Goal: Task Accomplishment & Management: Manage account settings

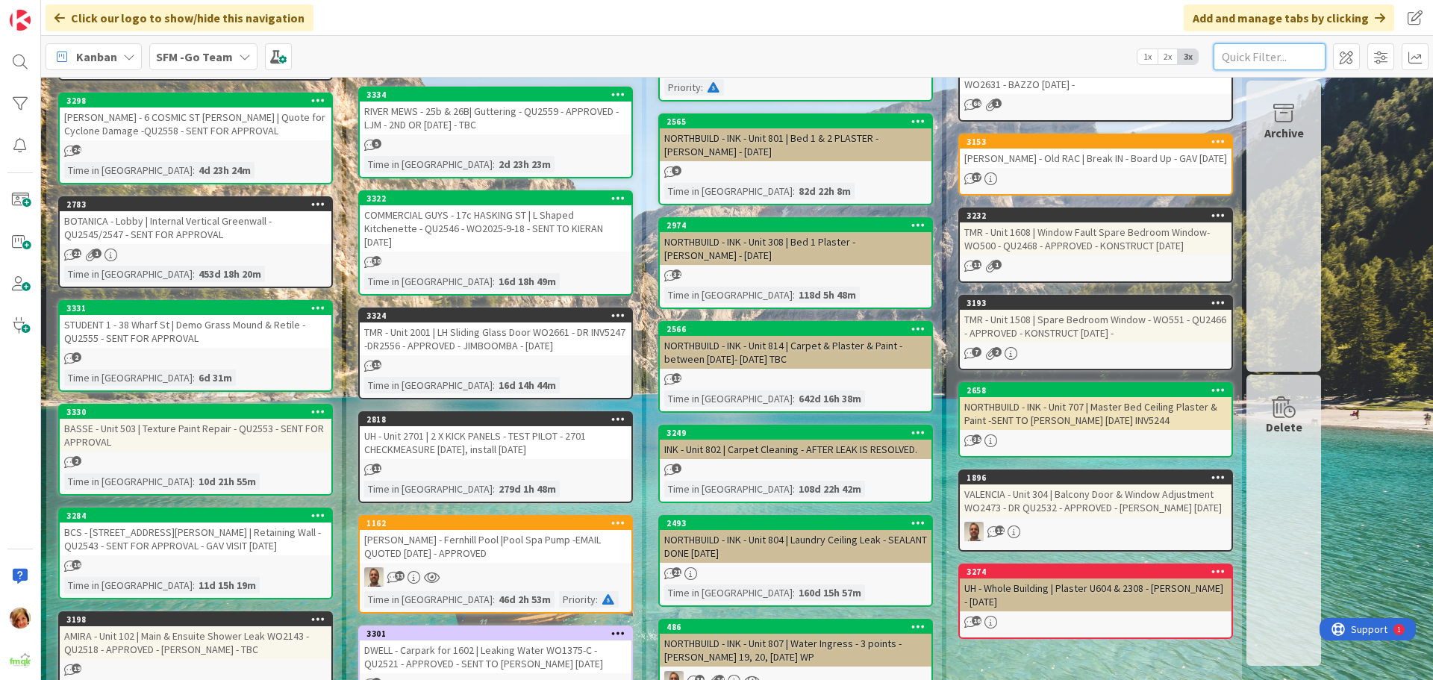
click at [1242, 47] on input "text" at bounding box center [1269, 56] width 112 height 27
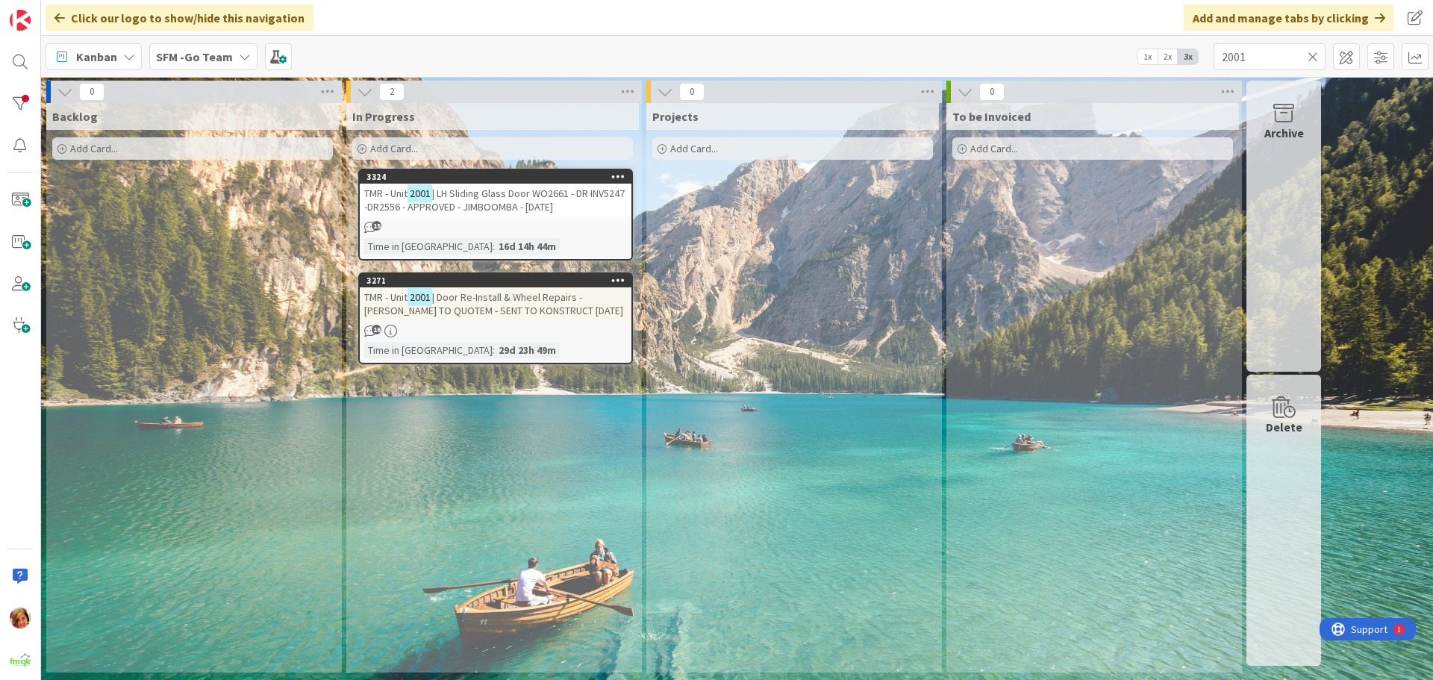
click at [492, 201] on span "| LH Sliding Glass Door WO2661 - DR INV5247 -DR2556 - APPROVED - JIMBOOMBA - 2.…" at bounding box center [494, 200] width 260 height 27
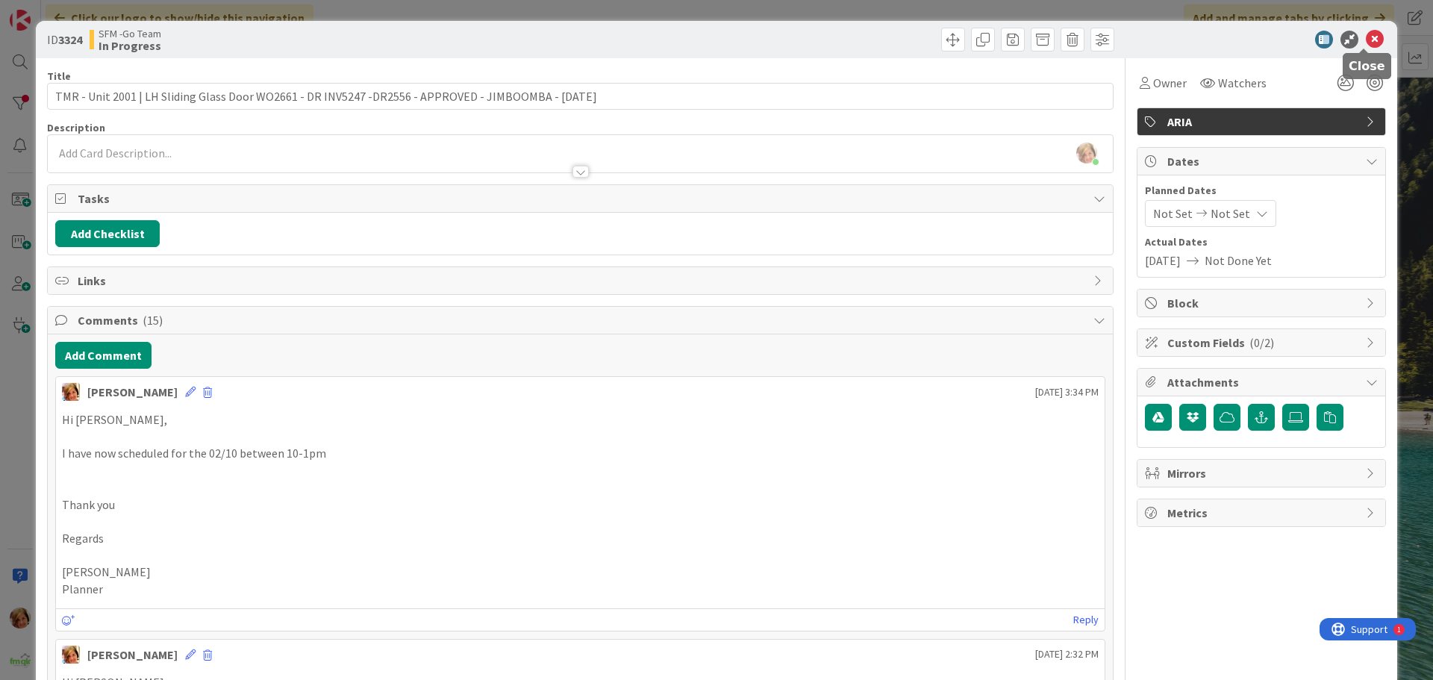
click at [1369, 38] on icon at bounding box center [1375, 40] width 18 height 18
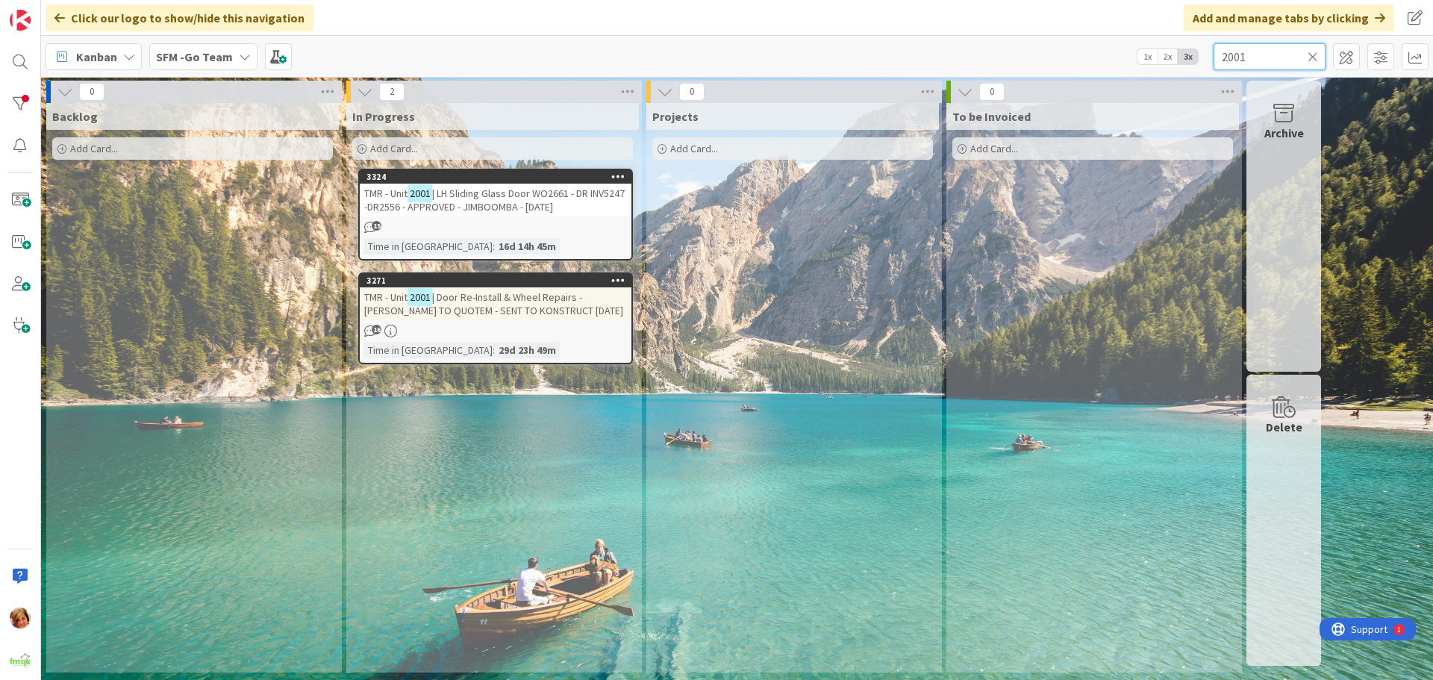
click at [1295, 51] on input "2001" at bounding box center [1269, 56] width 112 height 27
type input "2"
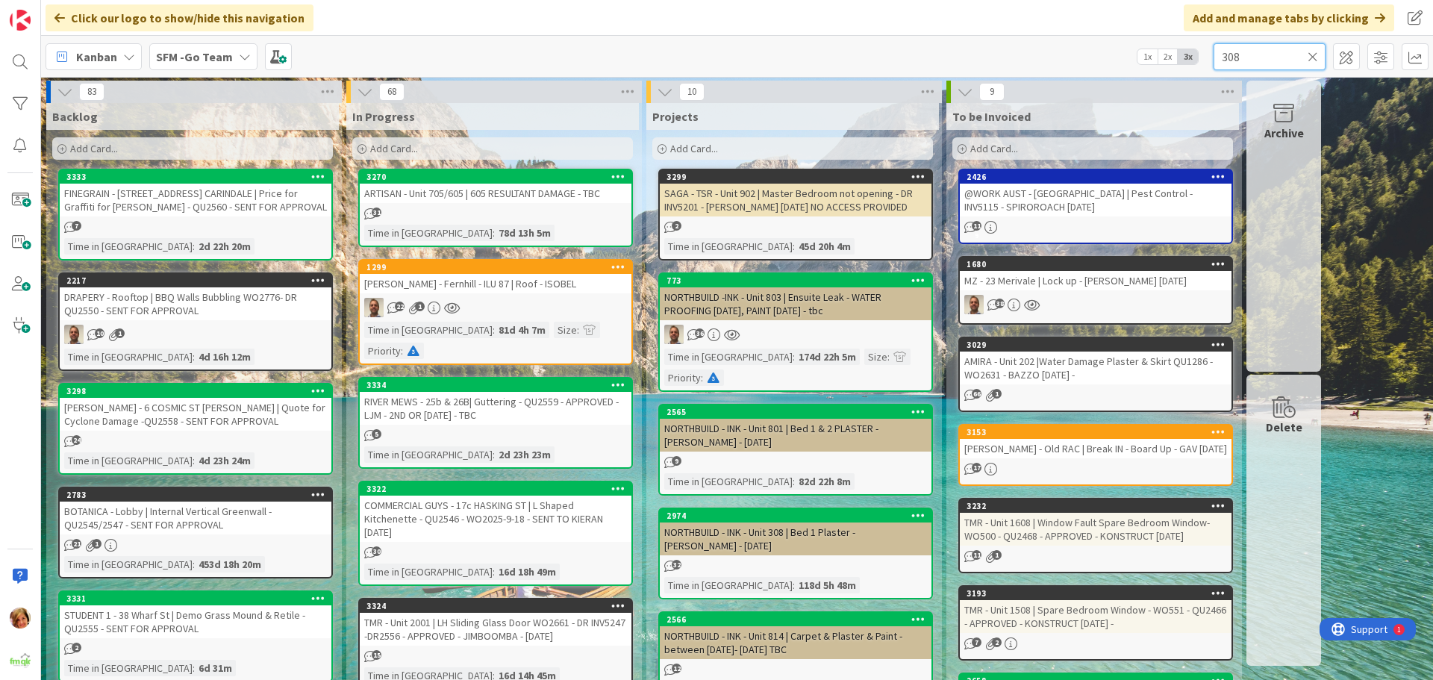
type input "308"
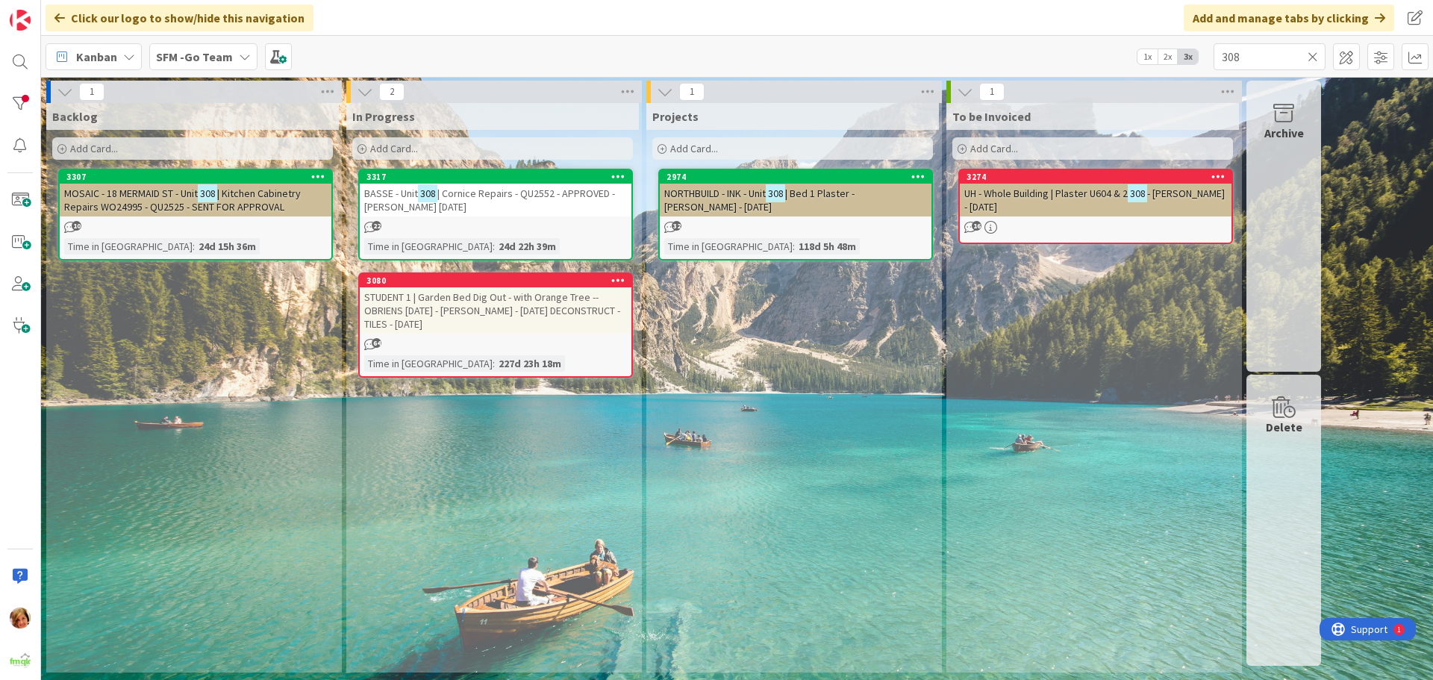
click at [516, 190] on span "| Cornice Repairs - QU2552 - APPROVED - RED ELK 1.10.25" at bounding box center [489, 200] width 251 height 27
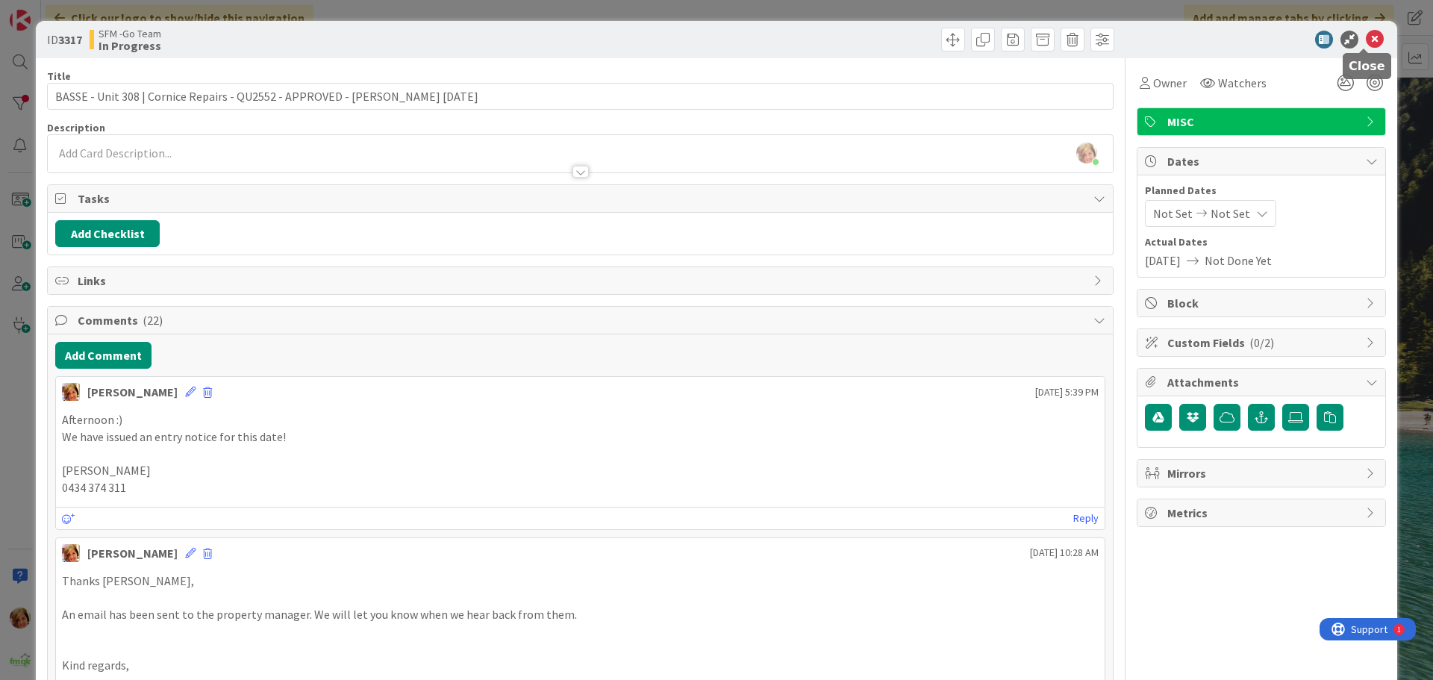
click at [1366, 41] on icon at bounding box center [1375, 40] width 18 height 18
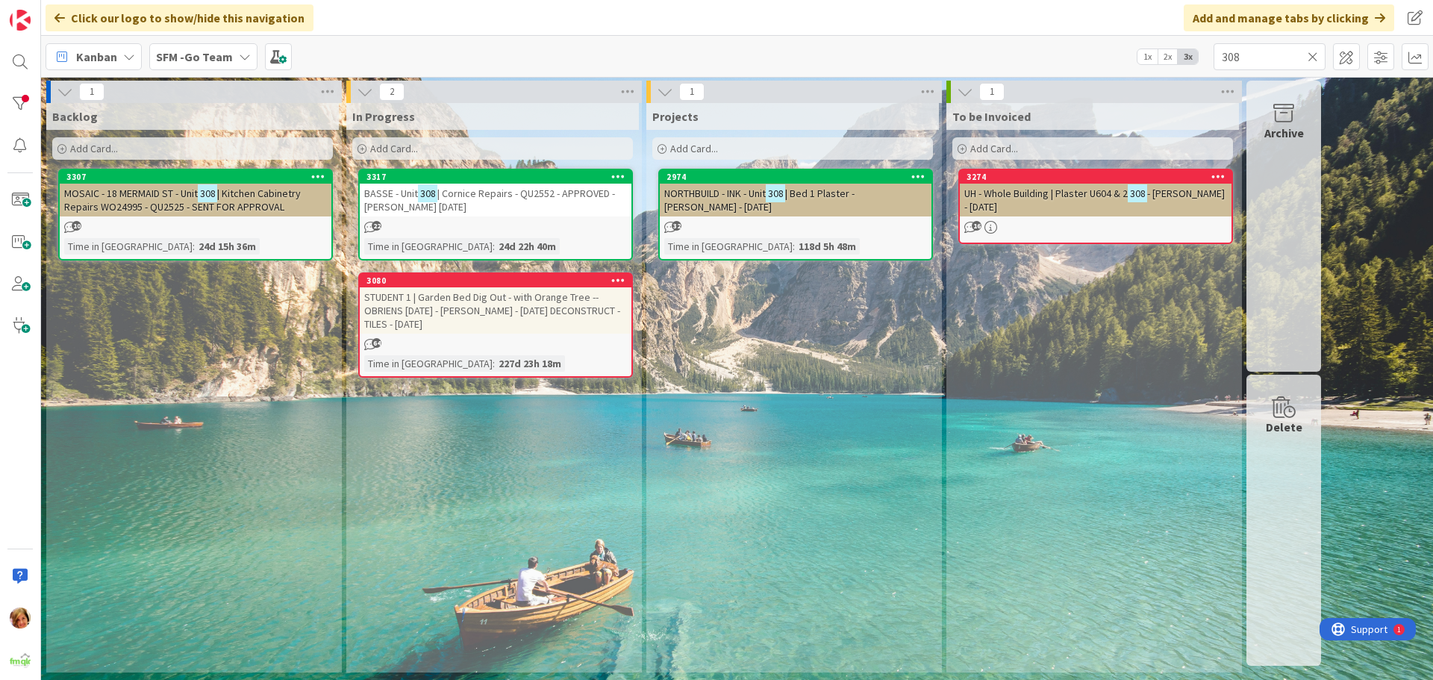
click at [1312, 55] on icon at bounding box center [1312, 56] width 10 height 13
click at [1312, 55] on input "text" at bounding box center [1269, 56] width 112 height 27
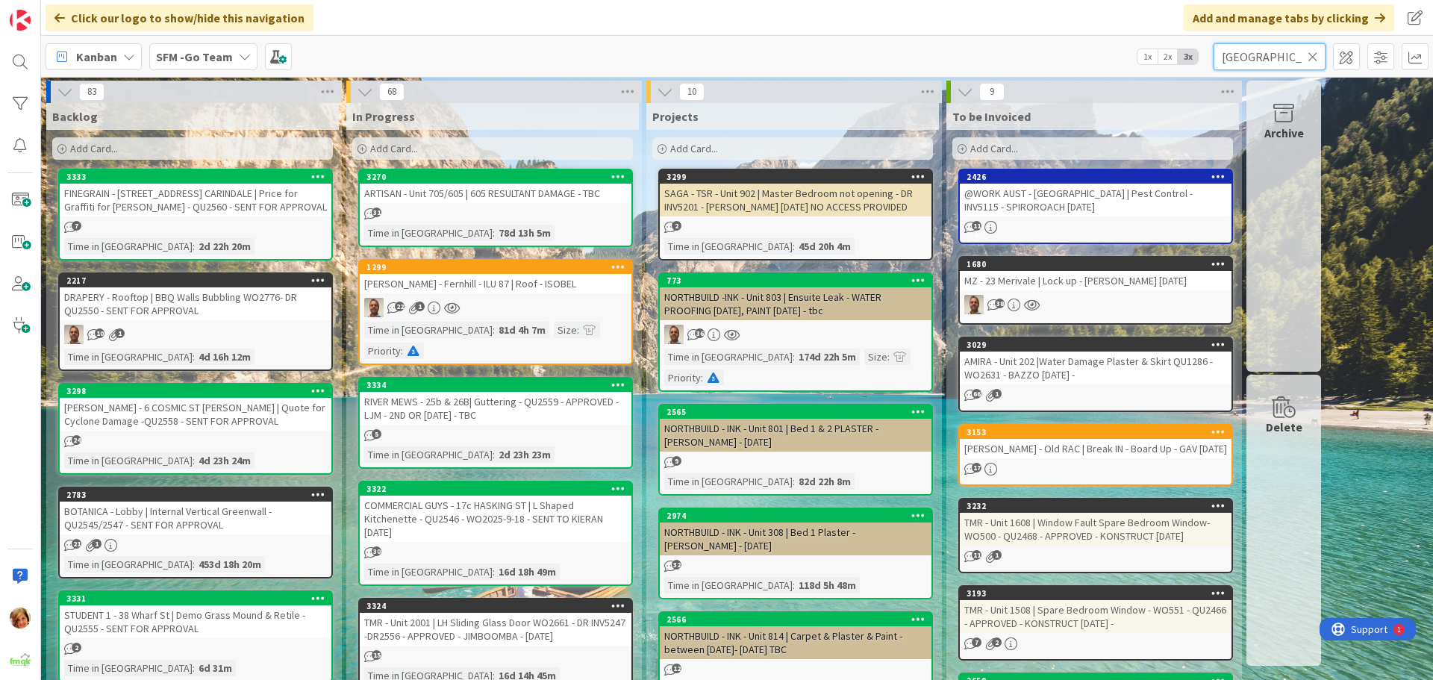
type input "ipswich"
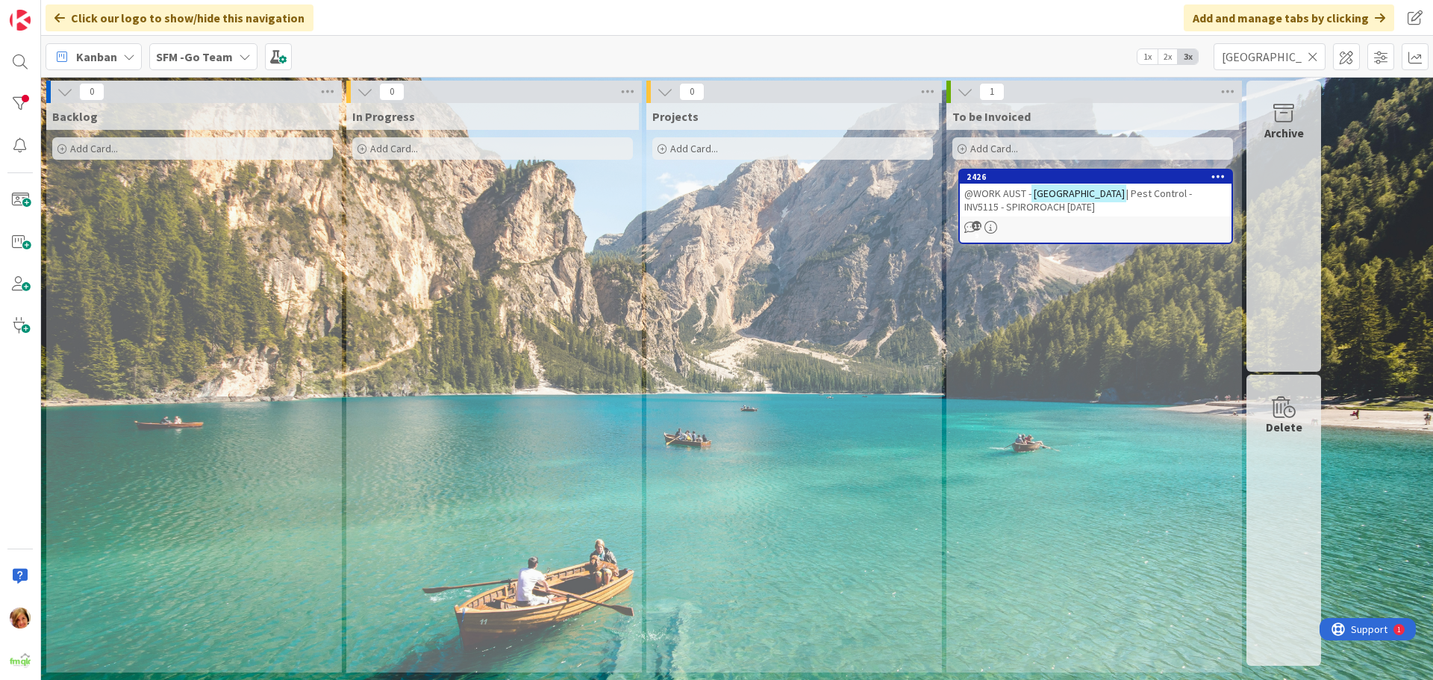
click at [1092, 203] on div "@WORK AUST - IPSWICH | Pest Control - INV5115 - SPIROROACH 19.9.25" at bounding box center [1096, 200] width 272 height 33
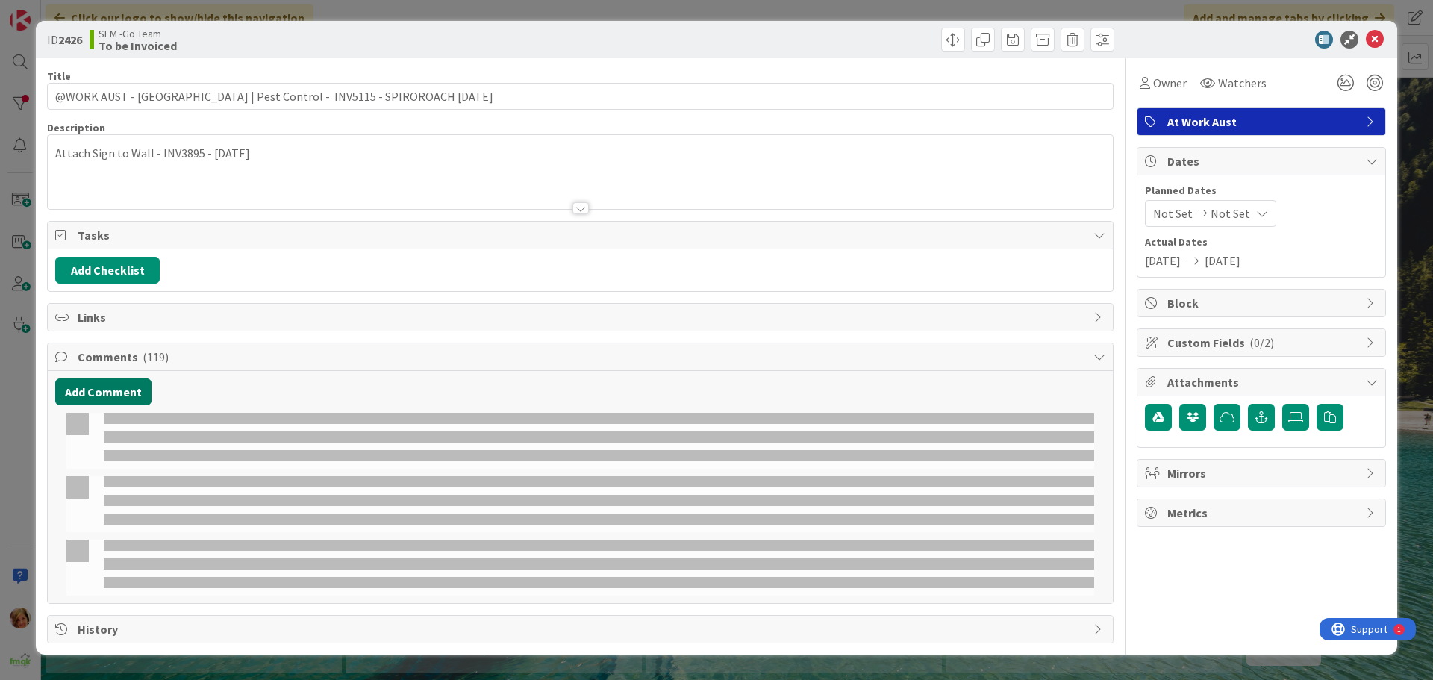
click at [110, 388] on button "Add Comment" at bounding box center [103, 391] width 96 height 27
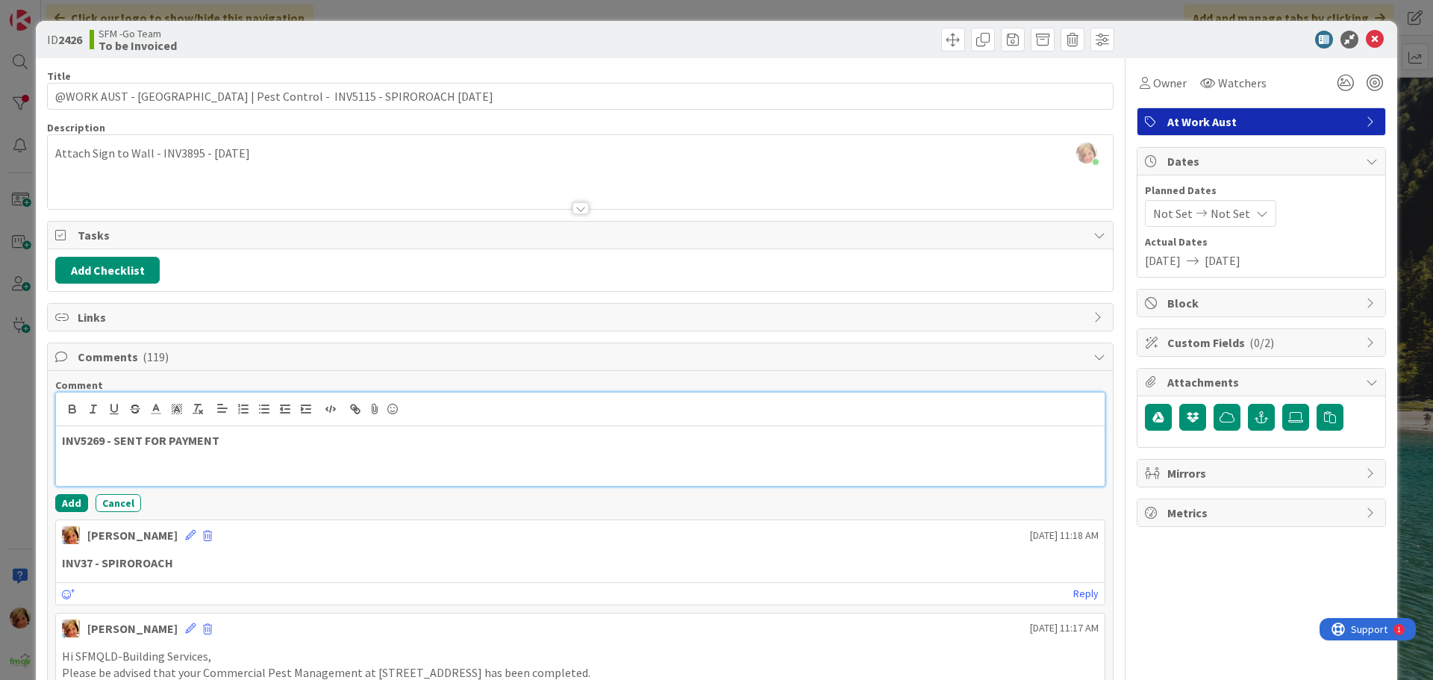
click at [236, 441] on p "INV5269 - SENT FOR PAYMENT" at bounding box center [580, 440] width 1037 height 17
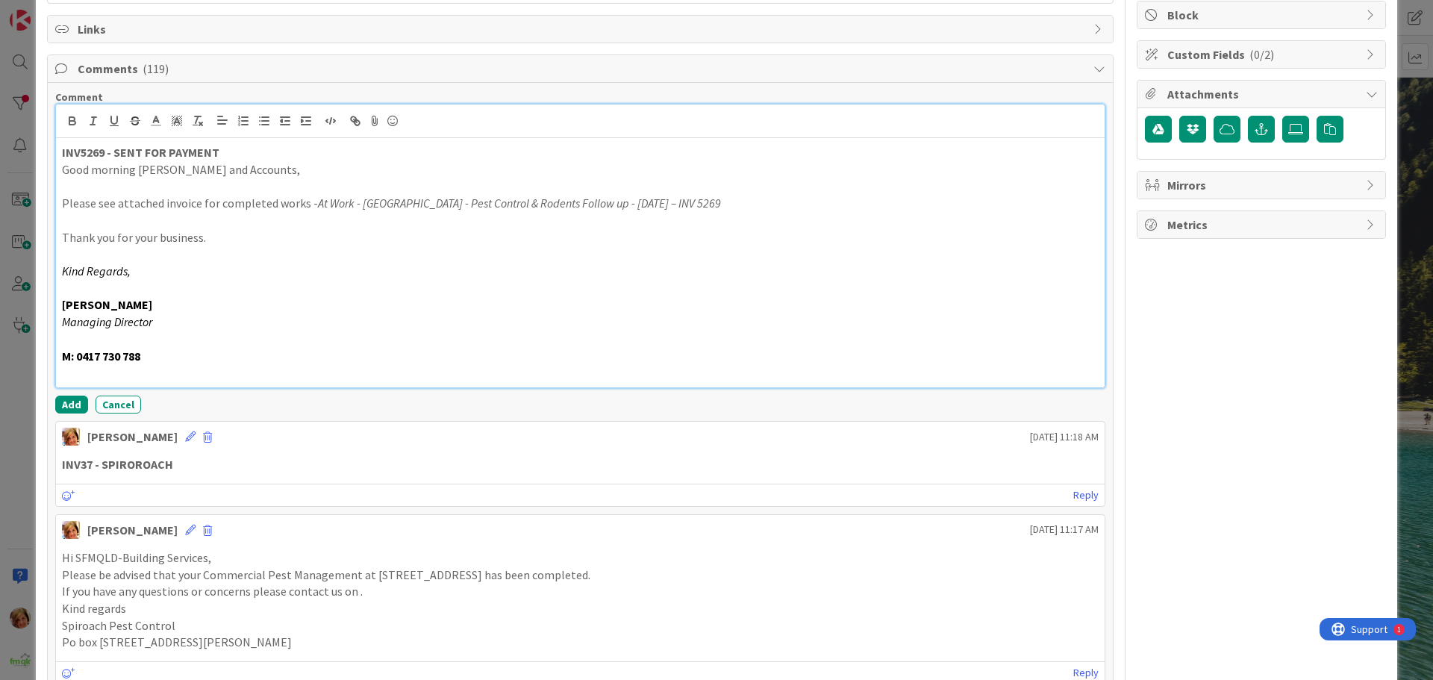
scroll to position [298, 0]
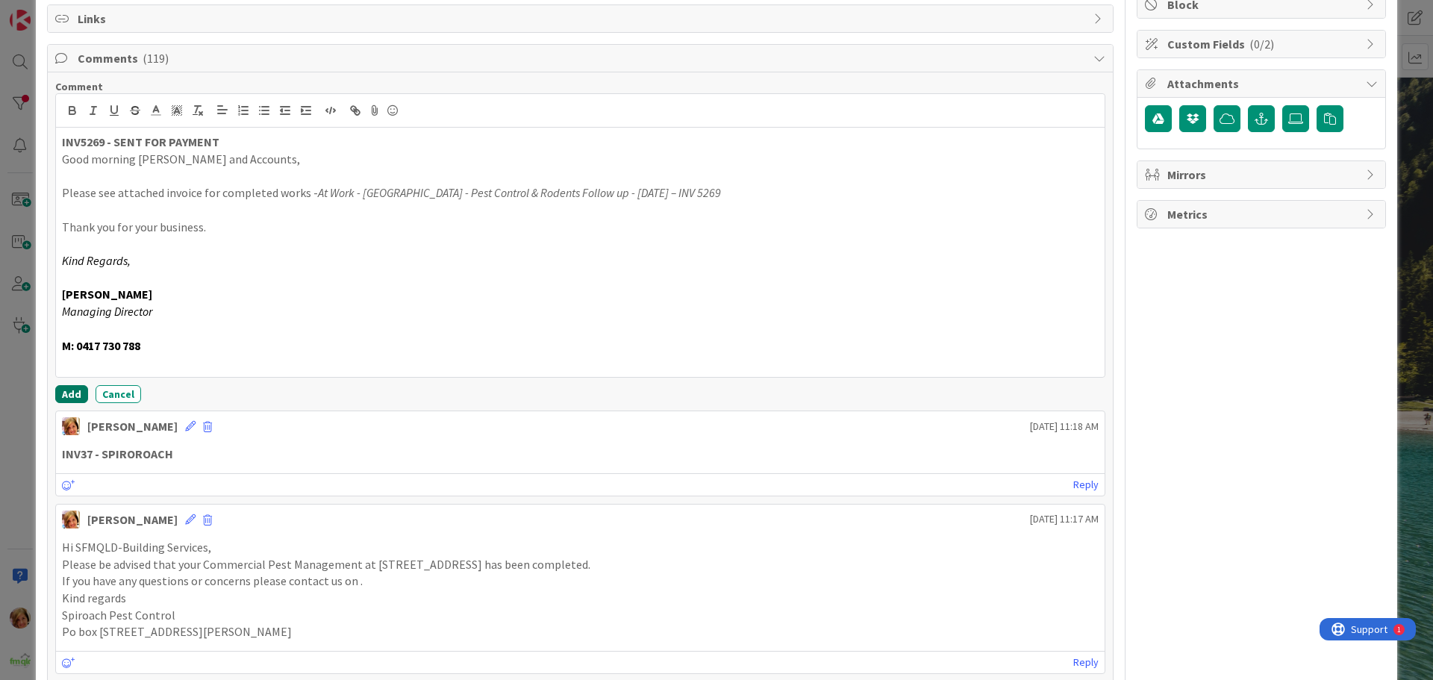
click at [68, 392] on button "Add" at bounding box center [71, 394] width 33 height 18
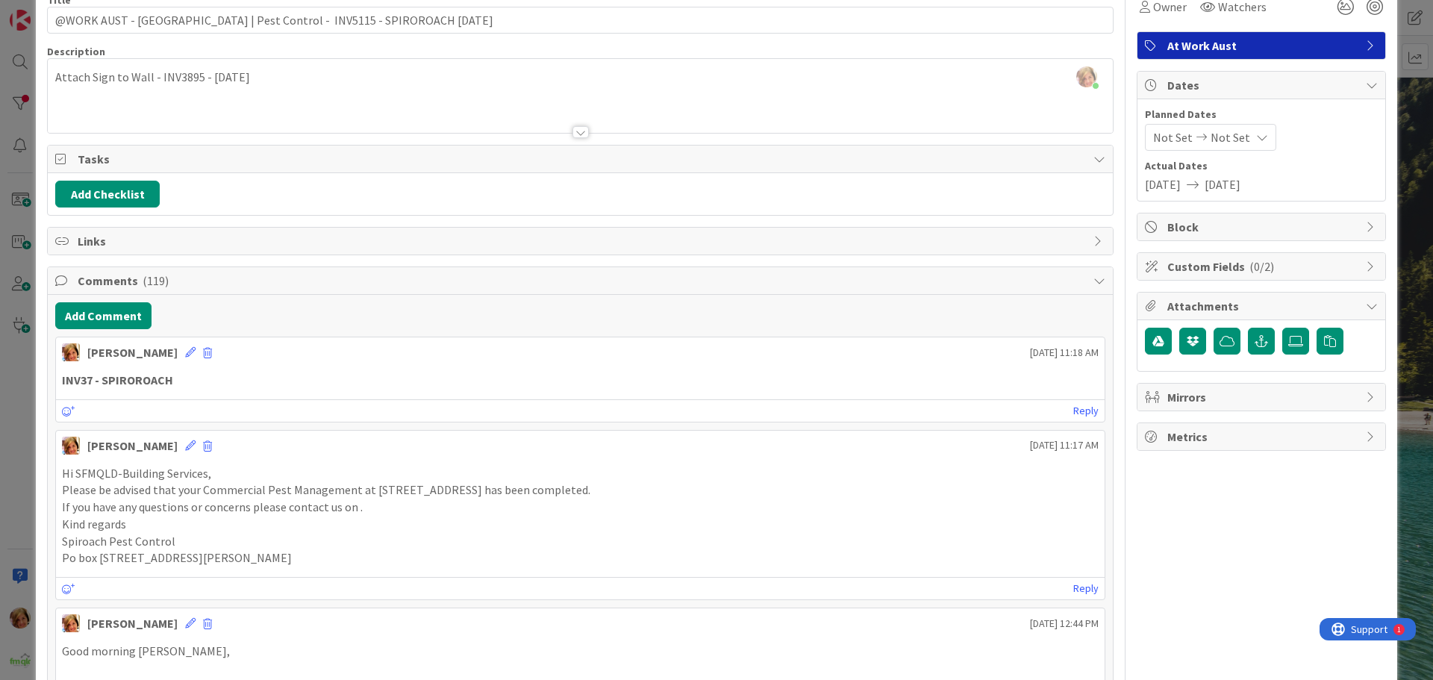
scroll to position [0, 0]
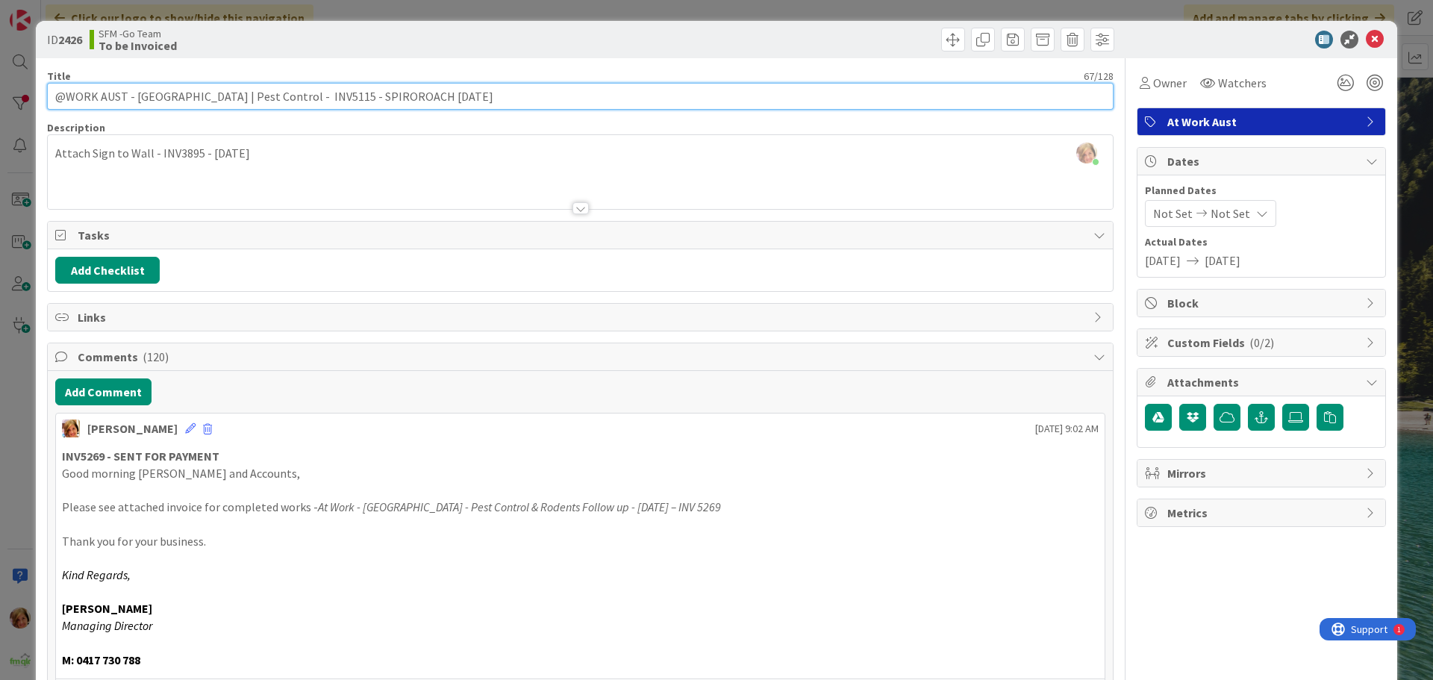
click at [425, 95] on input "@WORK AUST - IPSWICH | Pest Control - INV5115 - SPIROROACH 19.9.25" at bounding box center [580, 96] width 1066 height 27
type input "@WORK AUST - IPSWICH | Pest Control - INV5115 - SPIROROACH 19.9.25 INV5269"
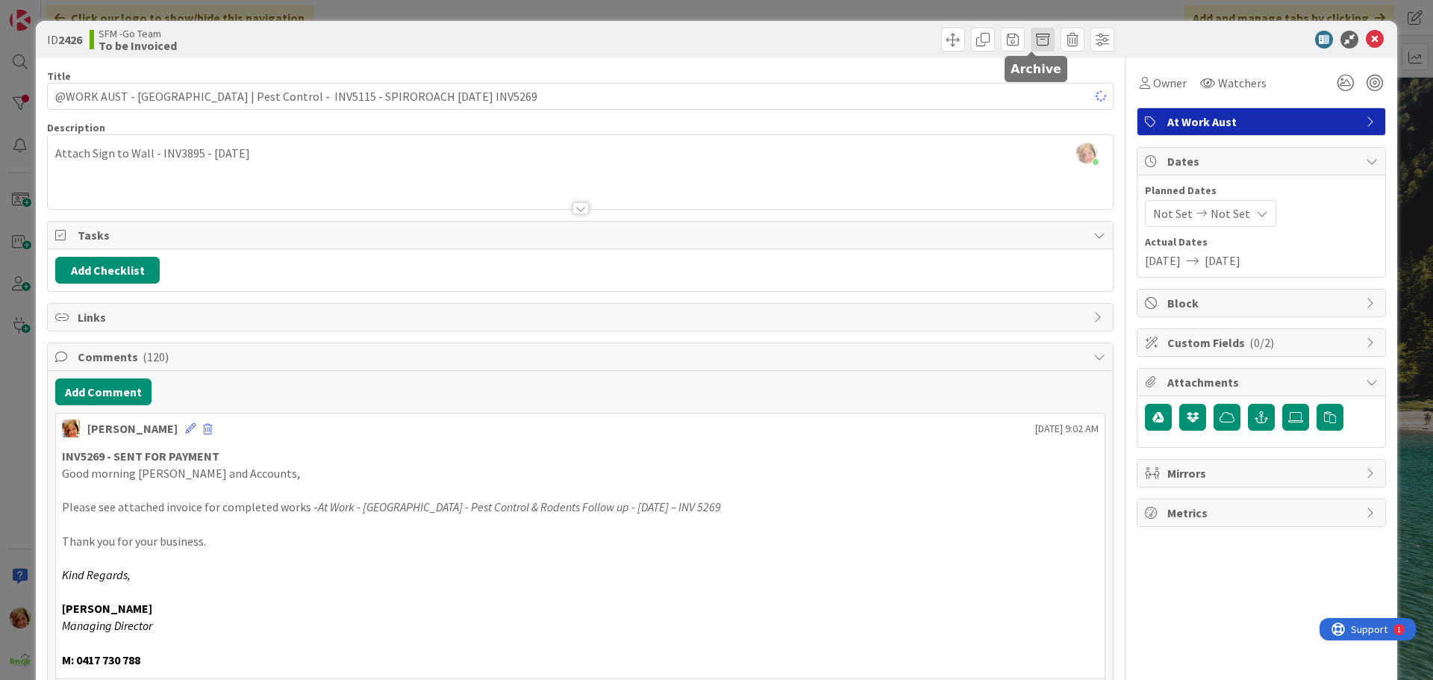
click at [1031, 40] on span at bounding box center [1043, 40] width 24 height 24
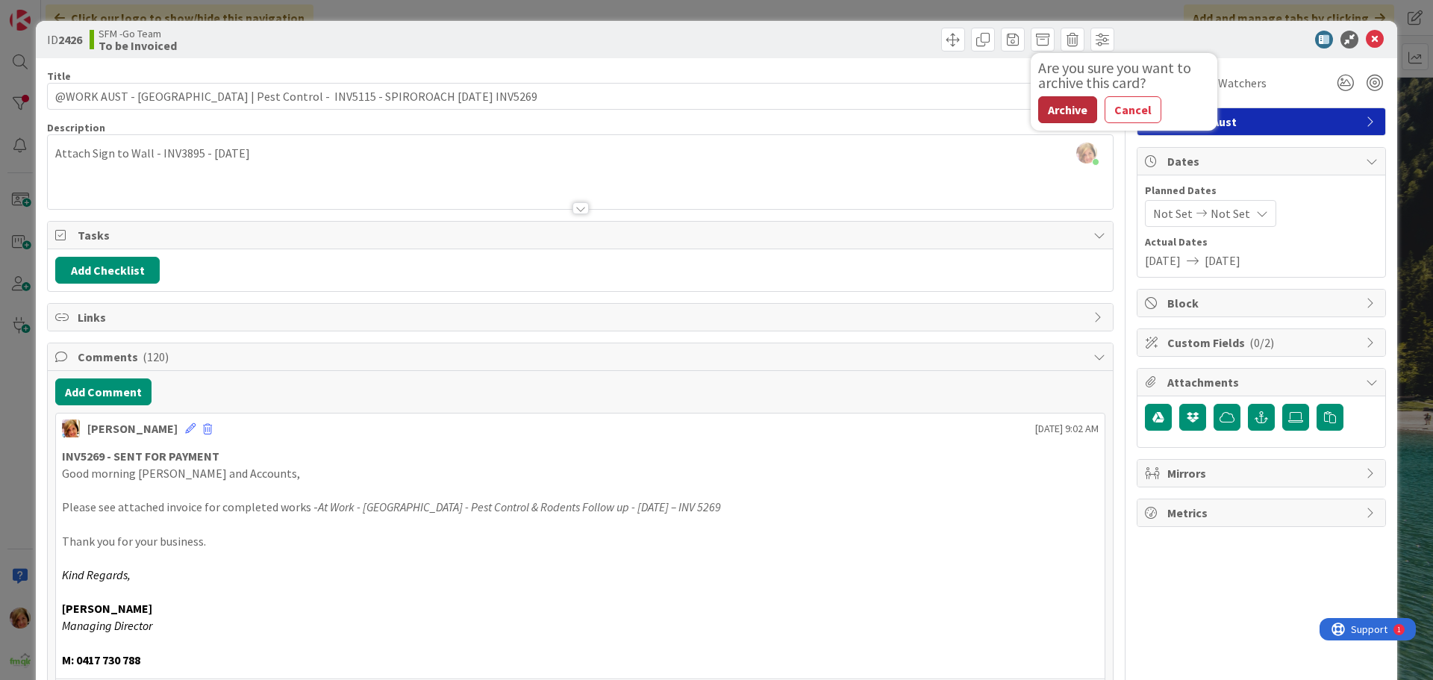
click at [1049, 110] on button "Archive" at bounding box center [1067, 109] width 59 height 27
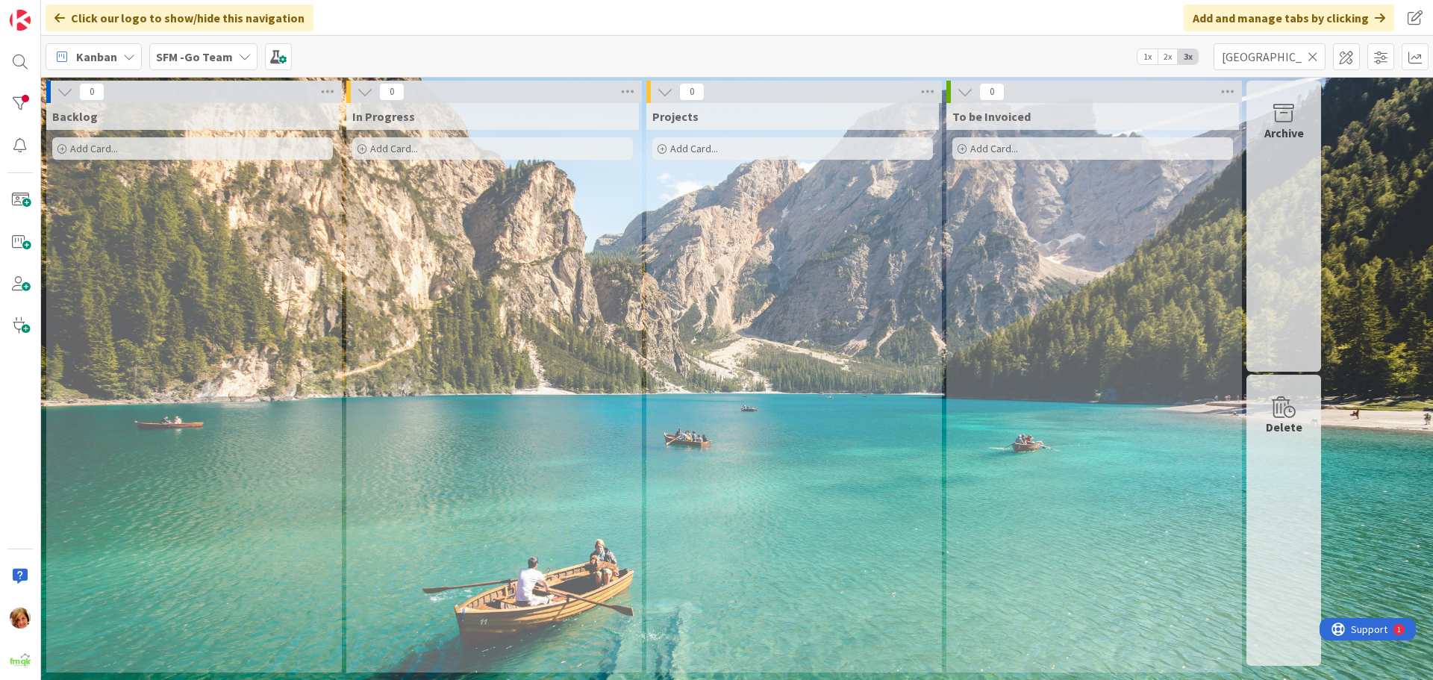
click at [1312, 54] on icon at bounding box center [1312, 56] width 10 height 13
click at [1312, 54] on input "text" at bounding box center [1269, 56] width 112 height 27
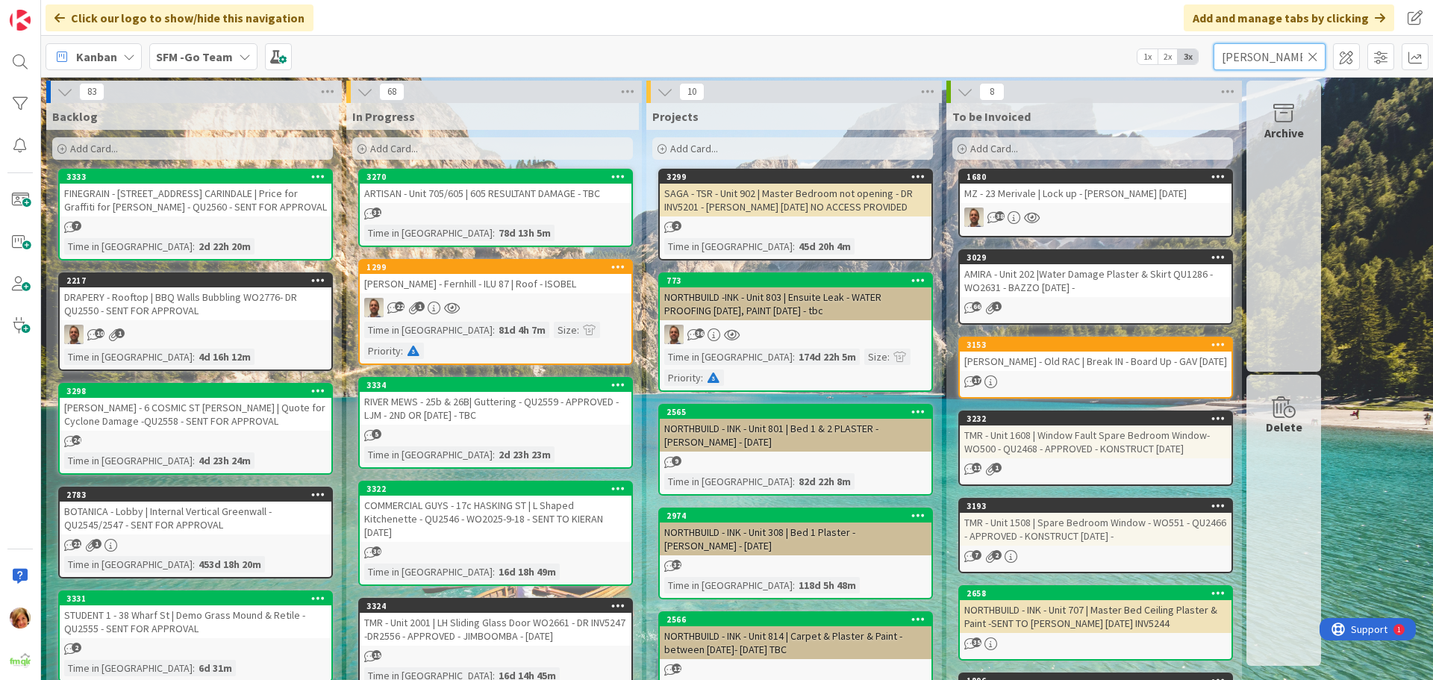
type input "hooper"
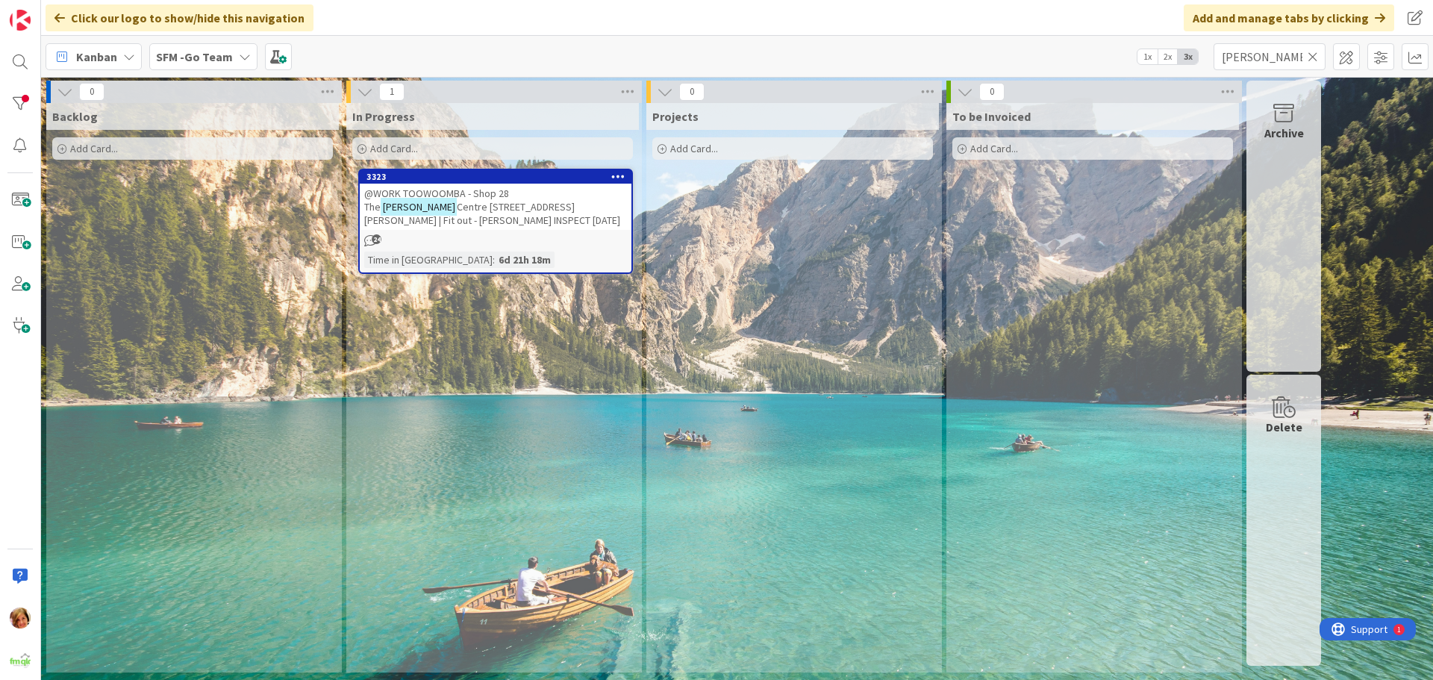
click at [493, 196] on span "@WORK TOOWOOMBA - Shop 28 The" at bounding box center [436, 200] width 145 height 27
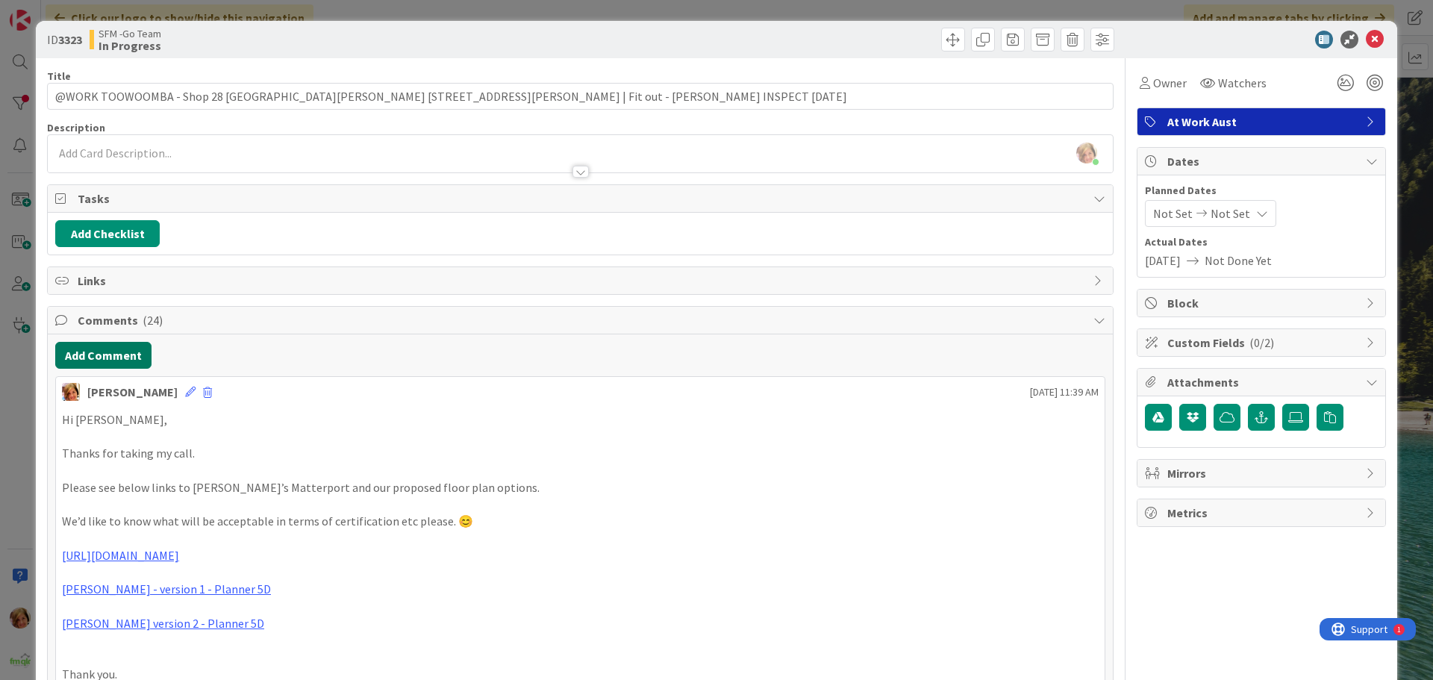
click at [123, 348] on button "Add Comment" at bounding box center [103, 355] width 96 height 27
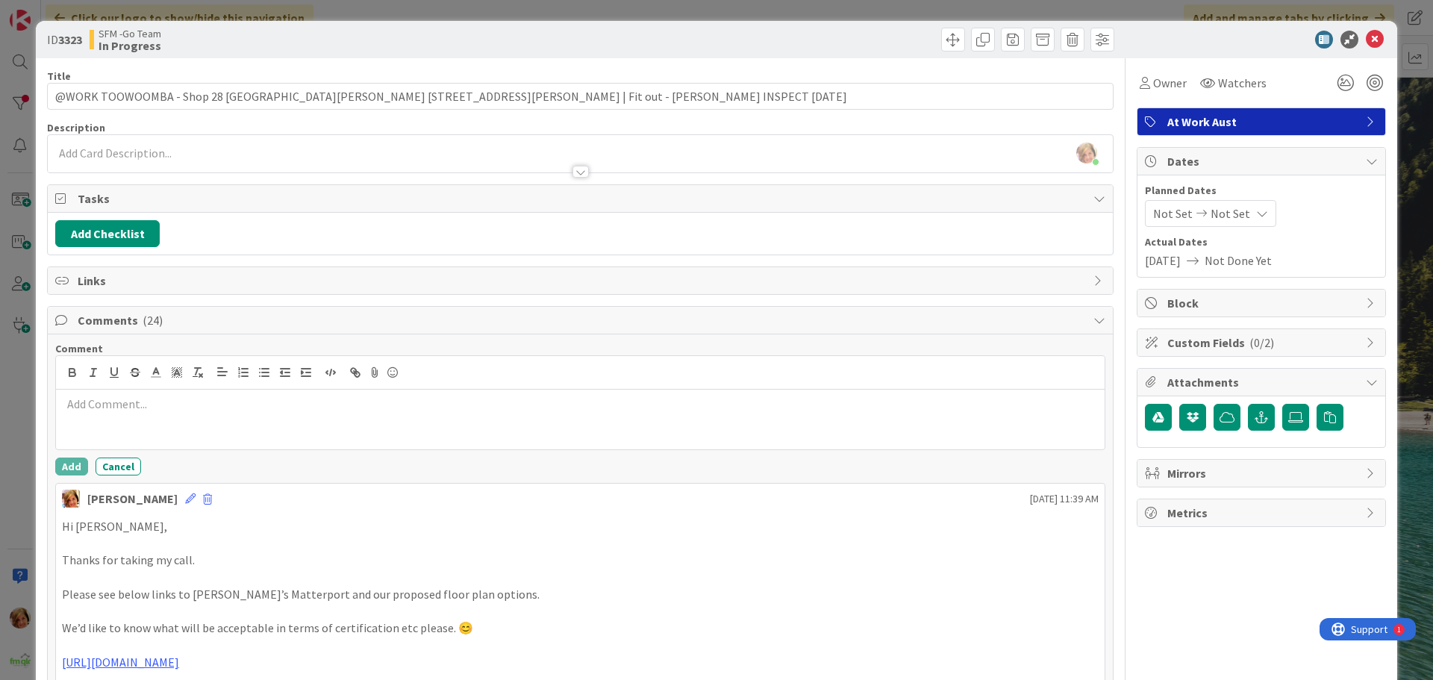
click at [140, 426] on div at bounding box center [580, 420] width 1048 height 60
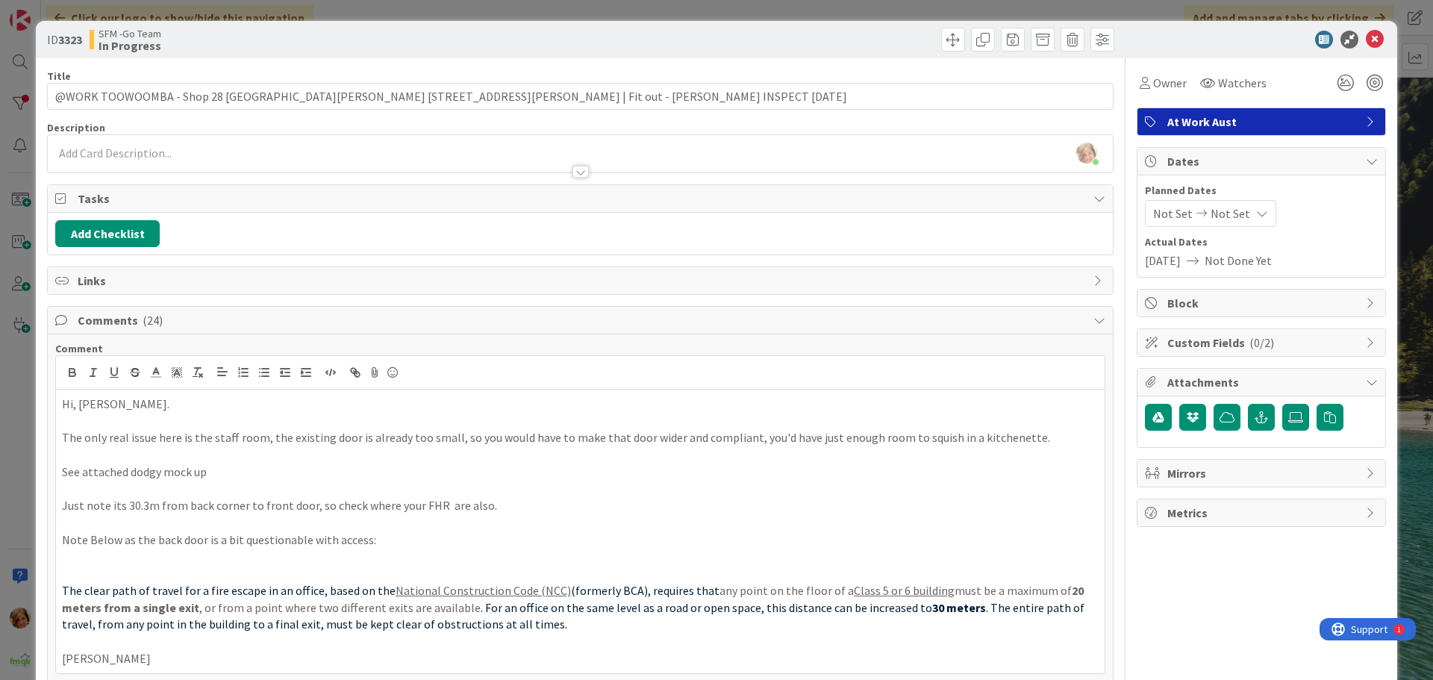
scroll to position [298, 0]
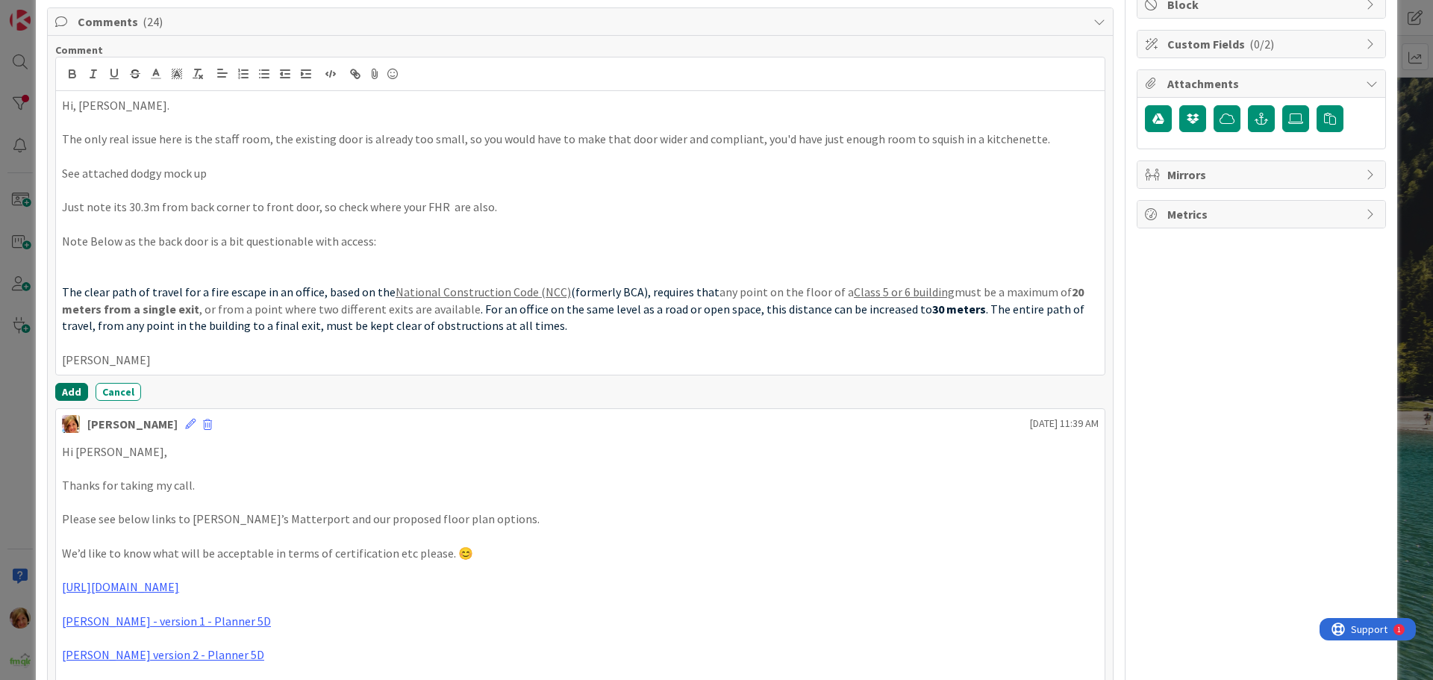
click at [63, 390] on button "Add" at bounding box center [71, 392] width 33 height 18
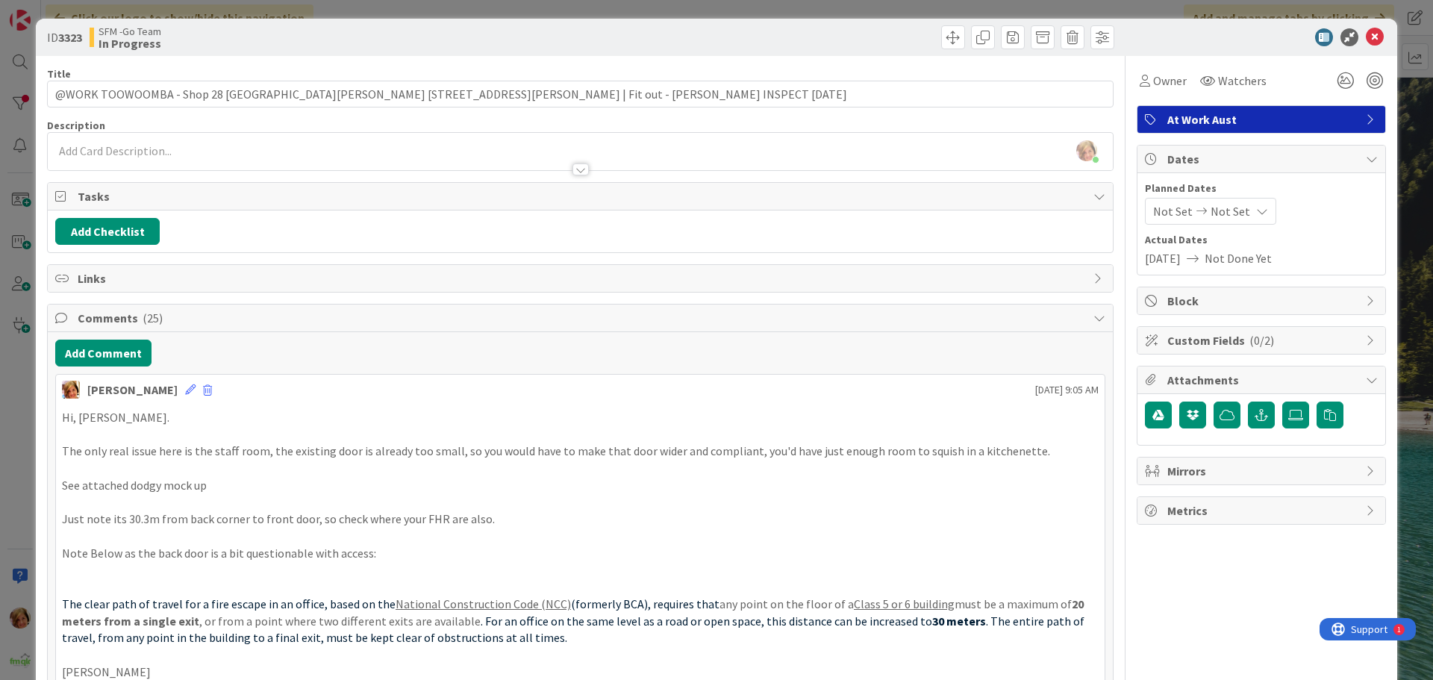
scroll to position [0, 0]
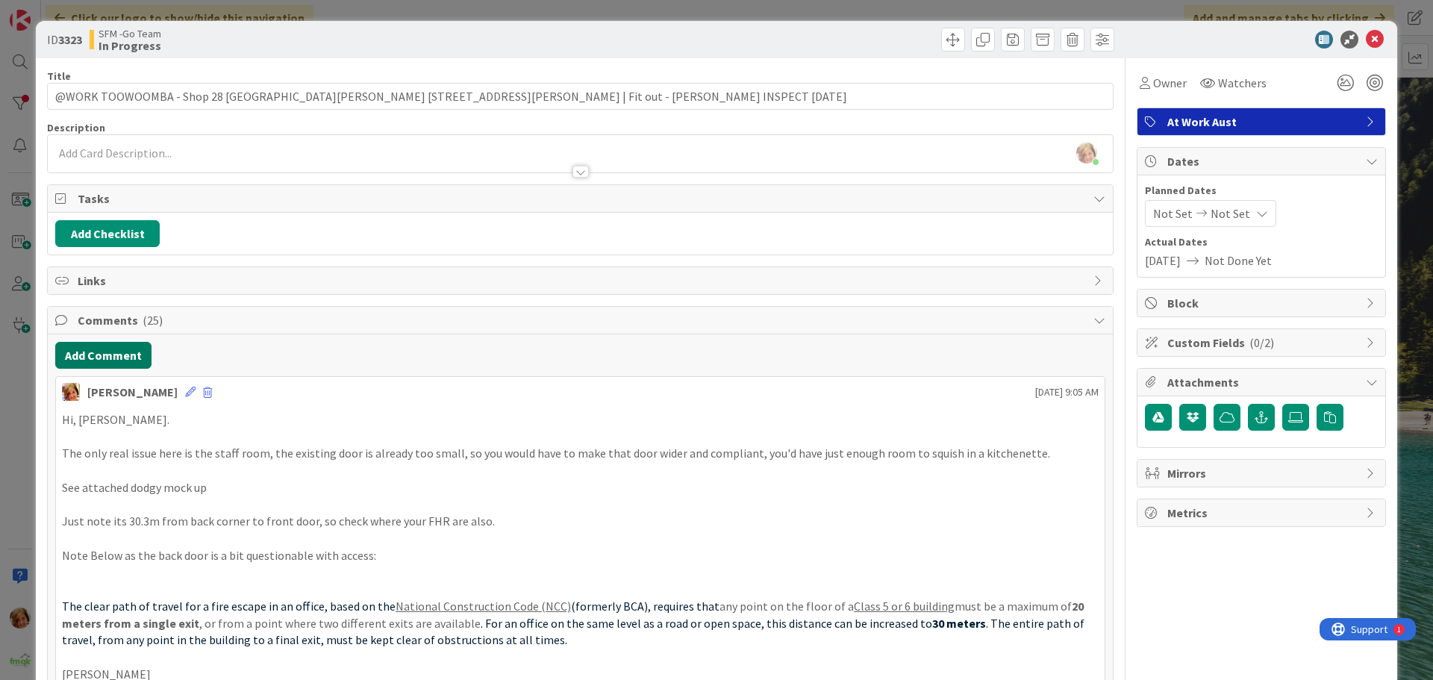
click at [90, 355] on button "Add Comment" at bounding box center [103, 355] width 96 height 27
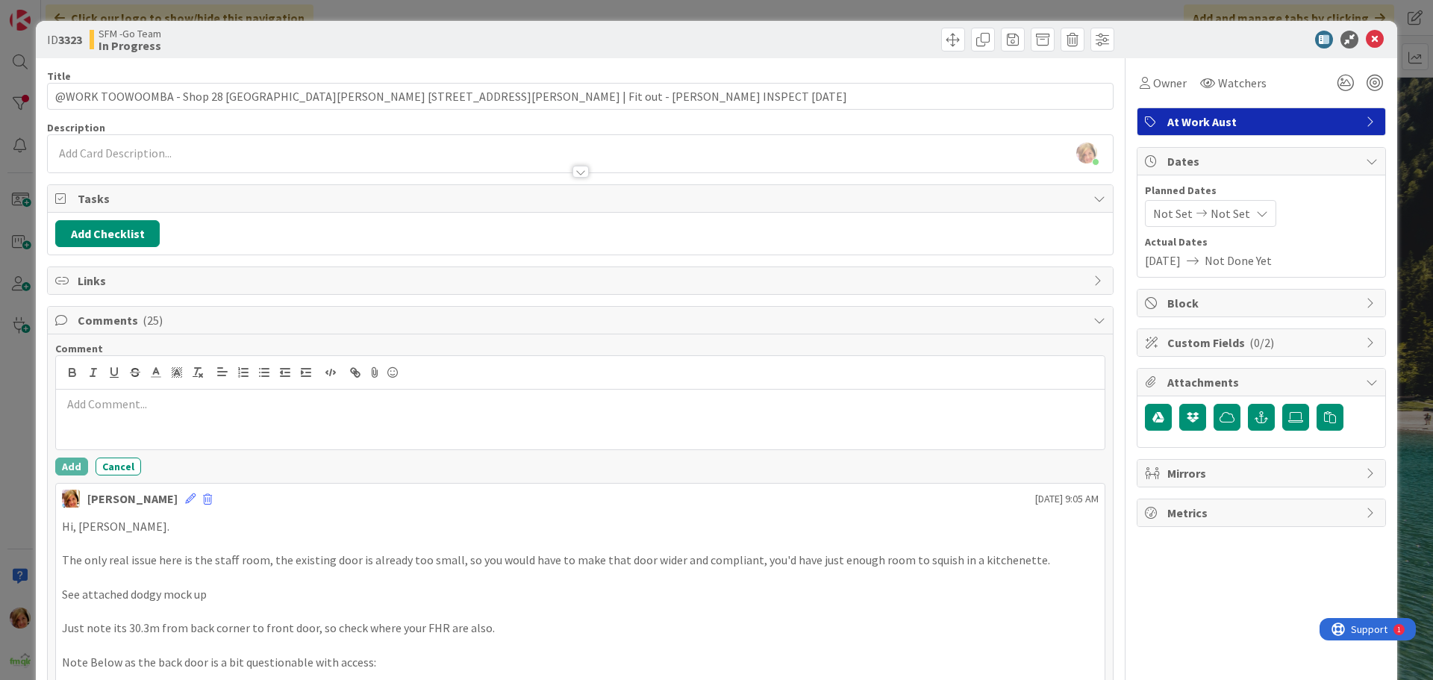
click at [128, 402] on p at bounding box center [580, 404] width 1037 height 17
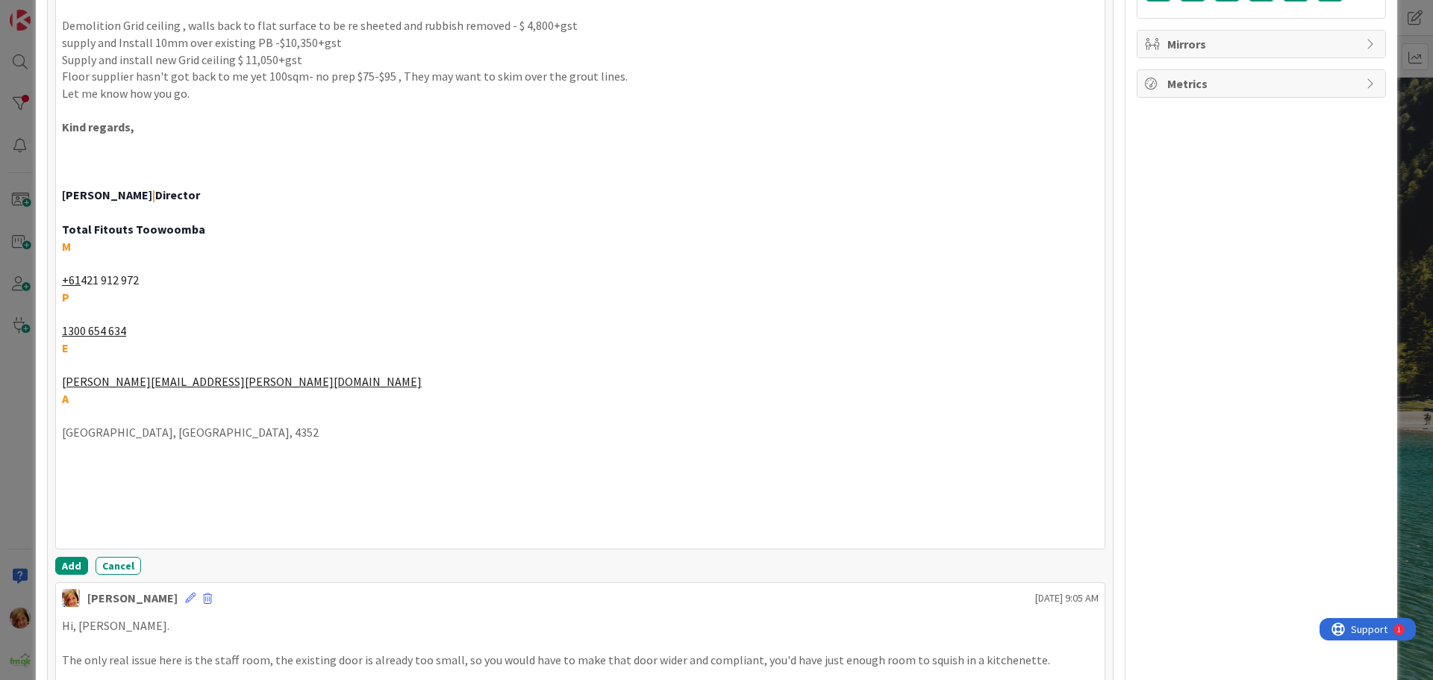
scroll to position [440, 0]
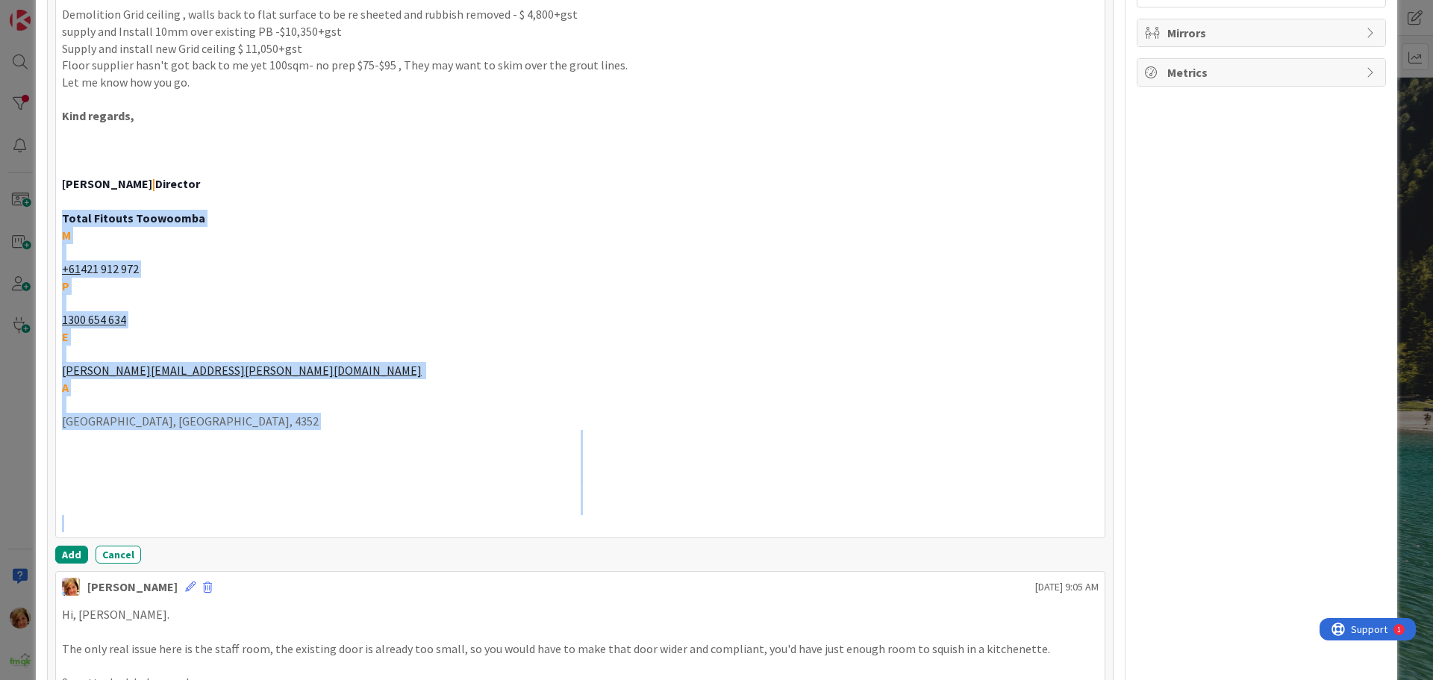
drag, startPoint x: 95, startPoint y: 521, endPoint x: 62, endPoint y: 218, distance: 304.7
click at [62, 218] on div "EMAIL QUOTE - LUKE FOR THE BIG TICKET ITEMS Hi Steve, Demolition Grid ceiling ,…" at bounding box center [580, 243] width 1048 height 588
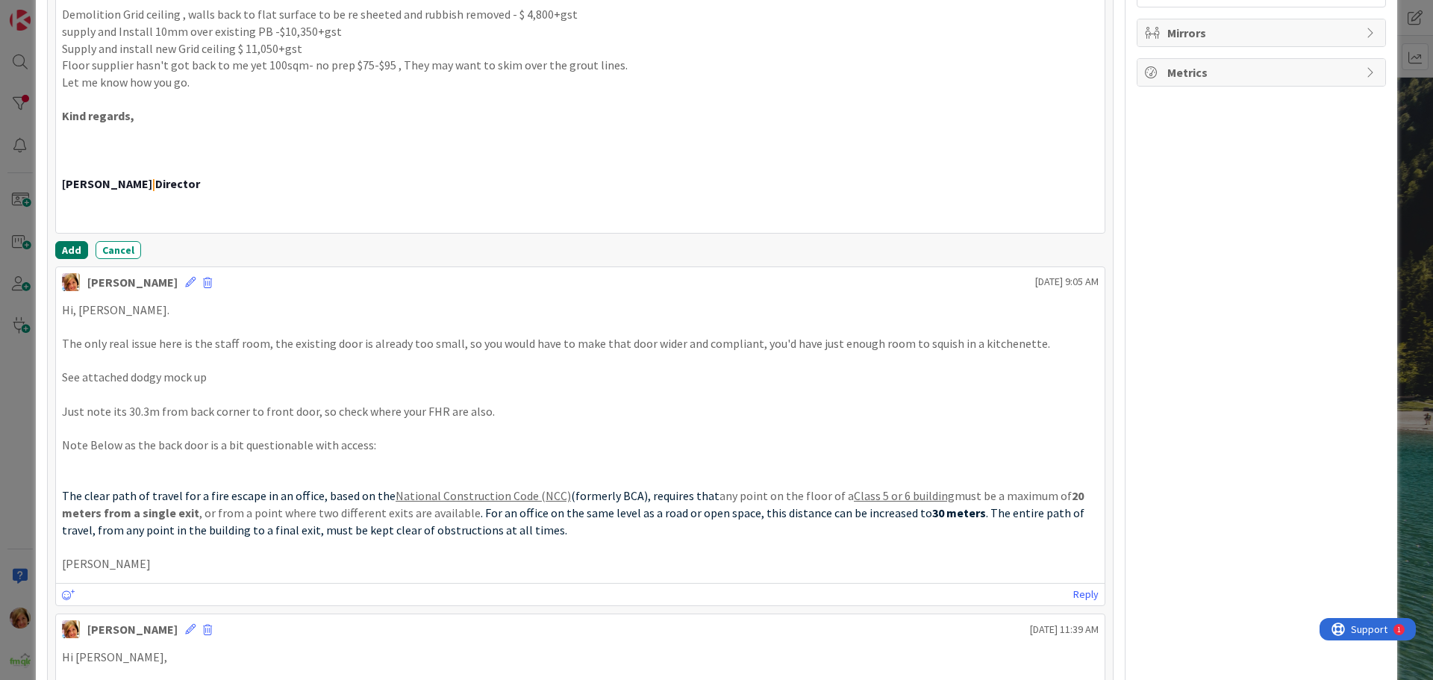
click at [69, 246] on button "Add" at bounding box center [71, 250] width 33 height 18
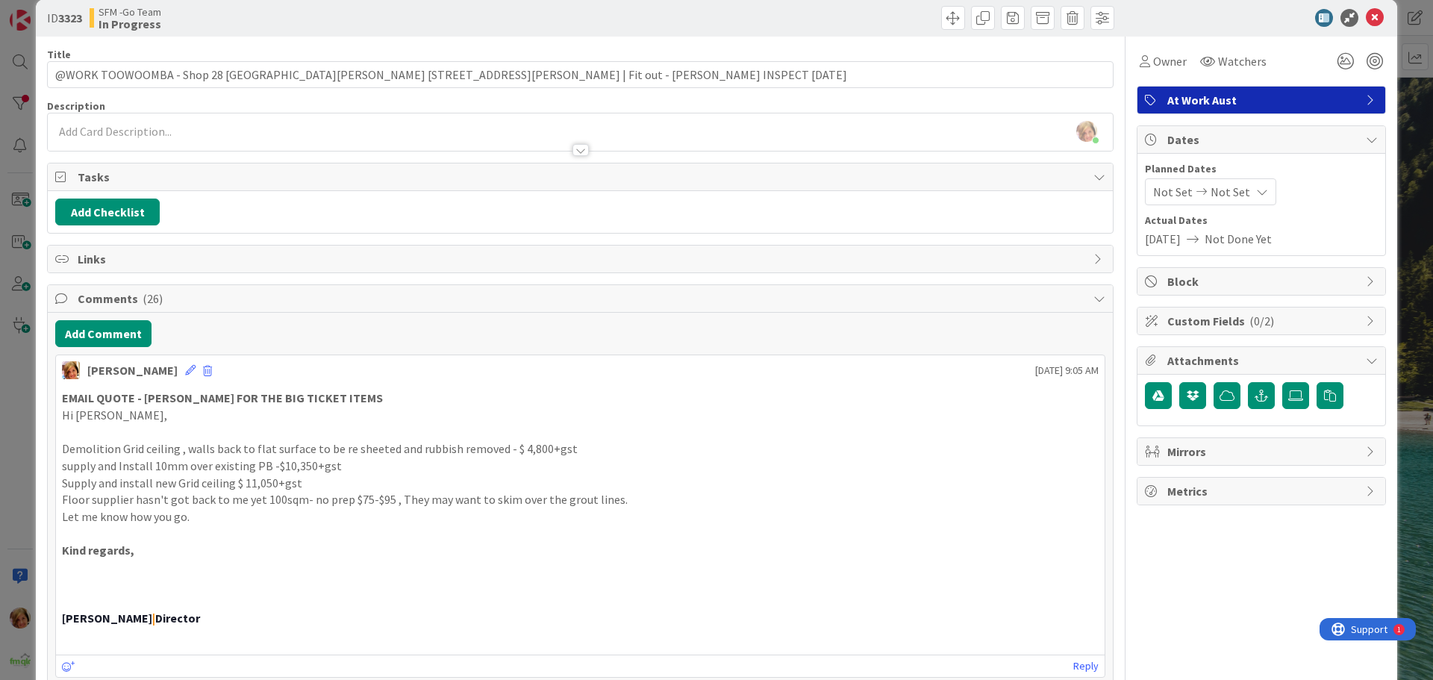
scroll to position [0, 0]
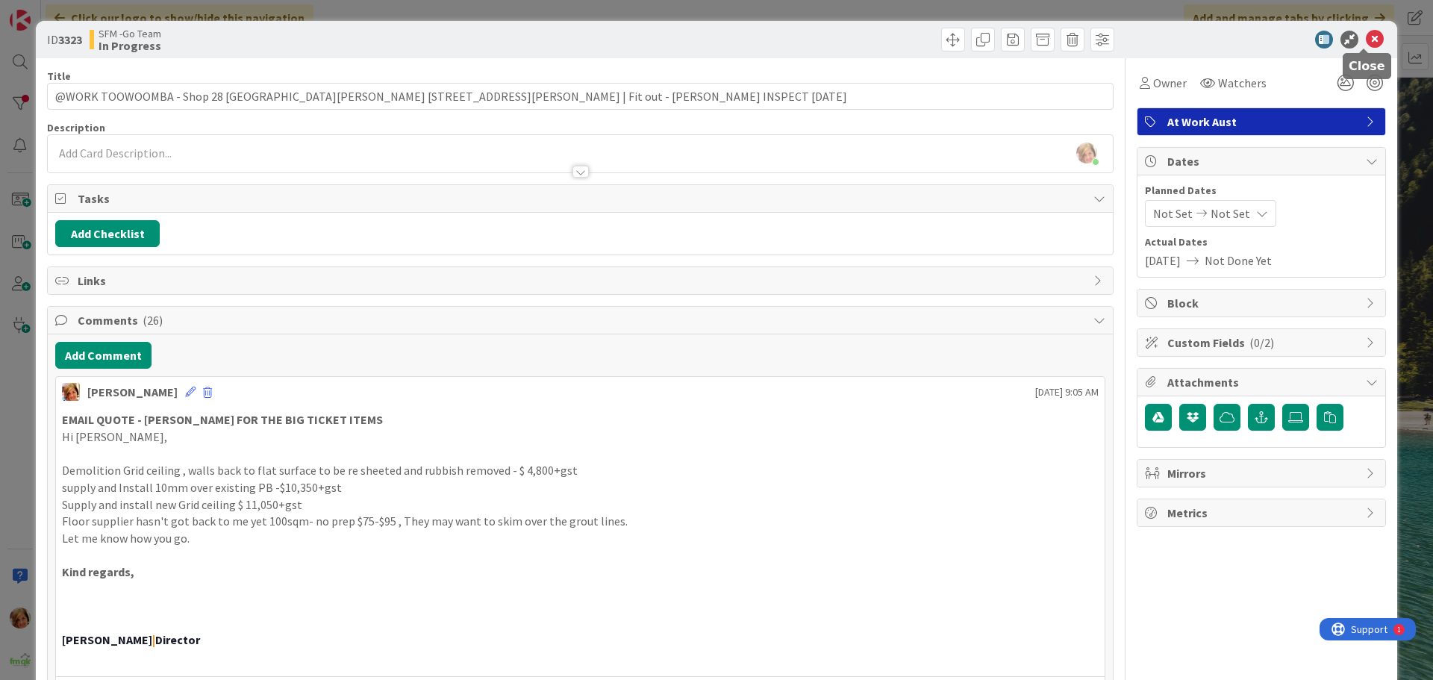
click at [1366, 37] on icon at bounding box center [1375, 40] width 18 height 18
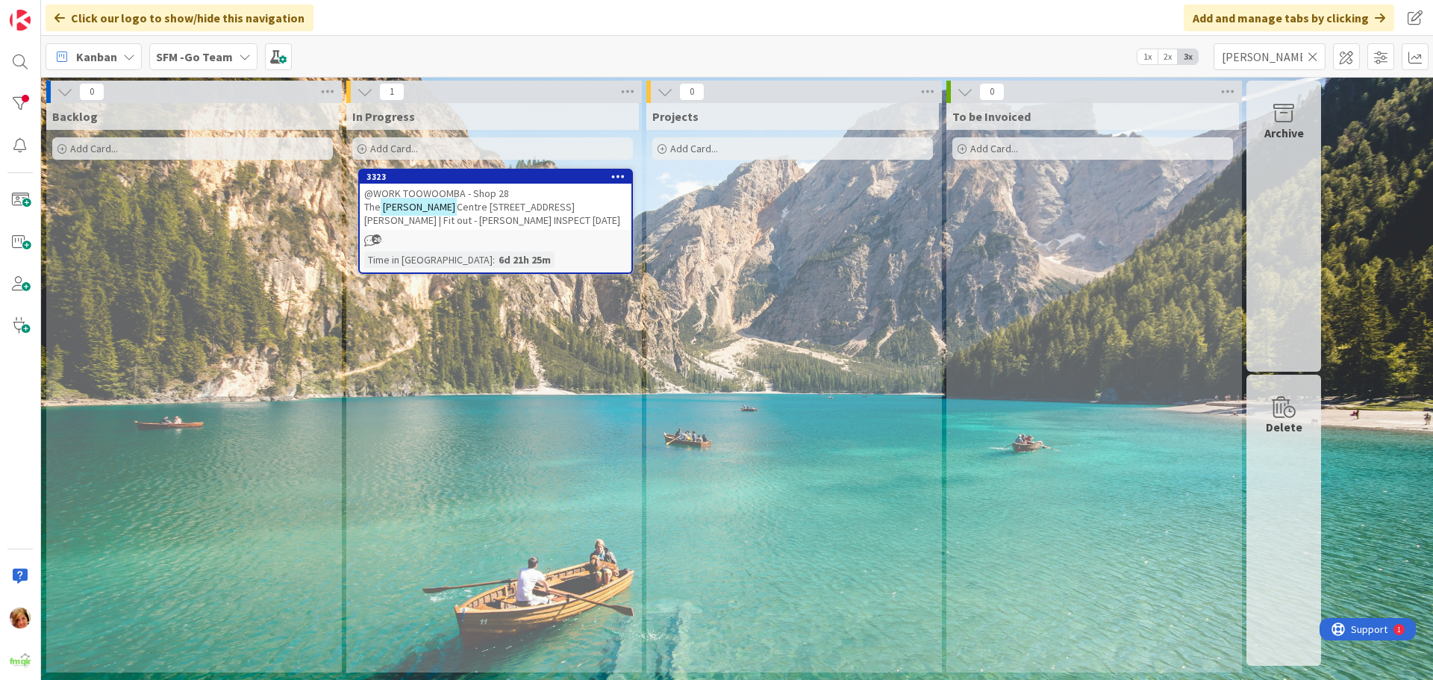
click at [1313, 55] on icon at bounding box center [1312, 56] width 10 height 13
click at [1298, 55] on input "text" at bounding box center [1269, 56] width 112 height 27
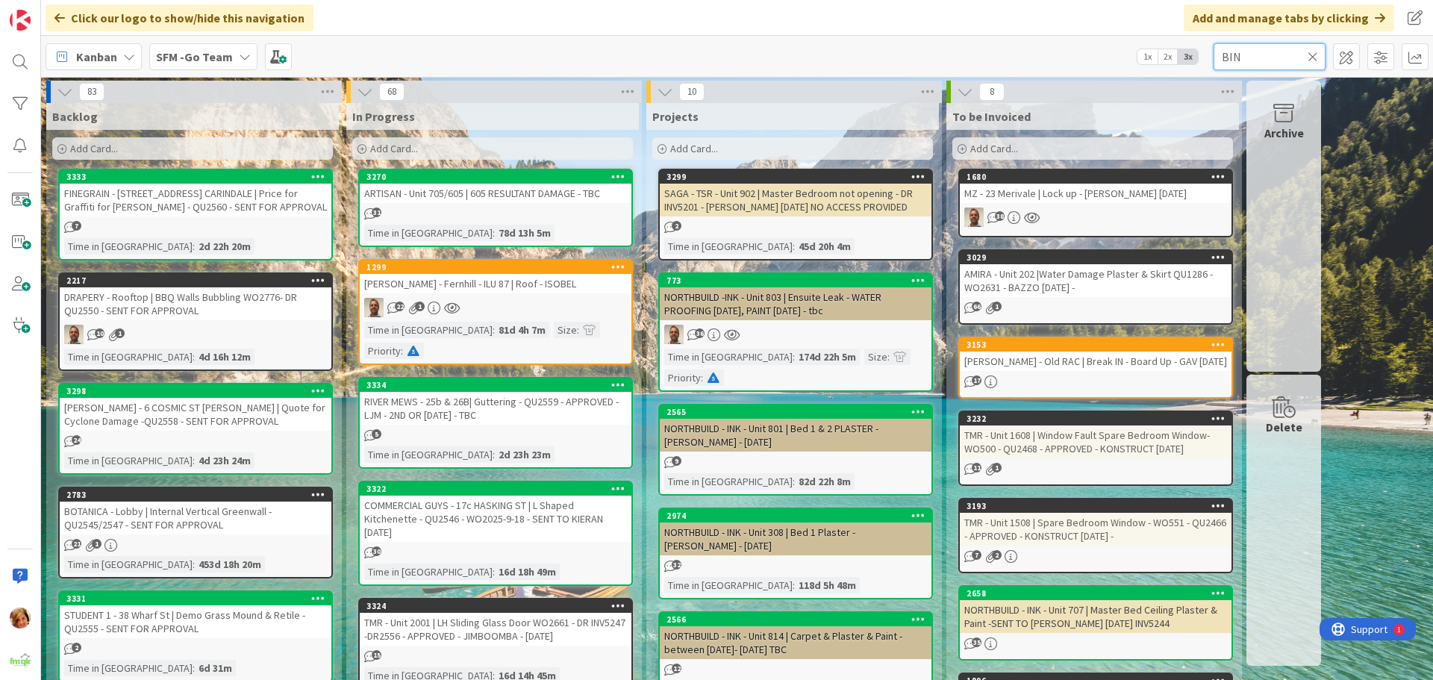
type input "BIN"
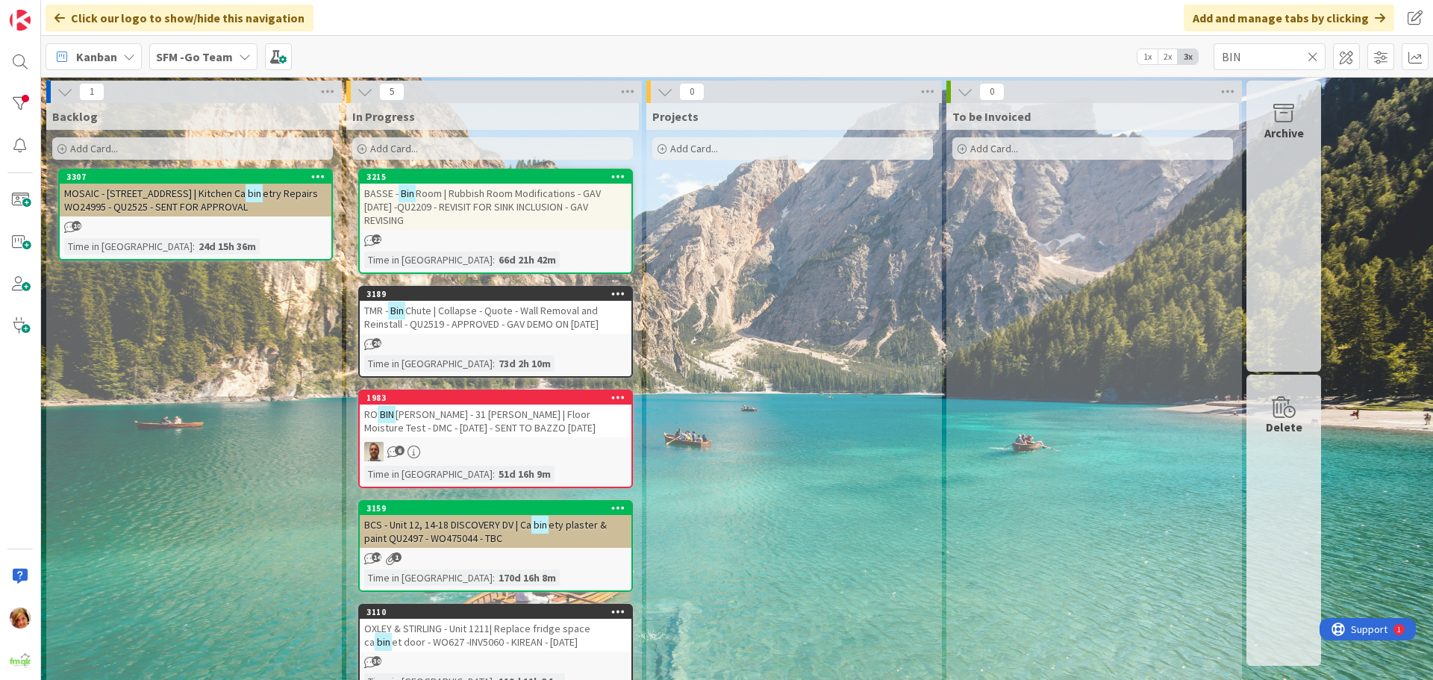
click at [460, 190] on span "Room | Rubbish Room Modifications - GAV 9.5.25 -QU2209 - REVISIT FOR SINK INCLU…" at bounding box center [482, 207] width 237 height 40
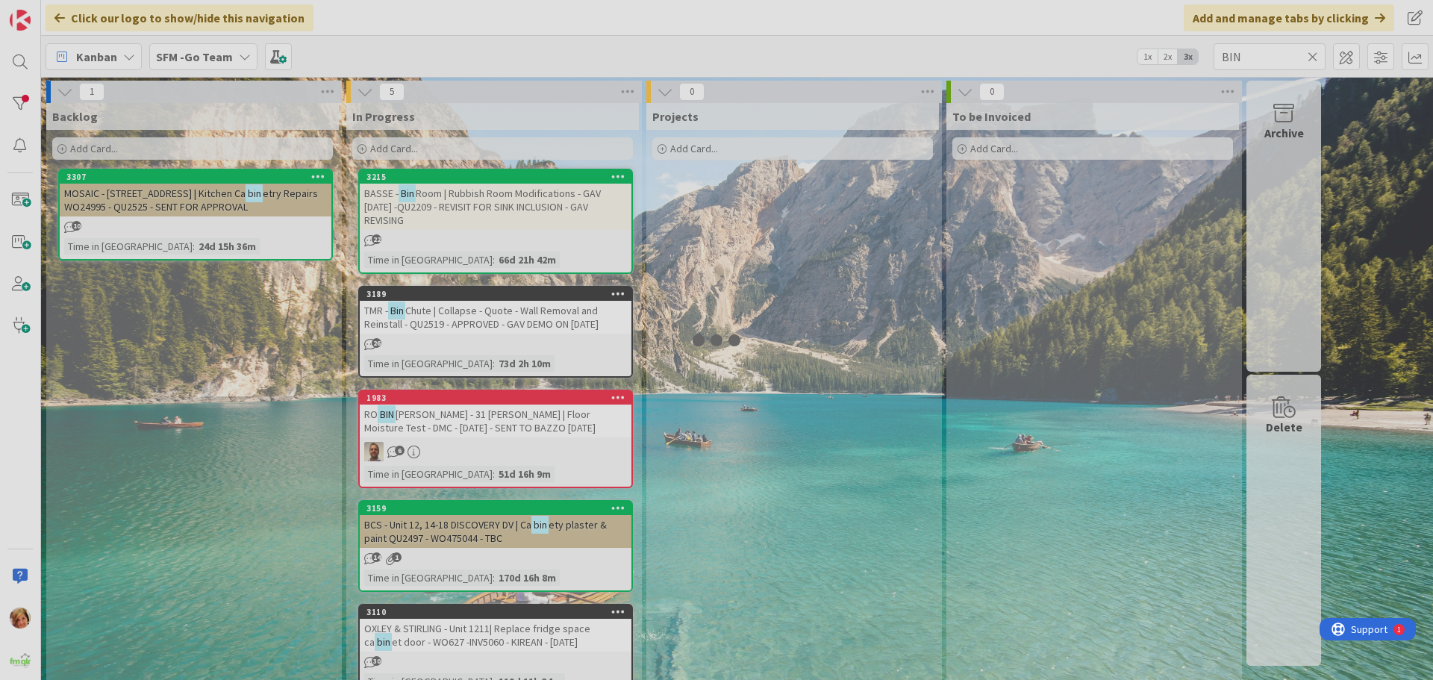
click at [460, 190] on div at bounding box center [716, 340] width 1433 height 680
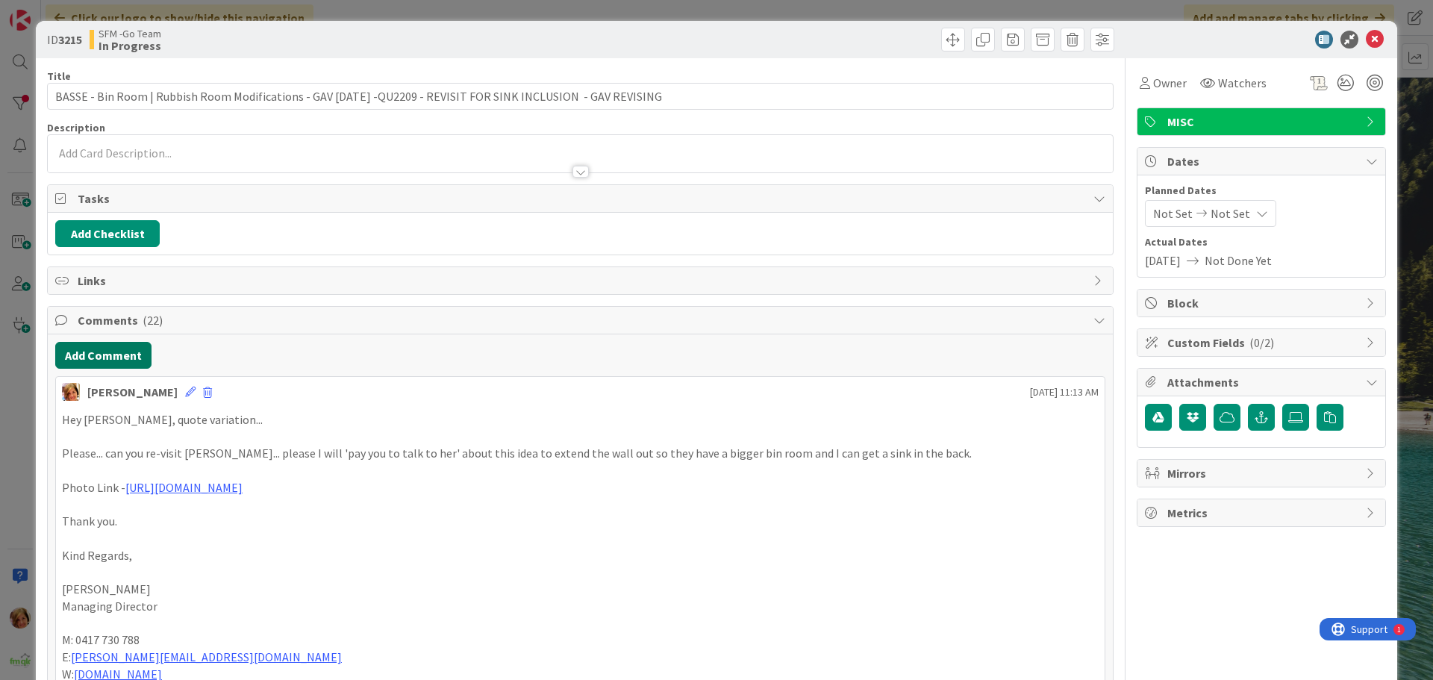
click at [99, 355] on button "Add Comment" at bounding box center [103, 355] width 96 height 27
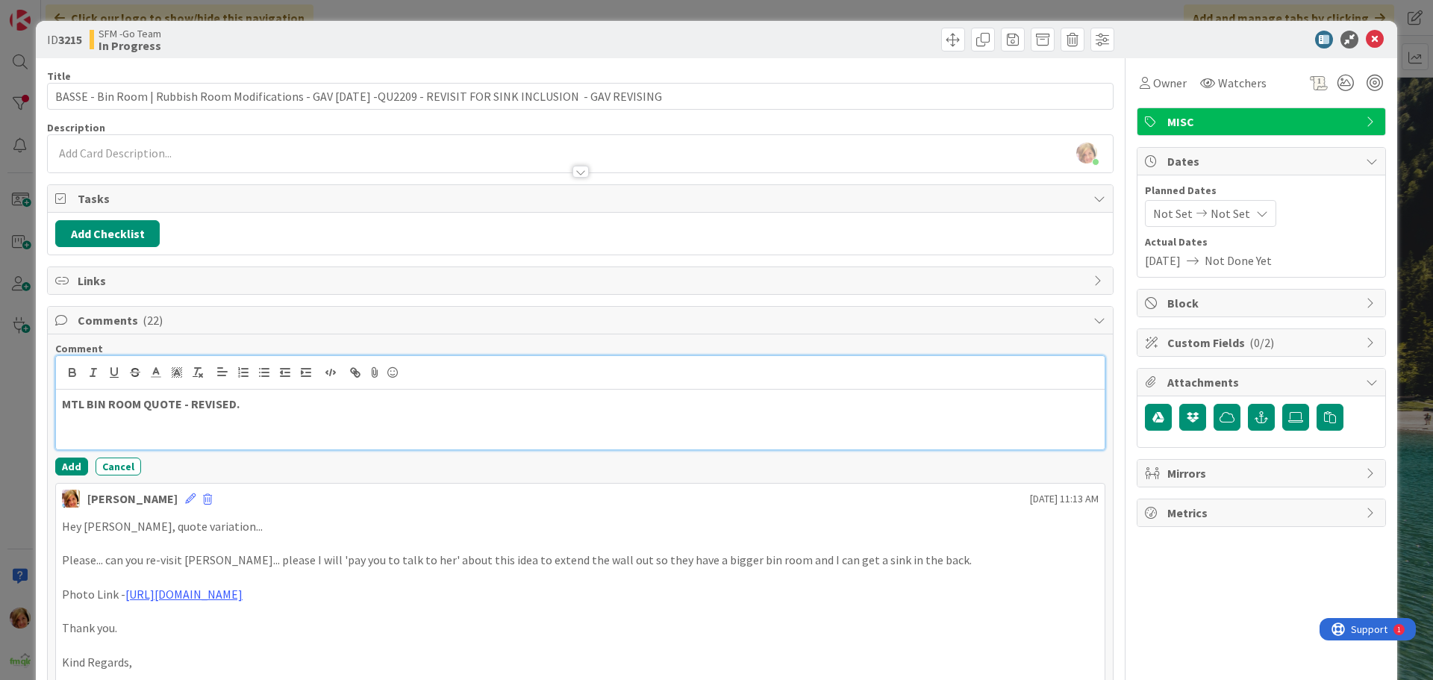
click at [251, 404] on p "MTL BIN ROOM QUOTE - REVISED." at bounding box center [580, 404] width 1037 height 17
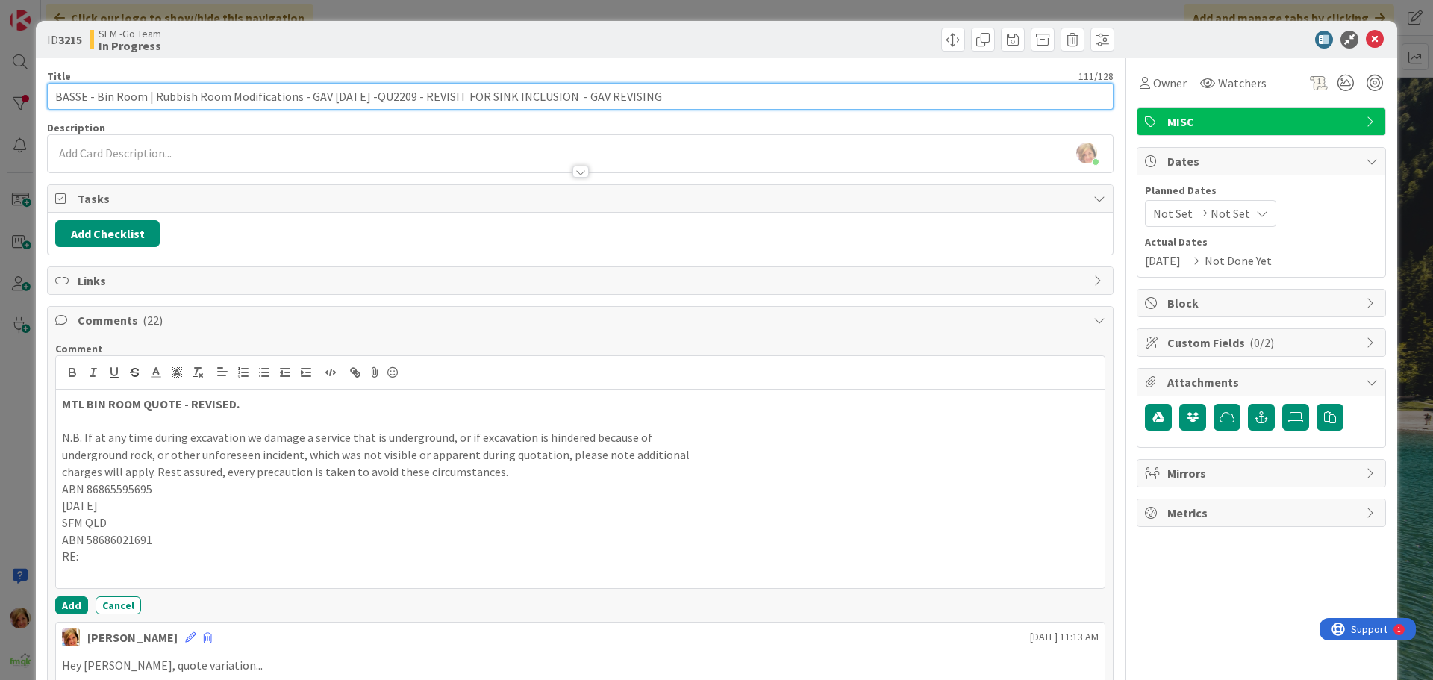
drag, startPoint x: 660, startPoint y: 95, endPoint x: 409, endPoint y: 93, distance: 251.5
click at [409, 93] on input "BASSE - Bin Room | Rubbish Room Modifications - GAV 9.5.25 -QU2209 - REVISIT FO…" at bounding box center [580, 96] width 1066 height 27
type input "BASSE - Bin Room | Rubbish Room Modifications - GAV 9.5.25 -QU2209 - STEVE TO R…"
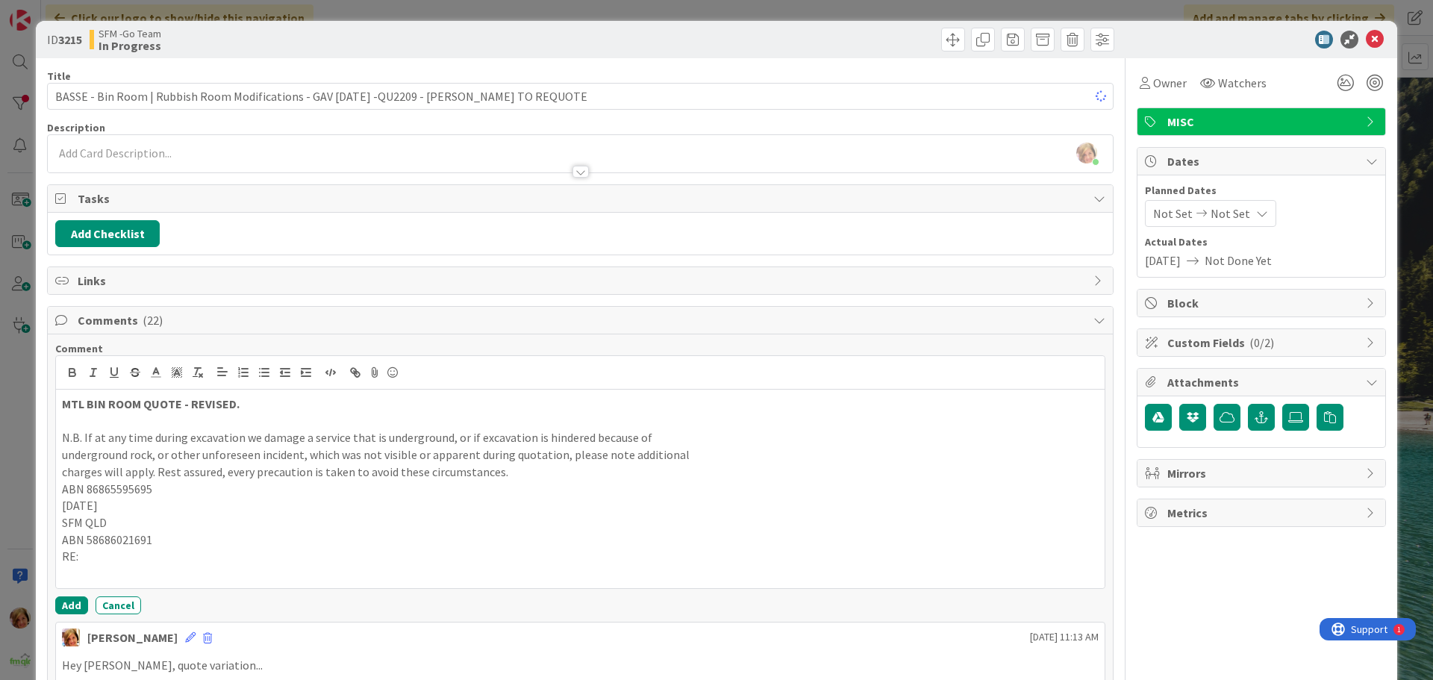
click at [739, 27] on div "ID 3215 SFM -Go Team In Progress" at bounding box center [716, 39] width 1361 height 37
click at [1366, 37] on icon at bounding box center [1375, 40] width 18 height 18
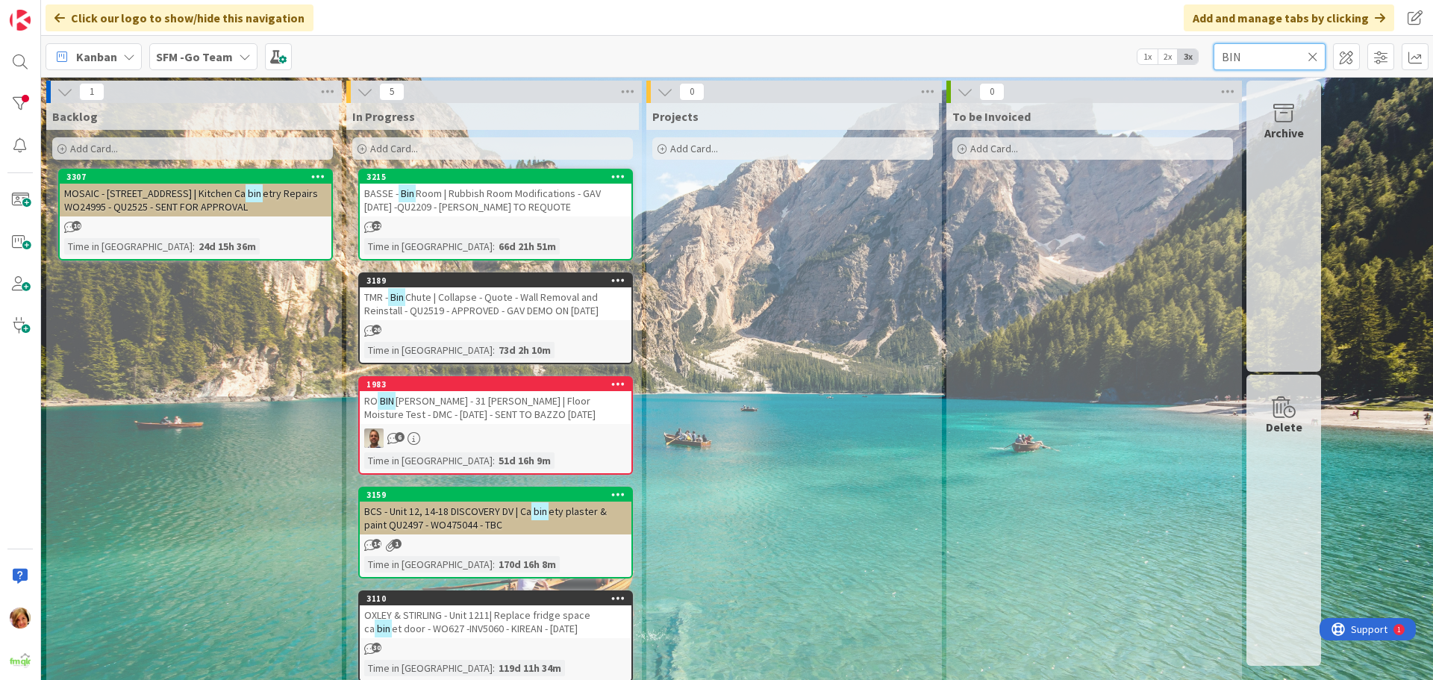
click at [1278, 53] on input "BIN" at bounding box center [1269, 56] width 112 height 27
type input "B"
type input "SOUTHPORT"
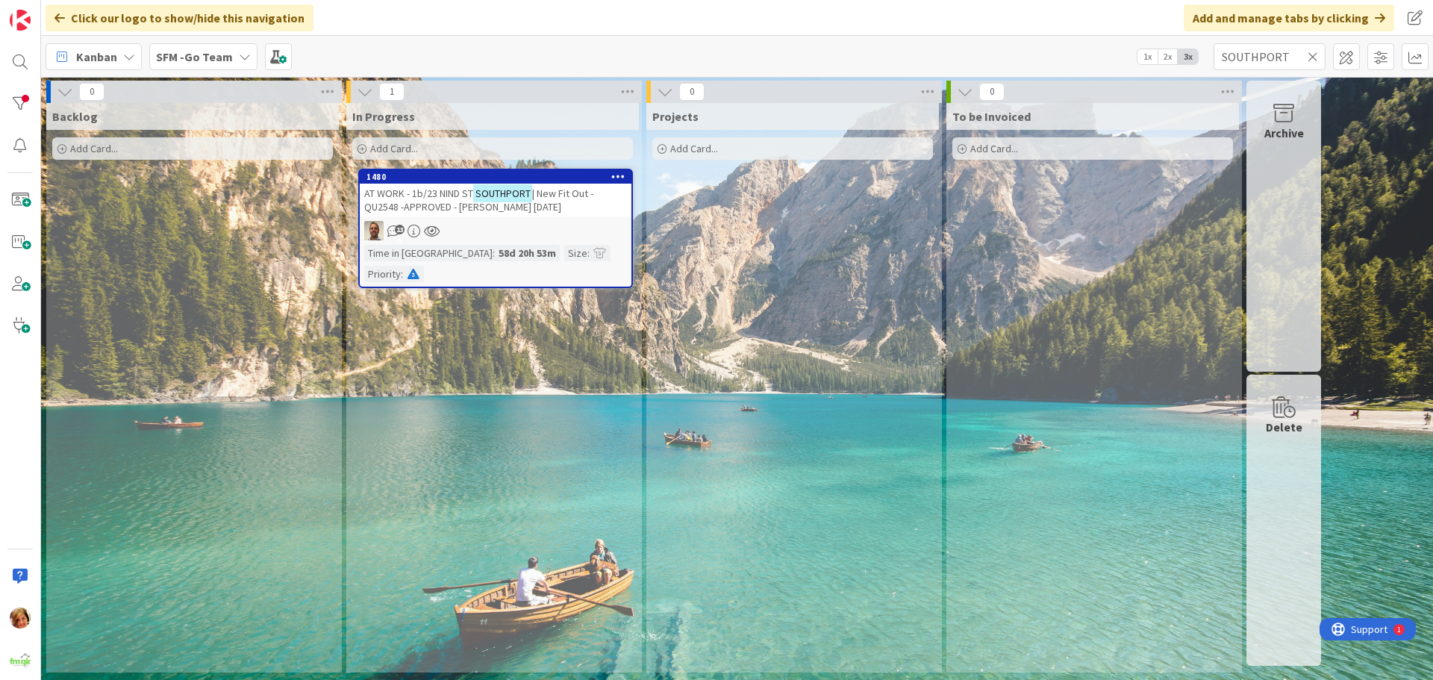
click at [443, 194] on span "AT WORK - 1b/23 NIND ST" at bounding box center [418, 193] width 109 height 13
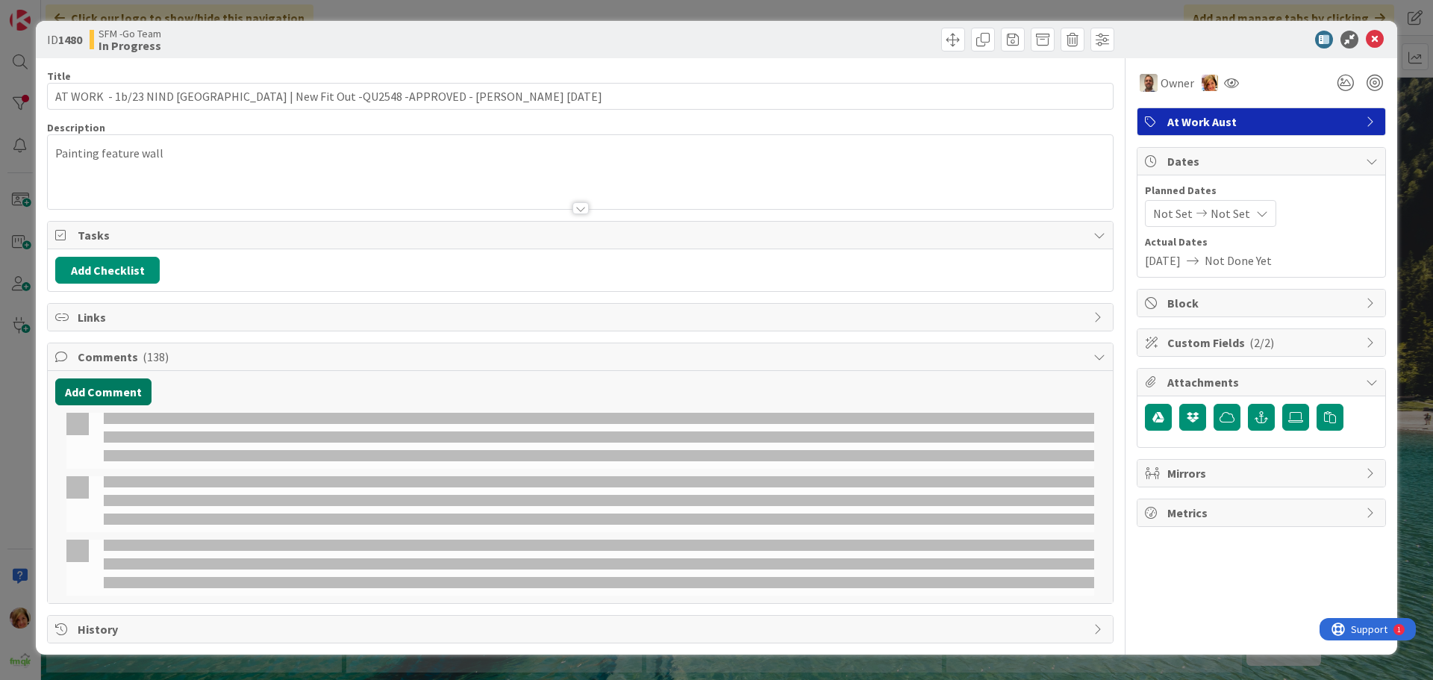
click at [105, 390] on button "Add Comment" at bounding box center [103, 391] width 96 height 27
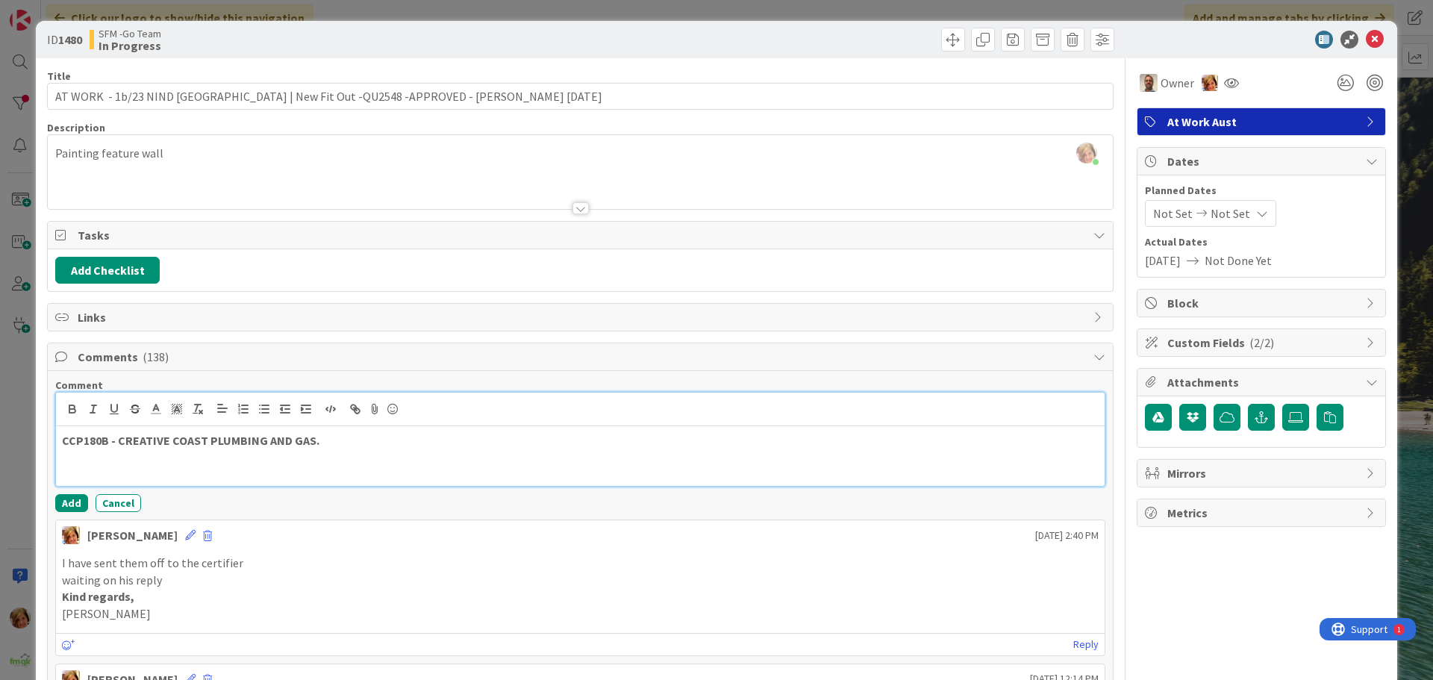
click at [376, 433] on p "CCP180B - CREATIVE COAST PLUMBING AND GAS." at bounding box center [580, 440] width 1037 height 17
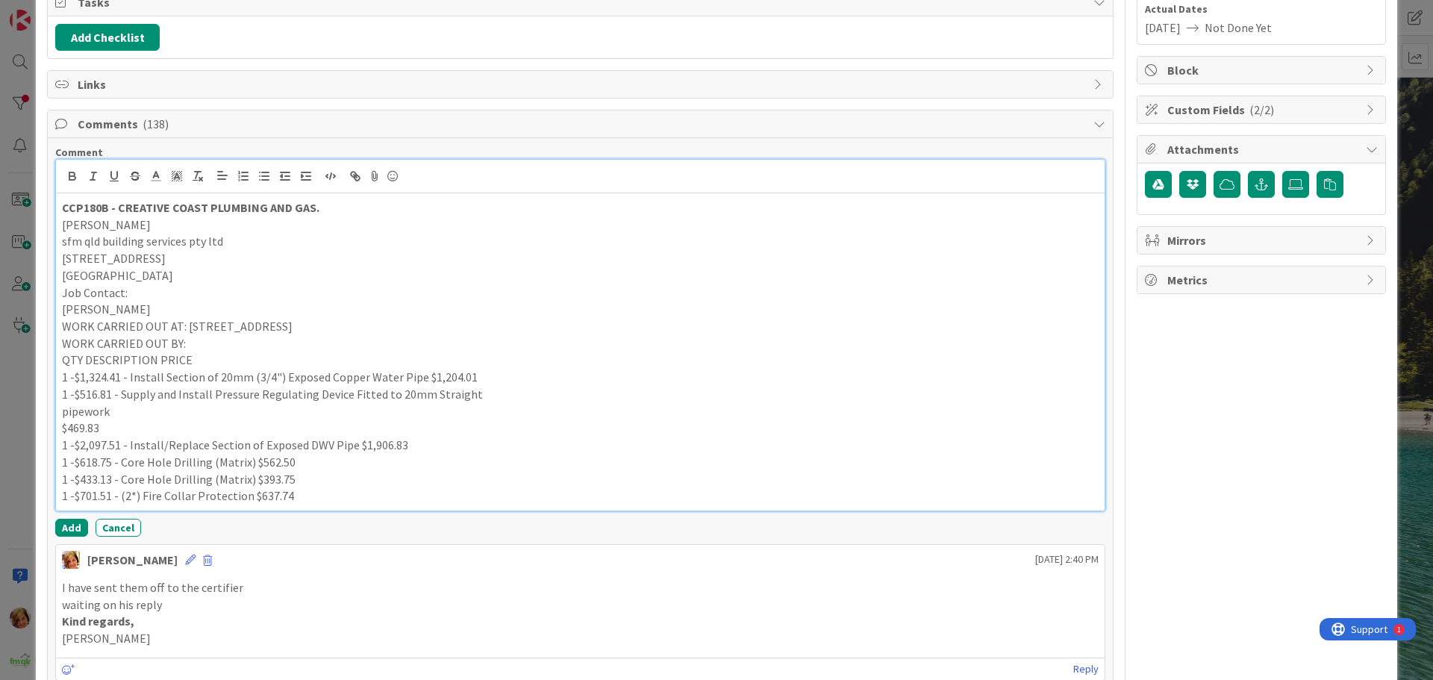
scroll to position [429, 0]
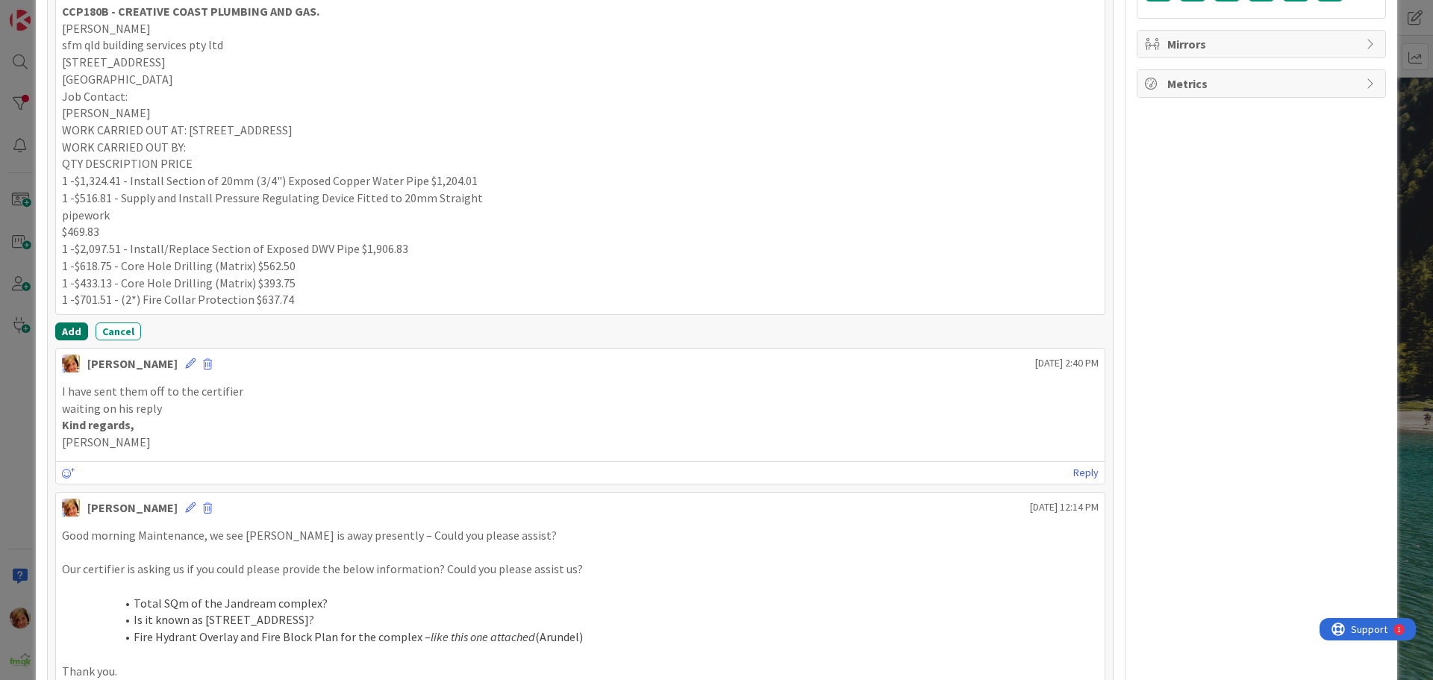
click at [66, 332] on button "Add" at bounding box center [71, 331] width 33 height 18
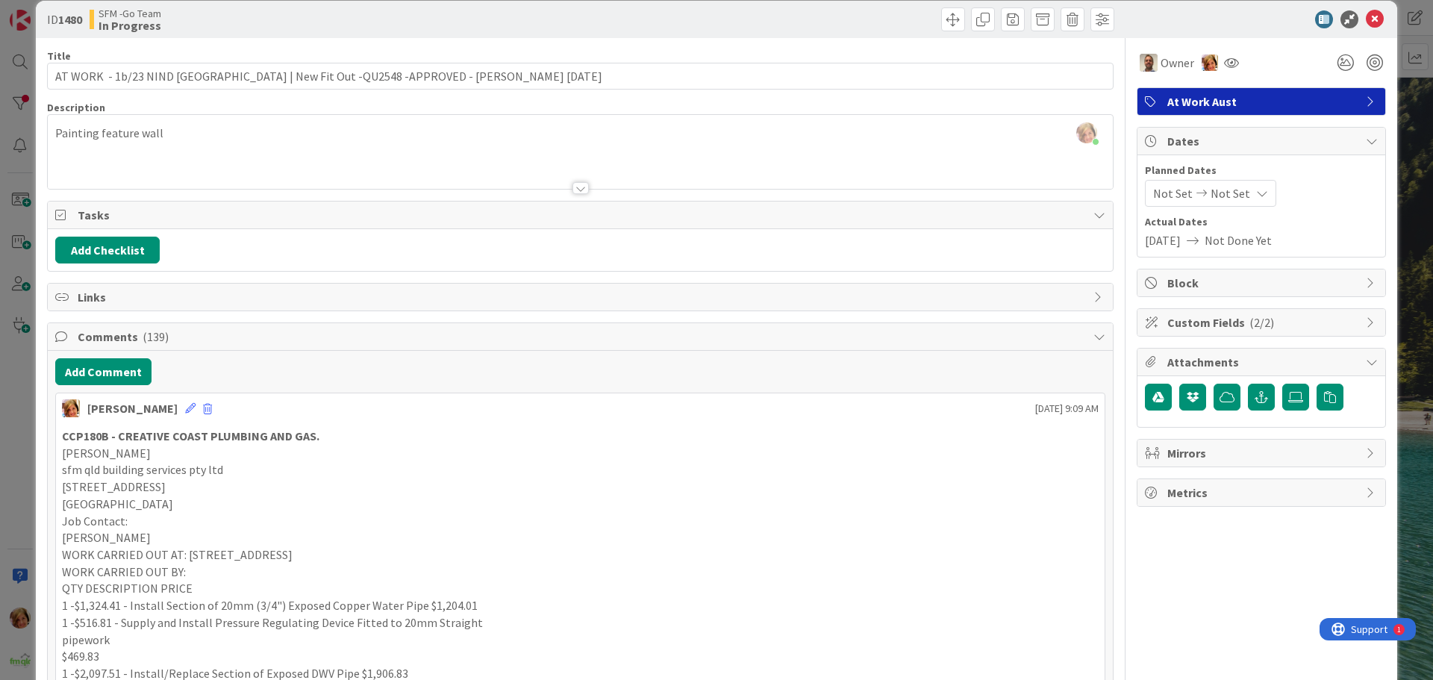
scroll to position [0, 0]
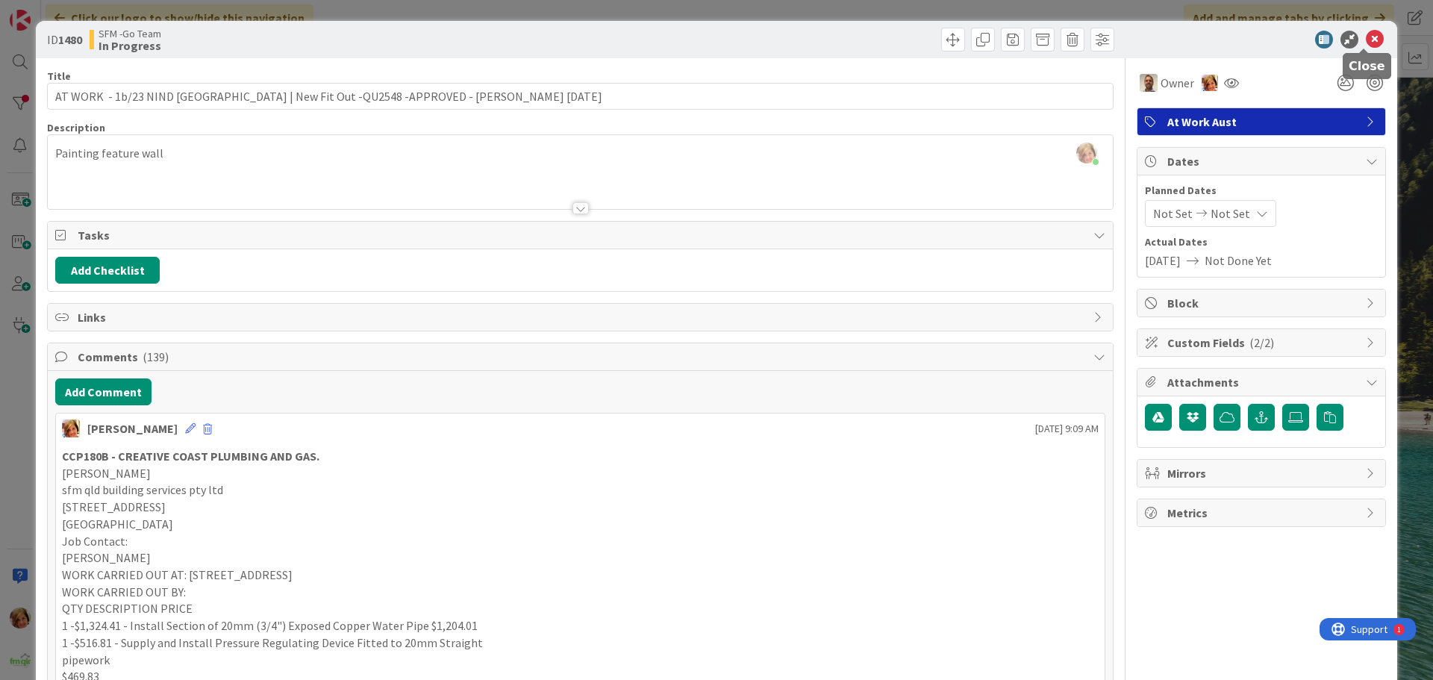
drag, startPoint x: 1366, startPoint y: 38, endPoint x: 504, endPoint y: 75, distance: 862.0
click at [1366, 39] on icon at bounding box center [1375, 40] width 18 height 18
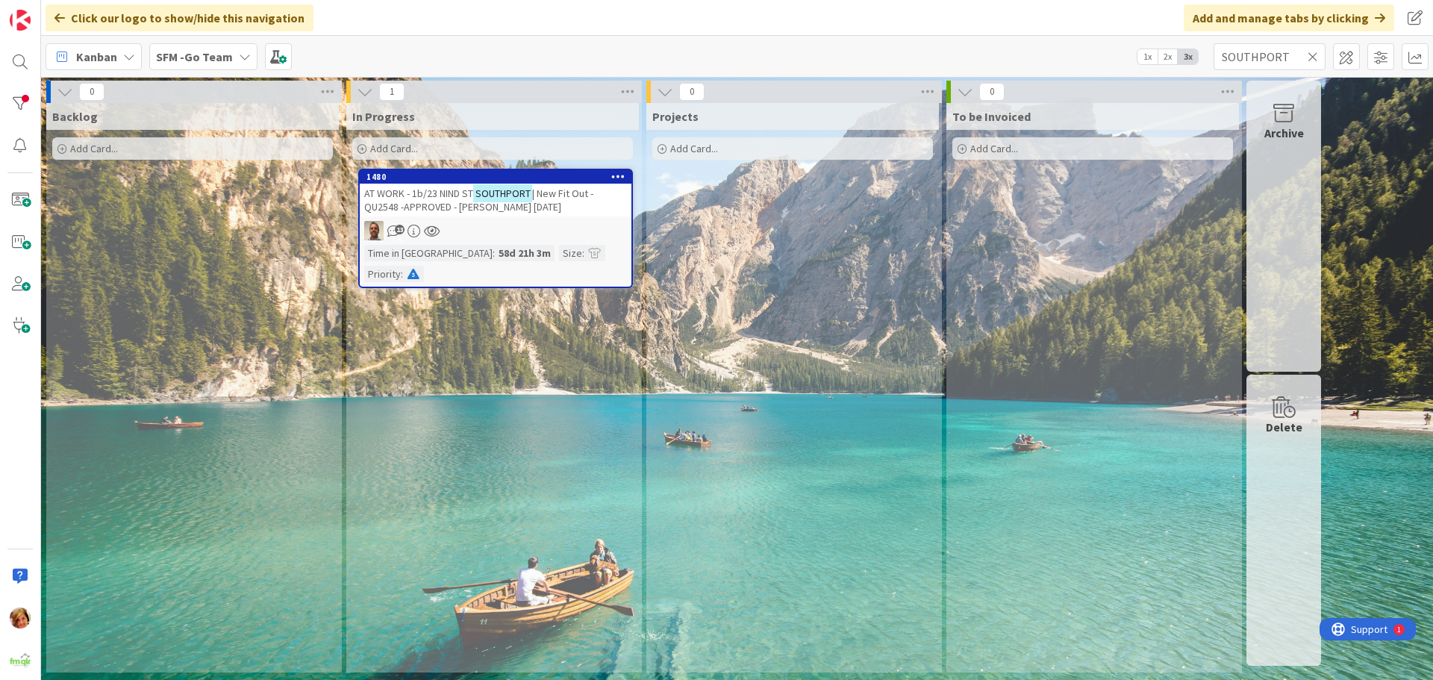
click at [1313, 56] on icon at bounding box center [1312, 56] width 10 height 13
click at [1313, 56] on input "text" at bounding box center [1269, 56] width 112 height 27
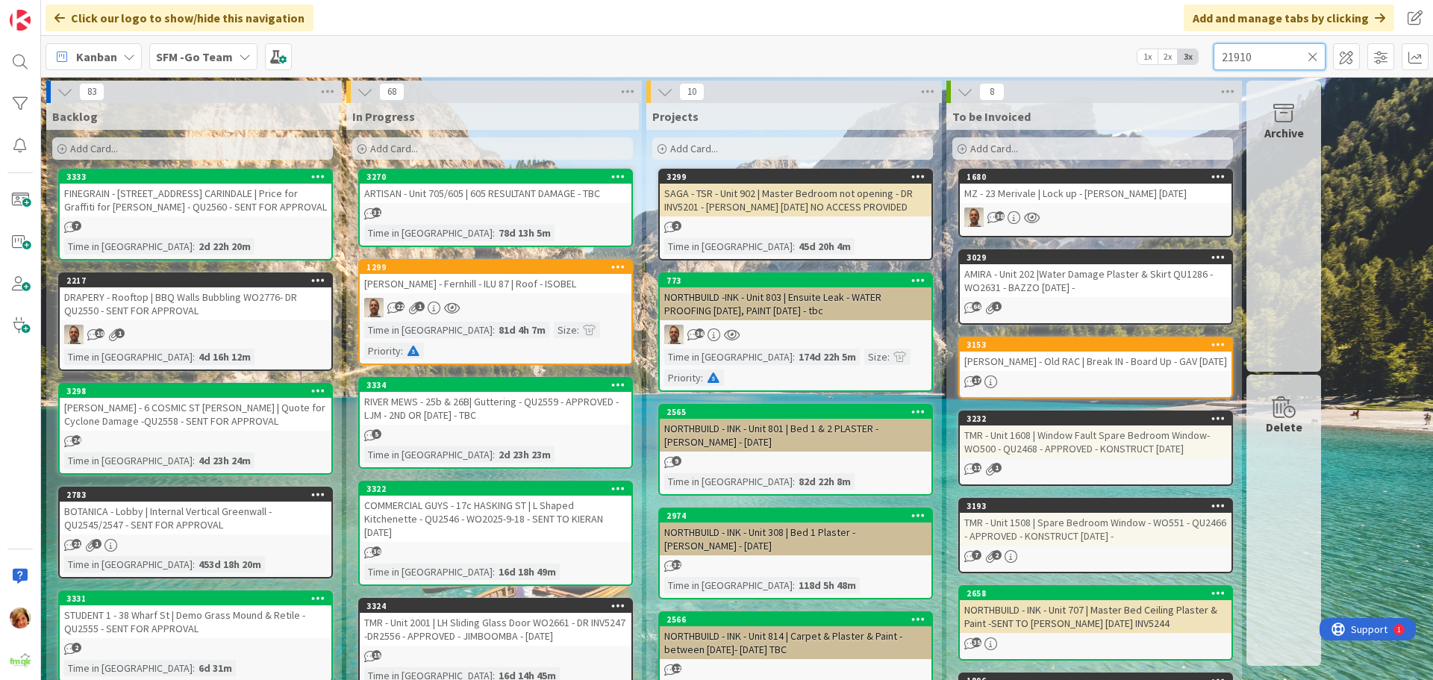
type input "21910"
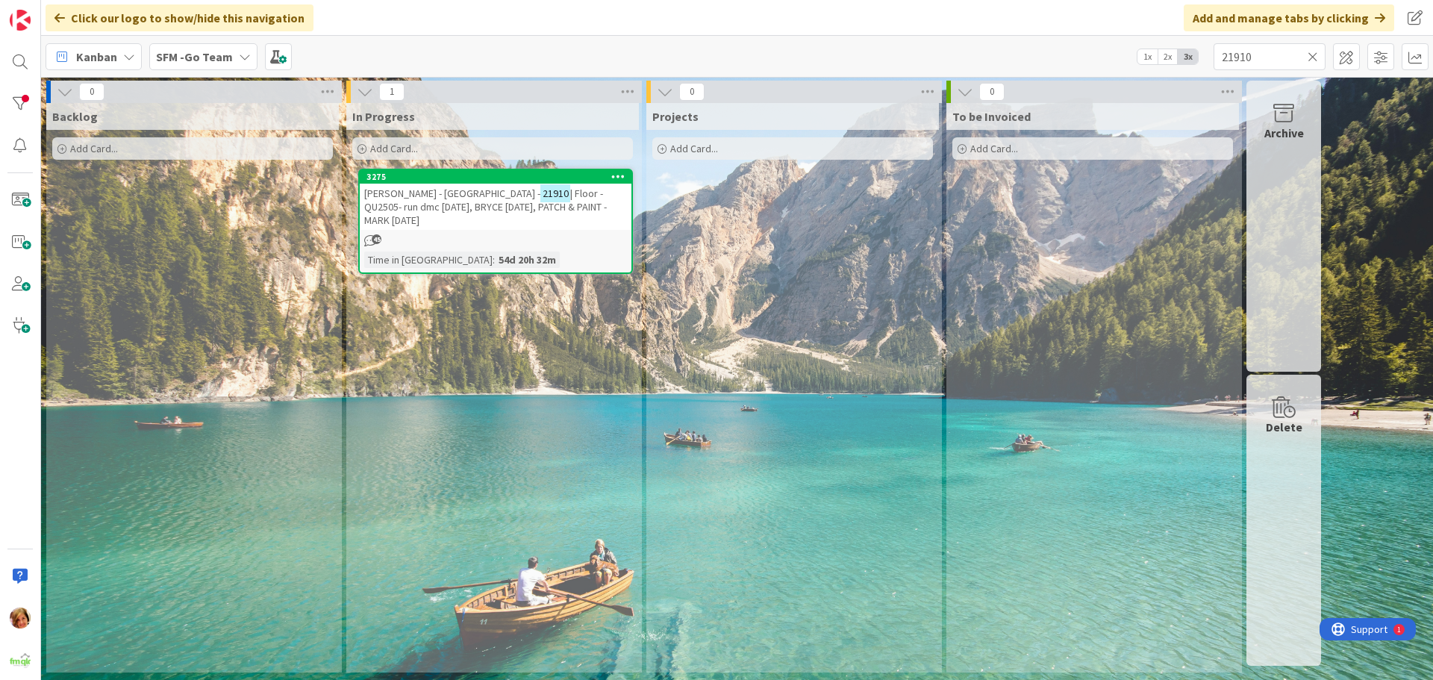
click at [448, 192] on span "FV PEPPERS - VALLEY HOUSE -" at bounding box center [452, 193] width 176 height 13
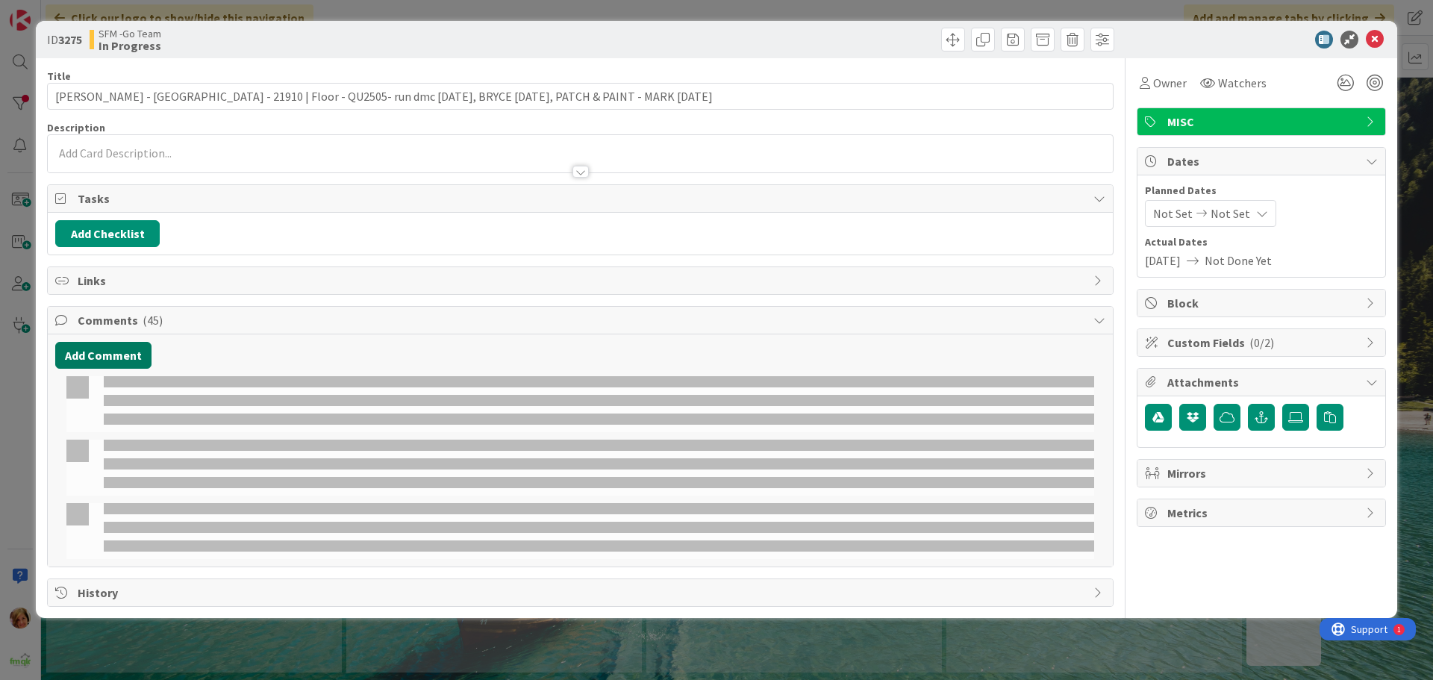
click at [110, 352] on button "Add Comment" at bounding box center [103, 355] width 96 height 27
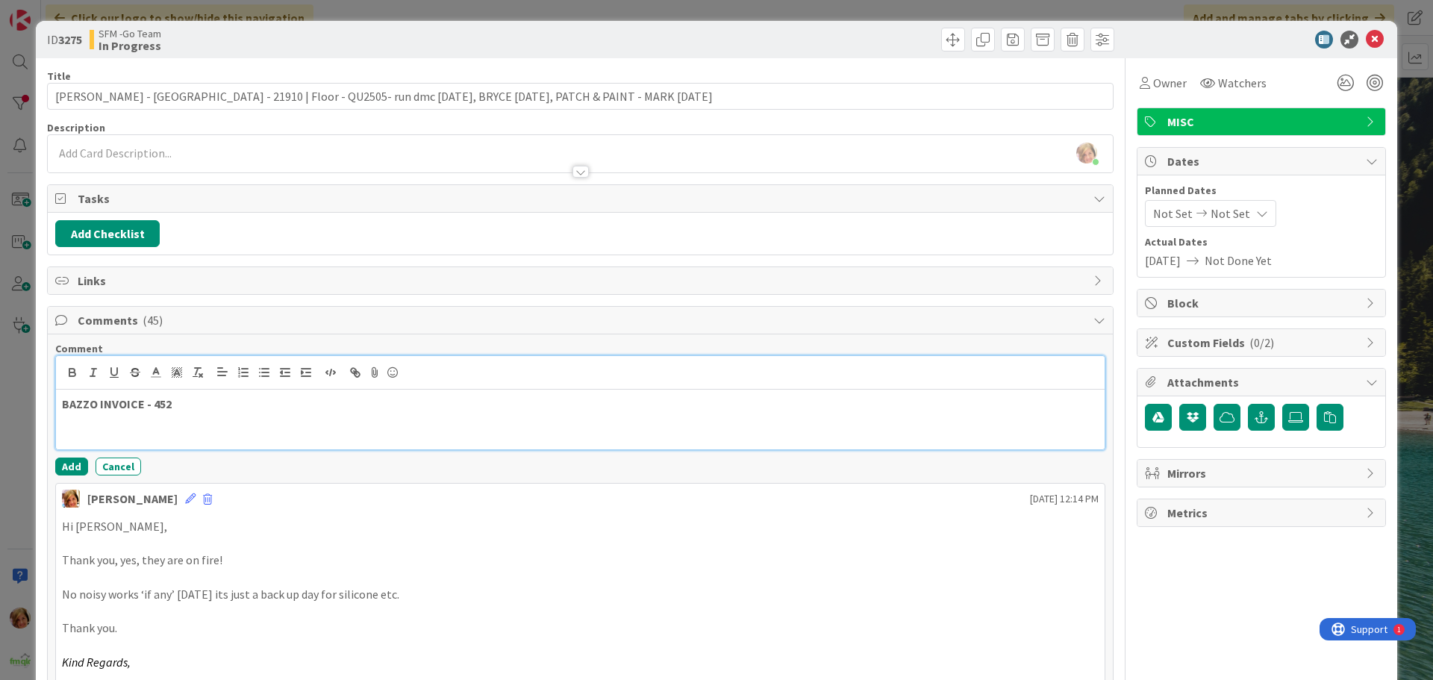
click at [209, 411] on p "BAZZO INVOICE - 452" at bounding box center [580, 404] width 1037 height 17
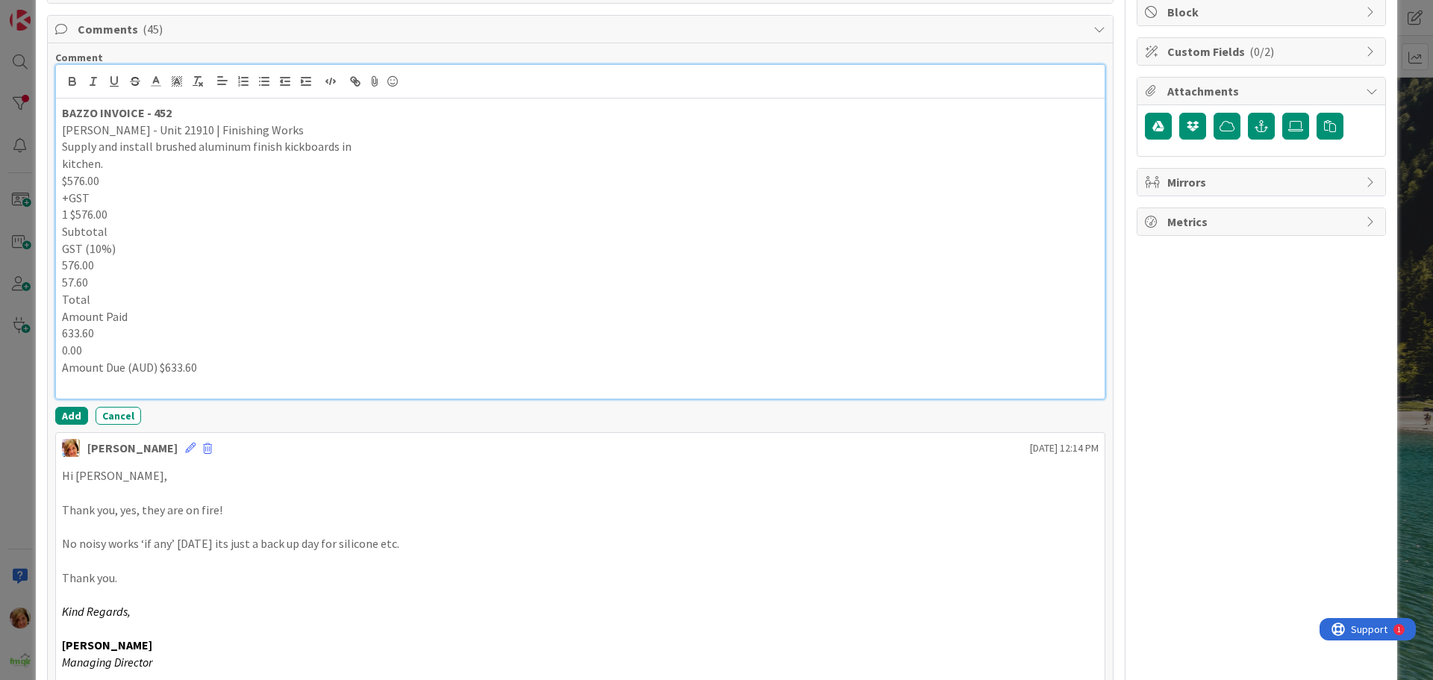
scroll to position [301, 0]
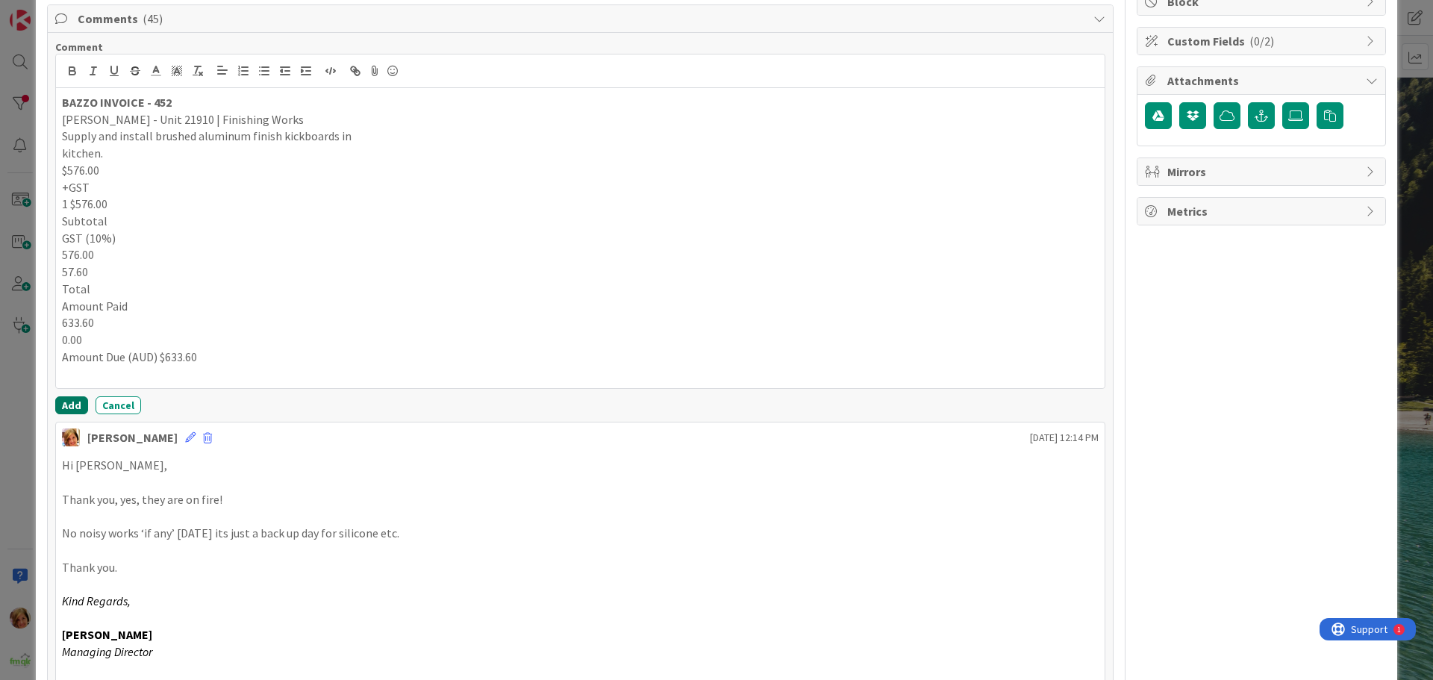
click at [69, 398] on button "Add" at bounding box center [71, 405] width 33 height 18
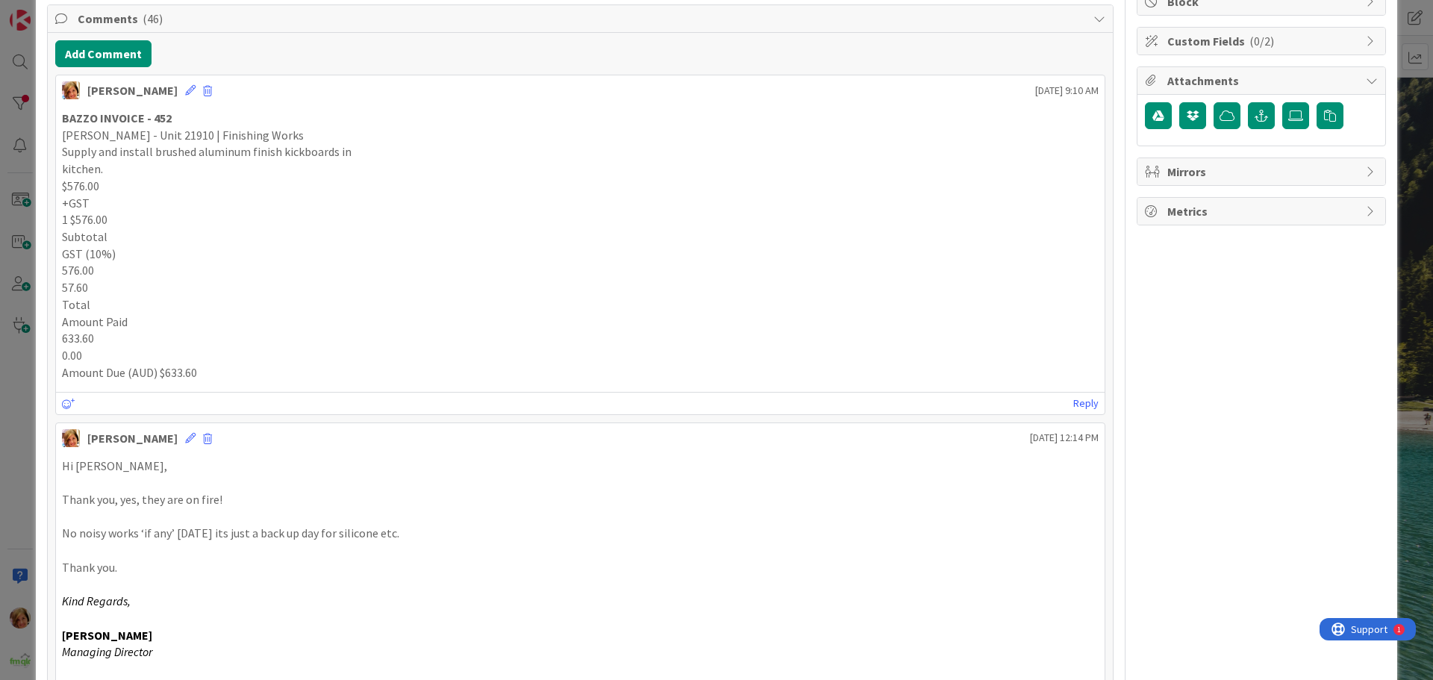
scroll to position [0, 0]
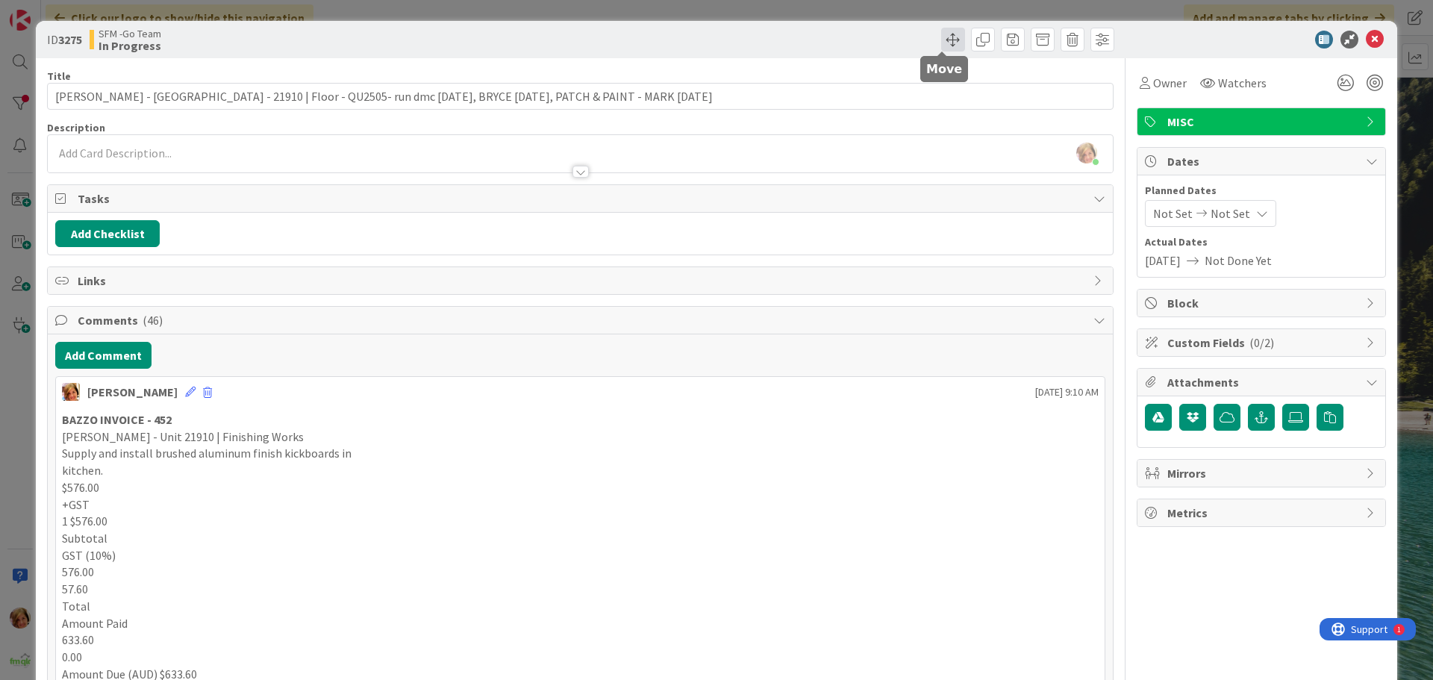
click at [941, 40] on span at bounding box center [953, 40] width 24 height 24
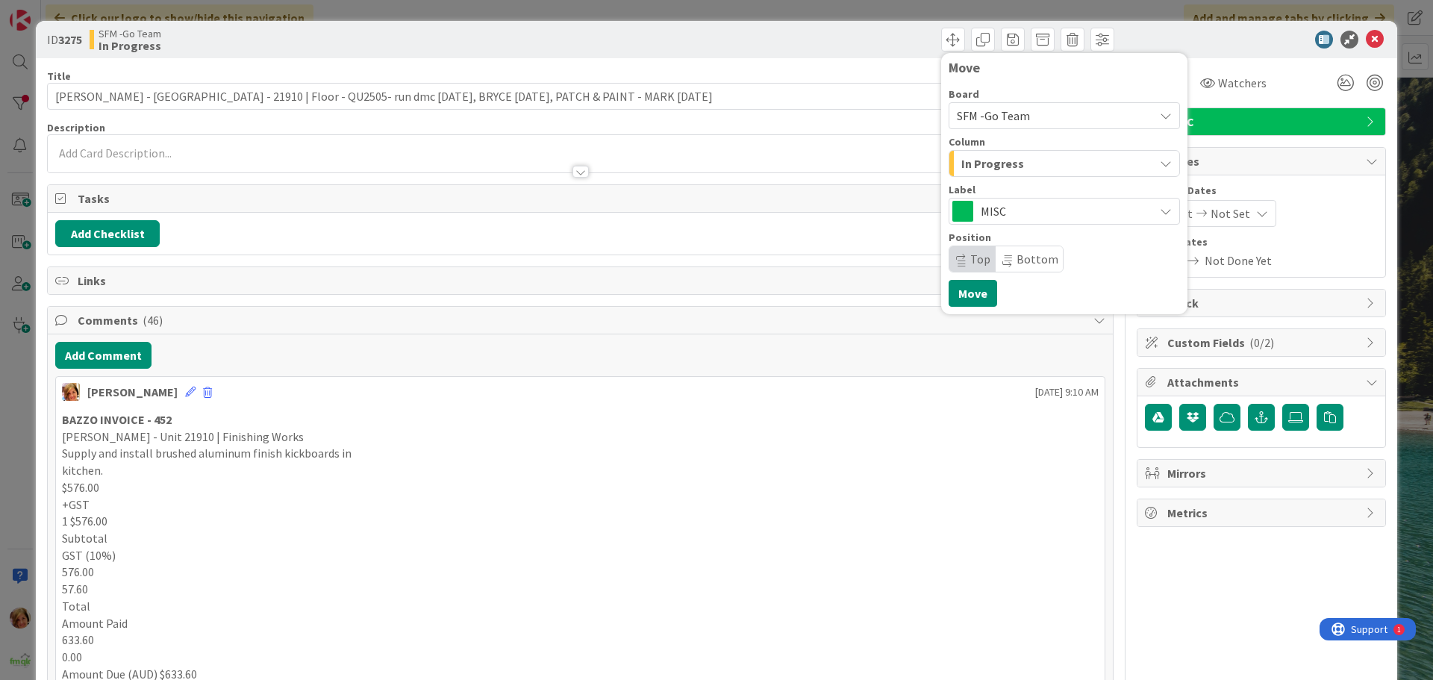
click at [1028, 166] on div "In Progress" at bounding box center [1055, 163] width 196 height 24
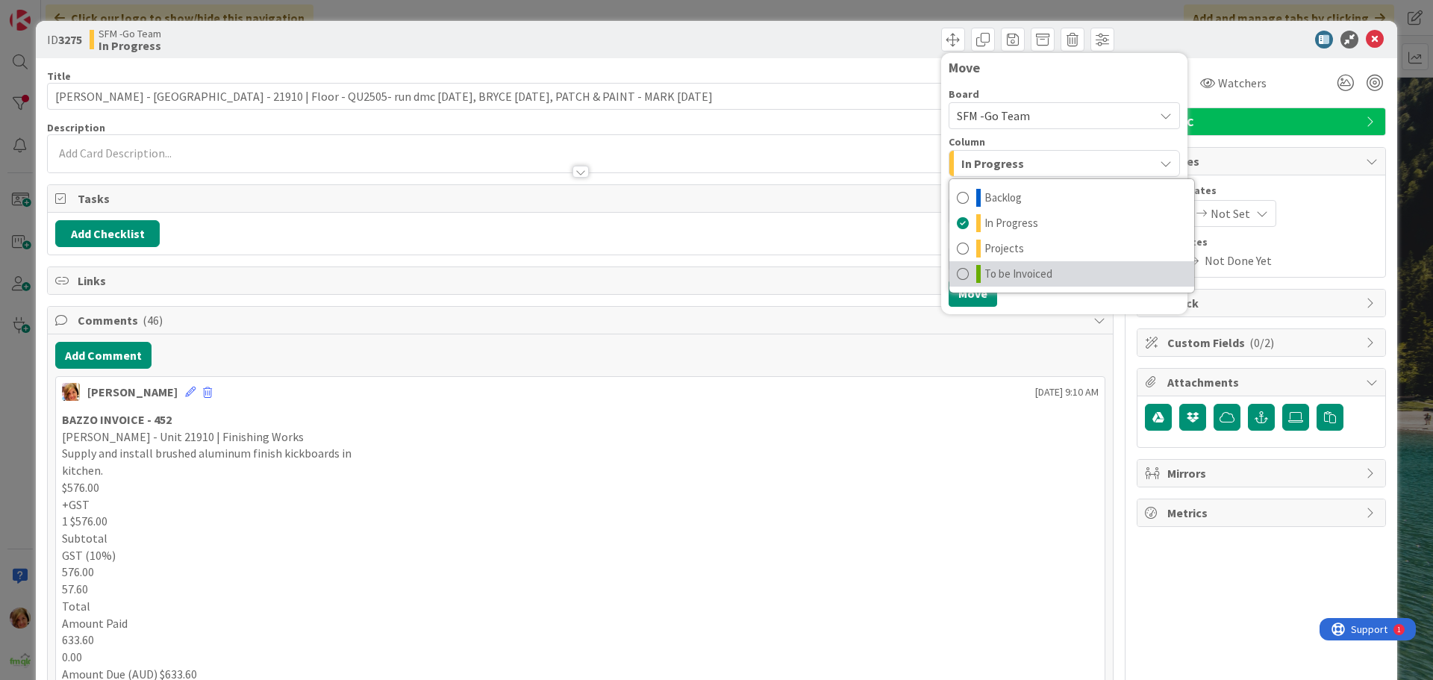
click at [1007, 275] on span "To be Invoiced" at bounding box center [1018, 274] width 68 height 18
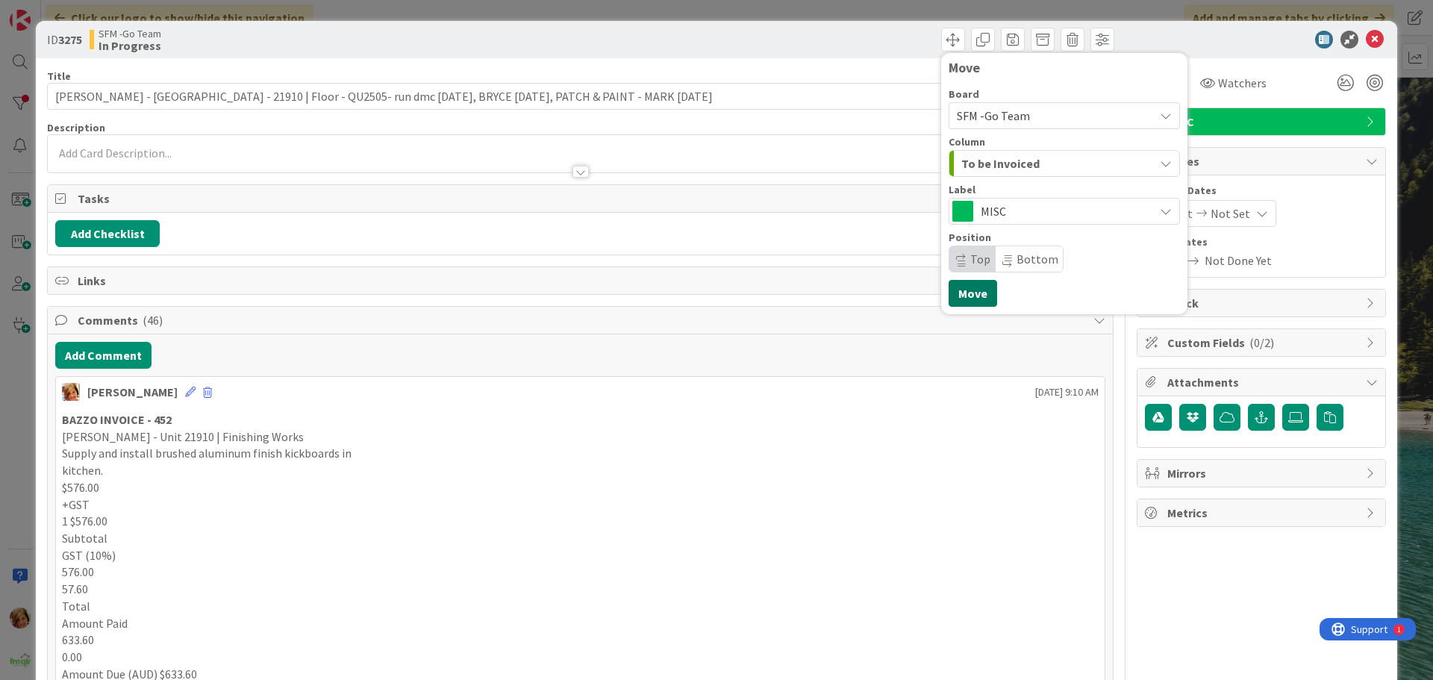
click at [967, 291] on button "Move" at bounding box center [972, 293] width 49 height 27
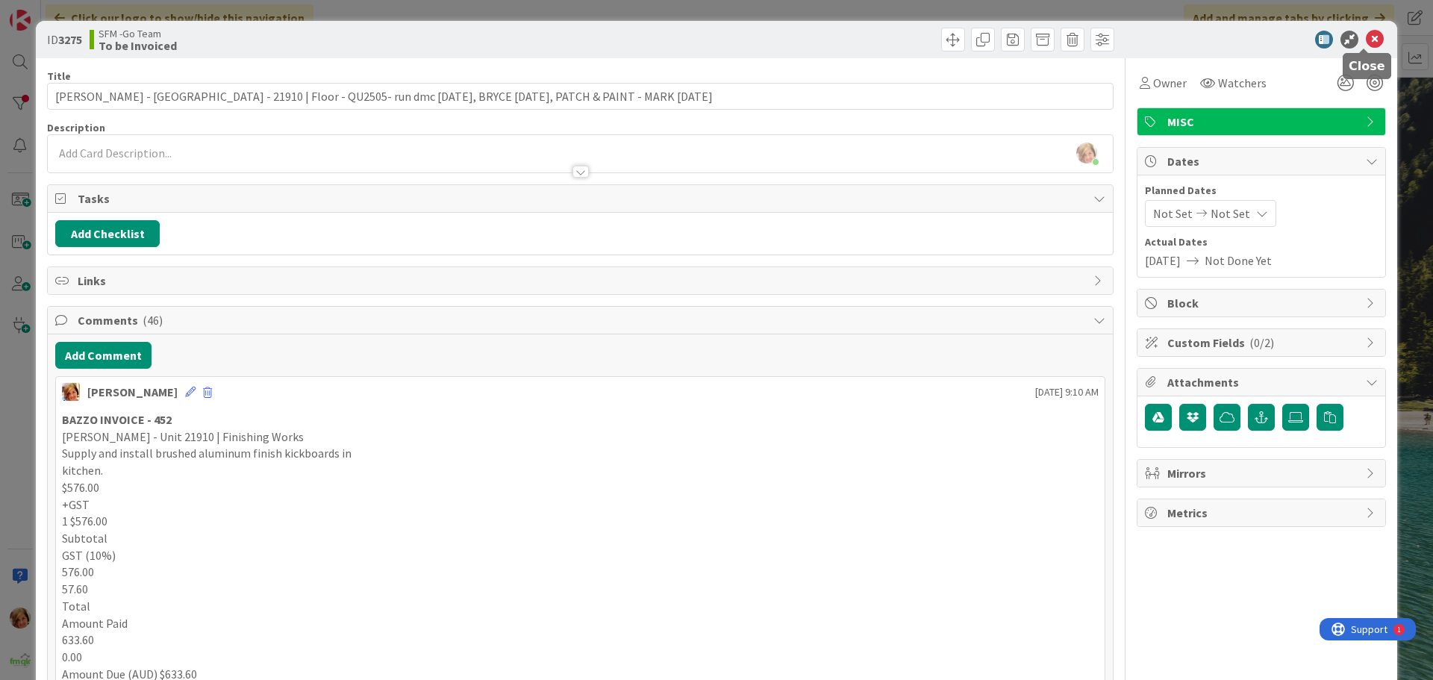
click at [1366, 40] on icon at bounding box center [1375, 40] width 18 height 18
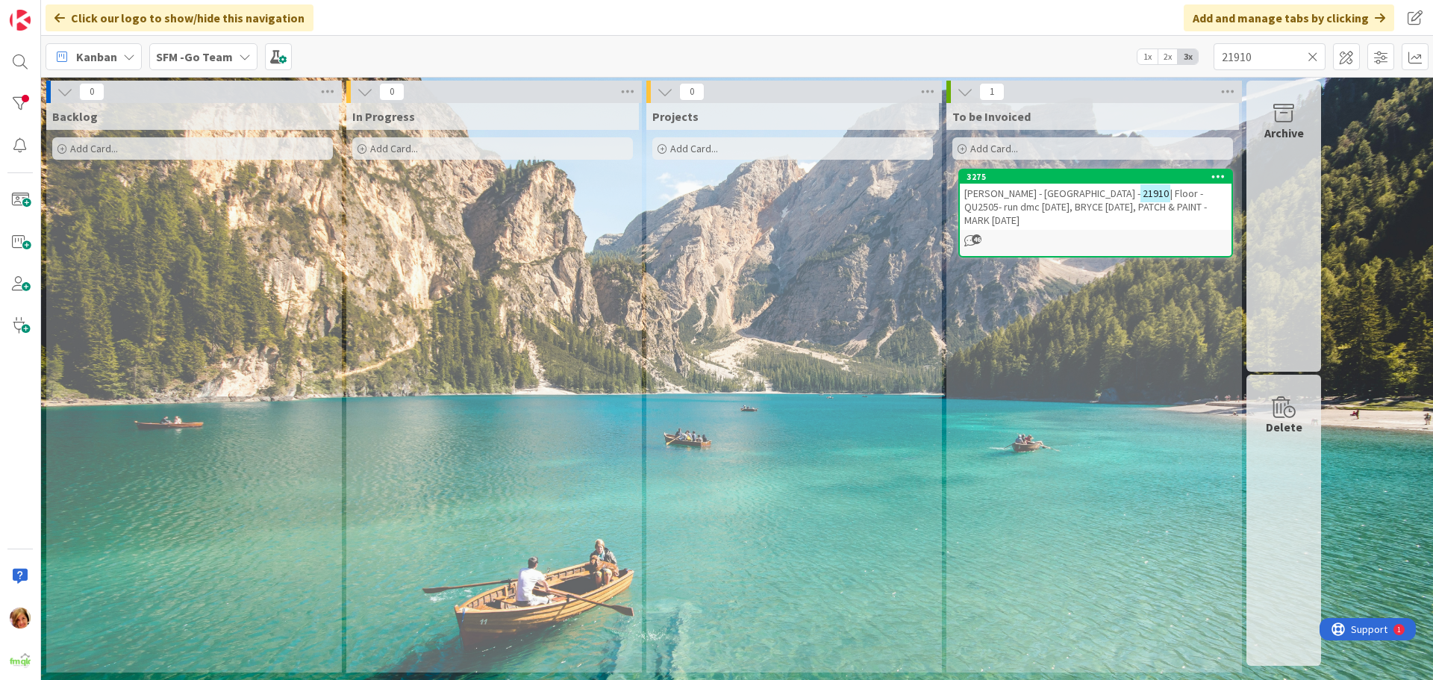
click at [1313, 54] on icon at bounding box center [1312, 56] width 10 height 13
click at [1304, 54] on input "text" at bounding box center [1269, 56] width 112 height 27
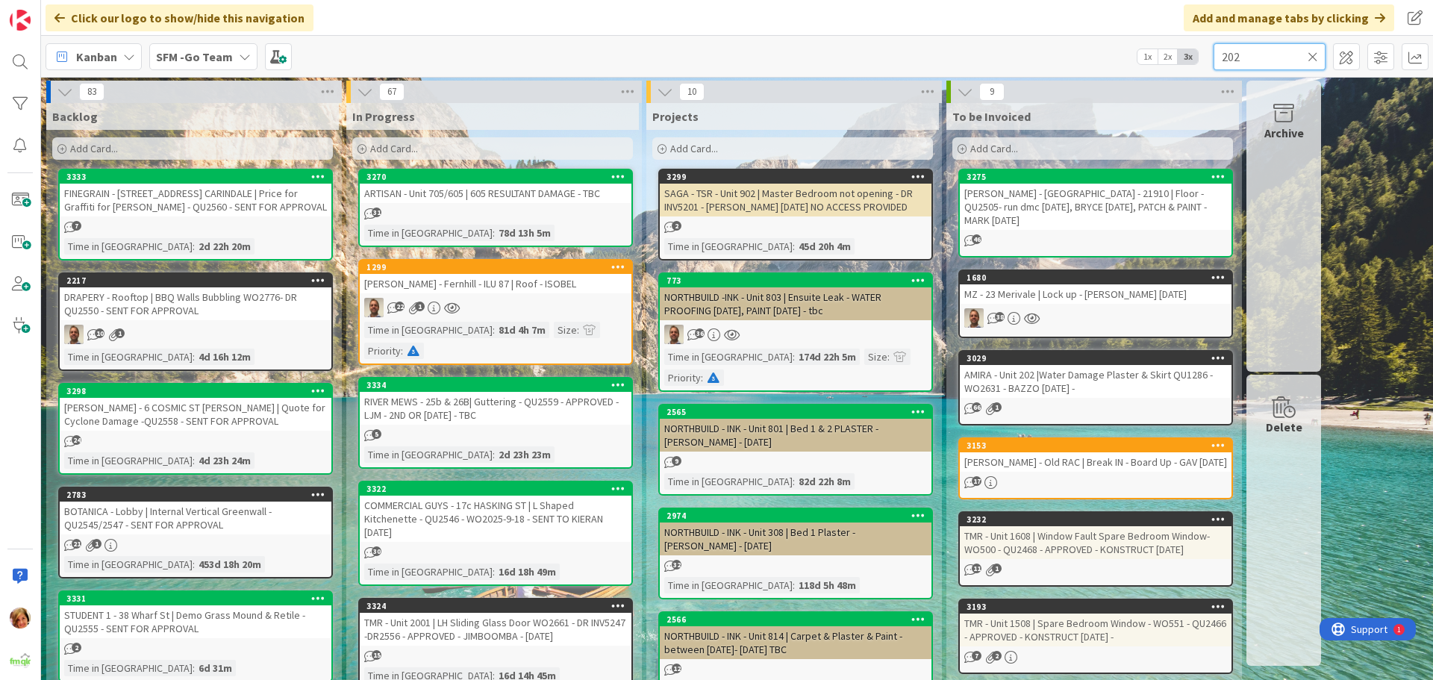
type input "202"
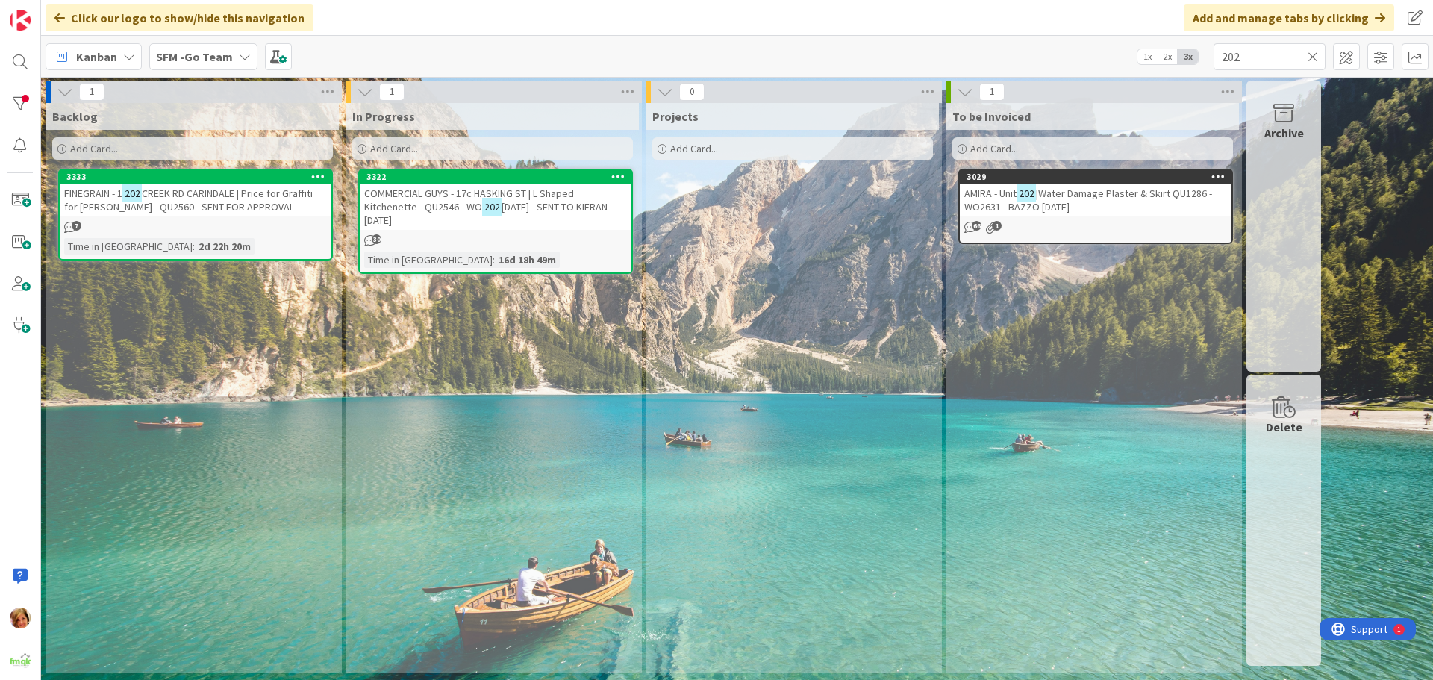
click at [1068, 185] on div "AMIRA - Unit 202 |Water Damage Plaster & Skirt QU1286 - WO2631 - BAZZO 12.9.25 -" at bounding box center [1096, 200] width 272 height 33
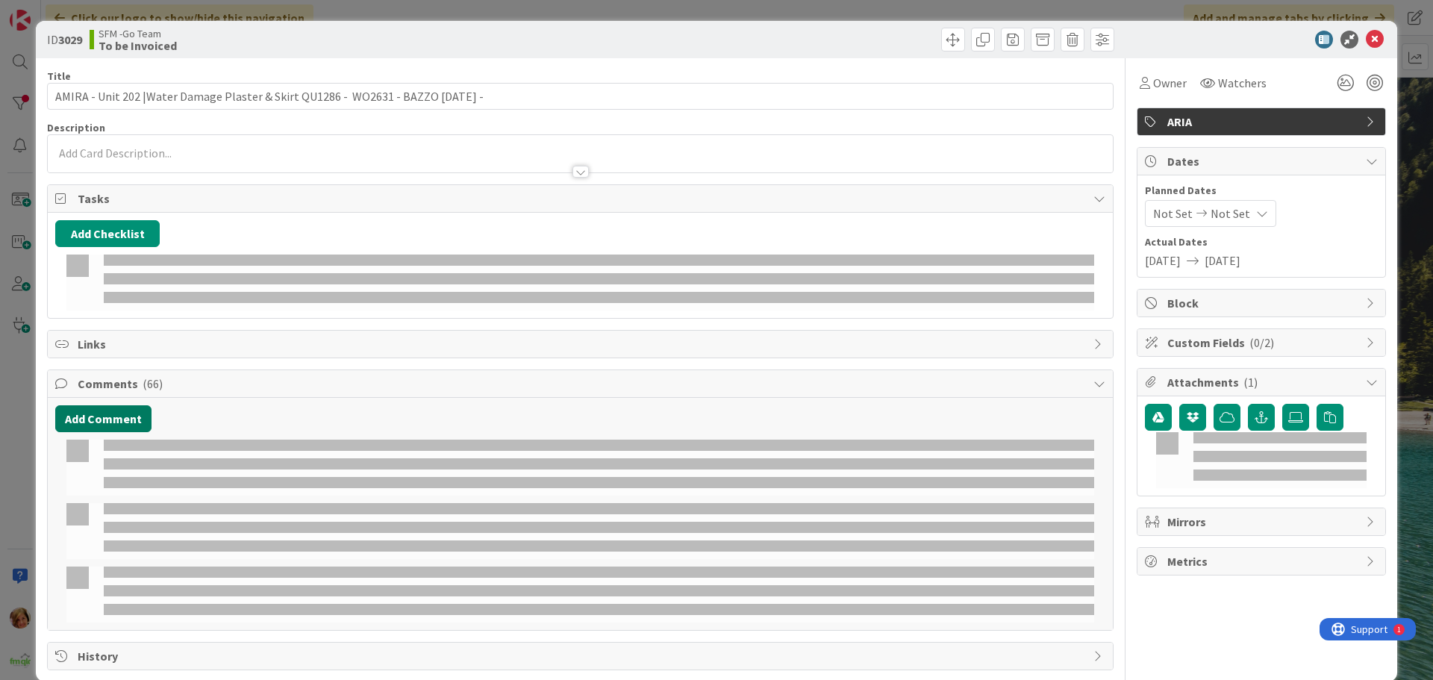
click at [106, 405] on button "Add Comment" at bounding box center [103, 418] width 96 height 27
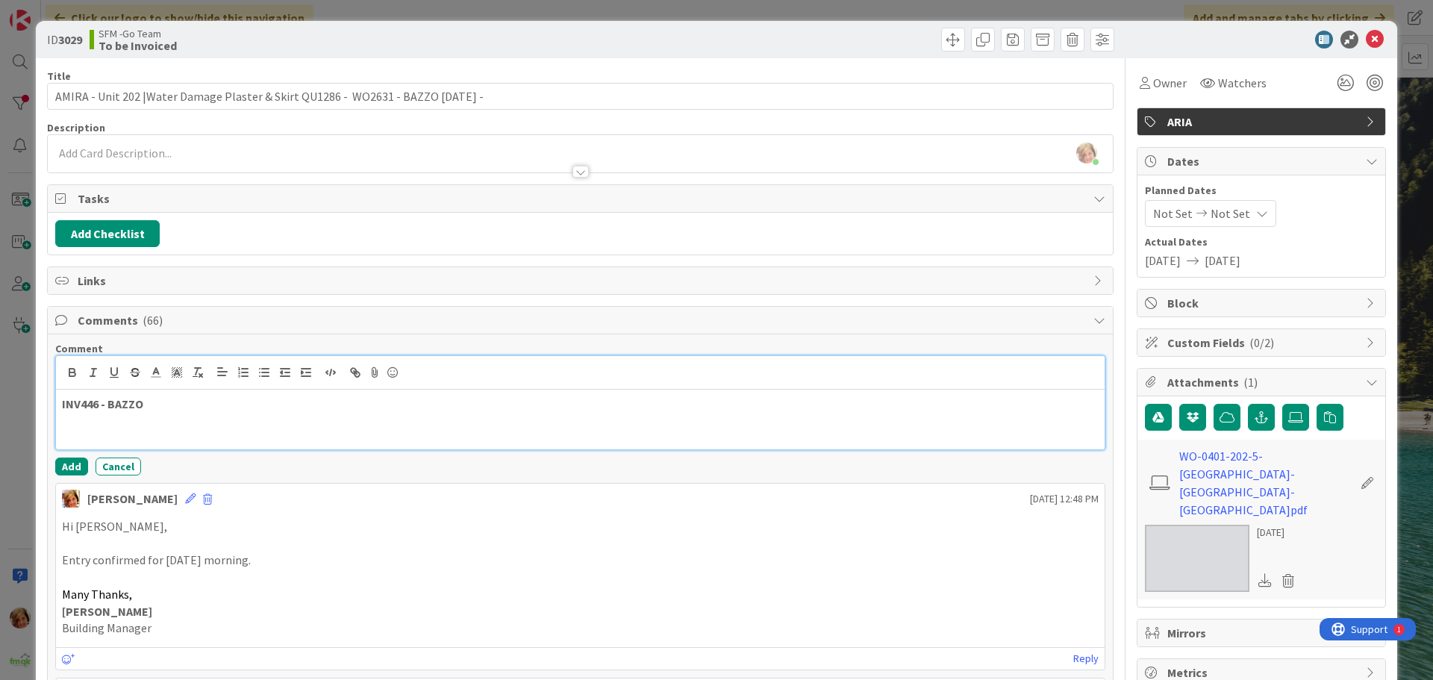
click at [218, 419] on p at bounding box center [580, 421] width 1037 height 17
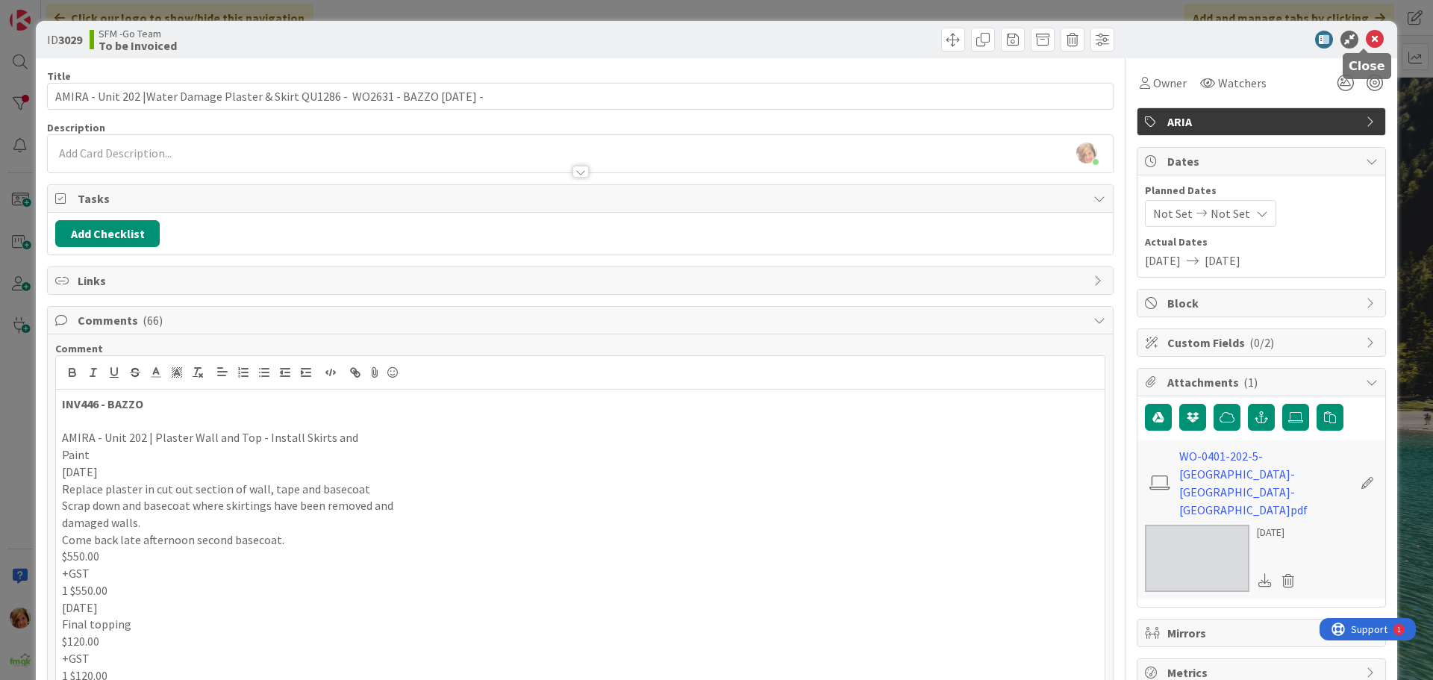
click at [1366, 36] on icon at bounding box center [1375, 40] width 18 height 18
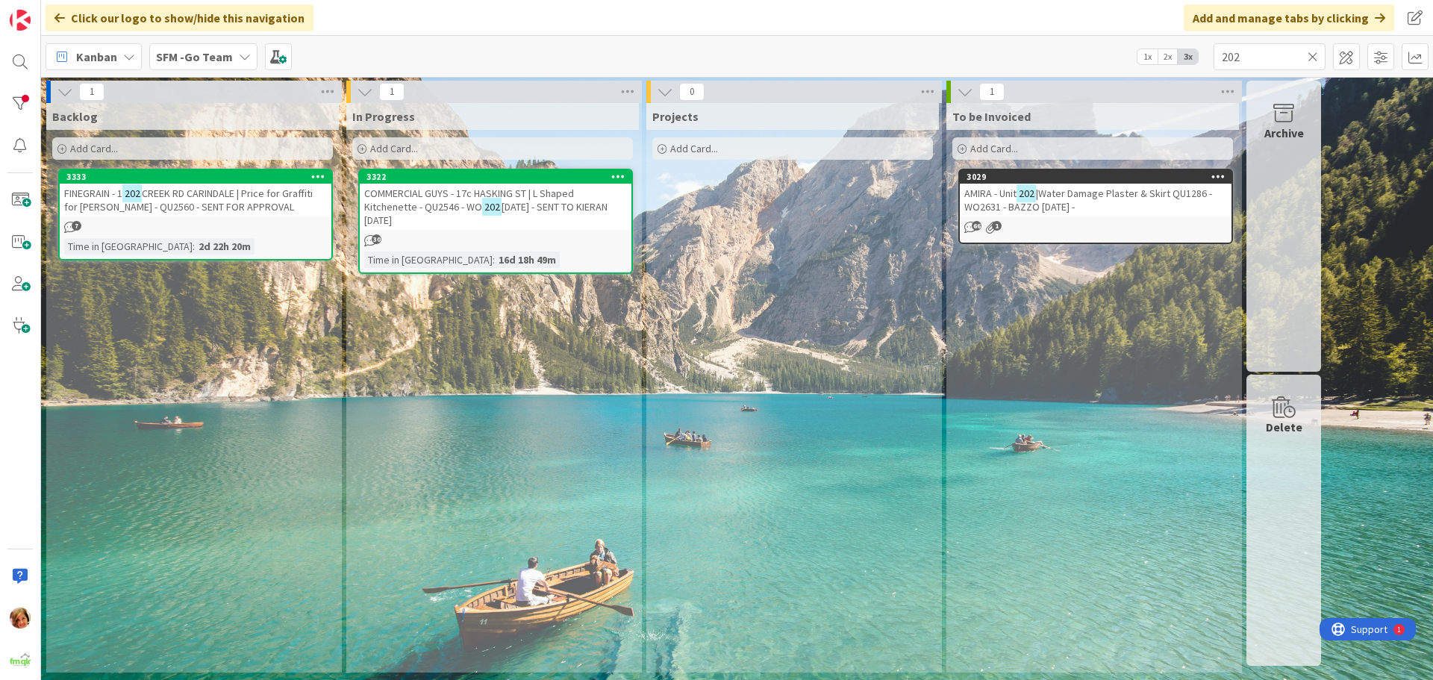
click at [1314, 54] on icon at bounding box center [1312, 56] width 10 height 13
click at [1314, 54] on input "text" at bounding box center [1269, 56] width 112 height 27
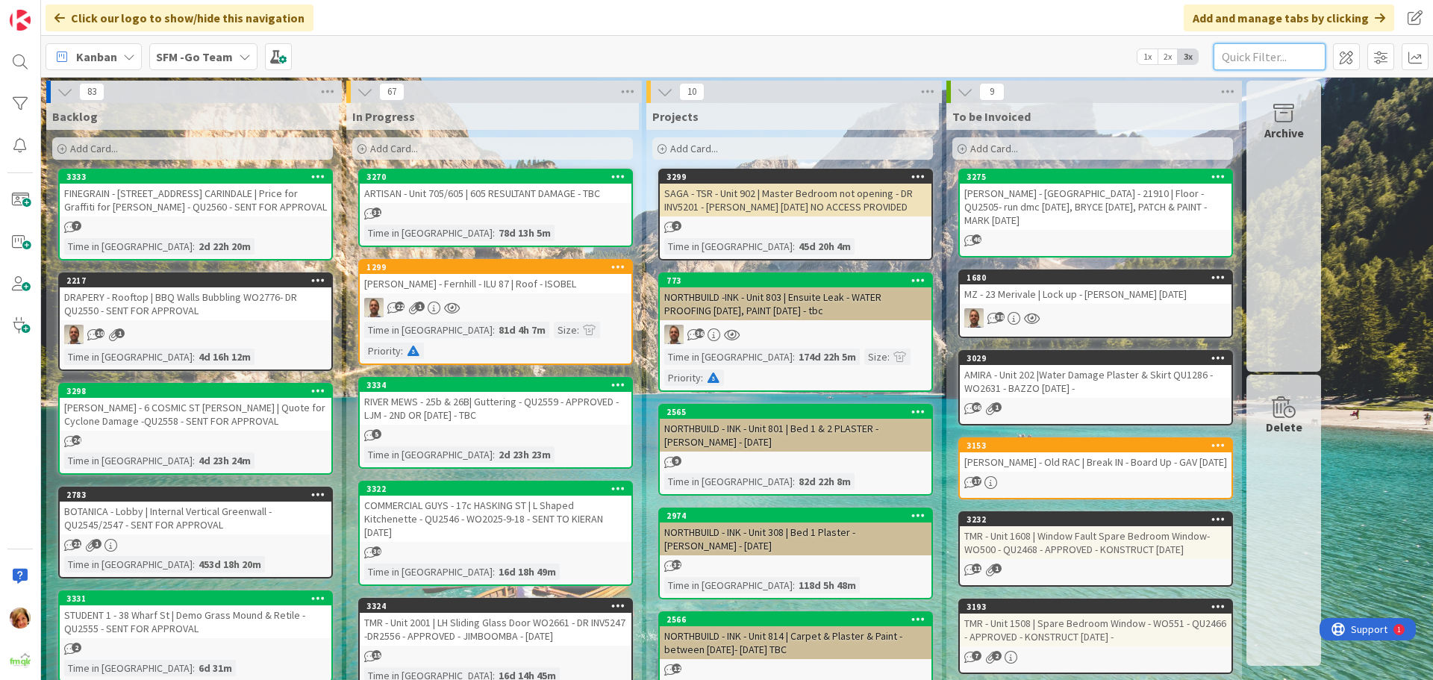
click at [1263, 56] on input "text" at bounding box center [1269, 56] width 112 height 27
type input "130"
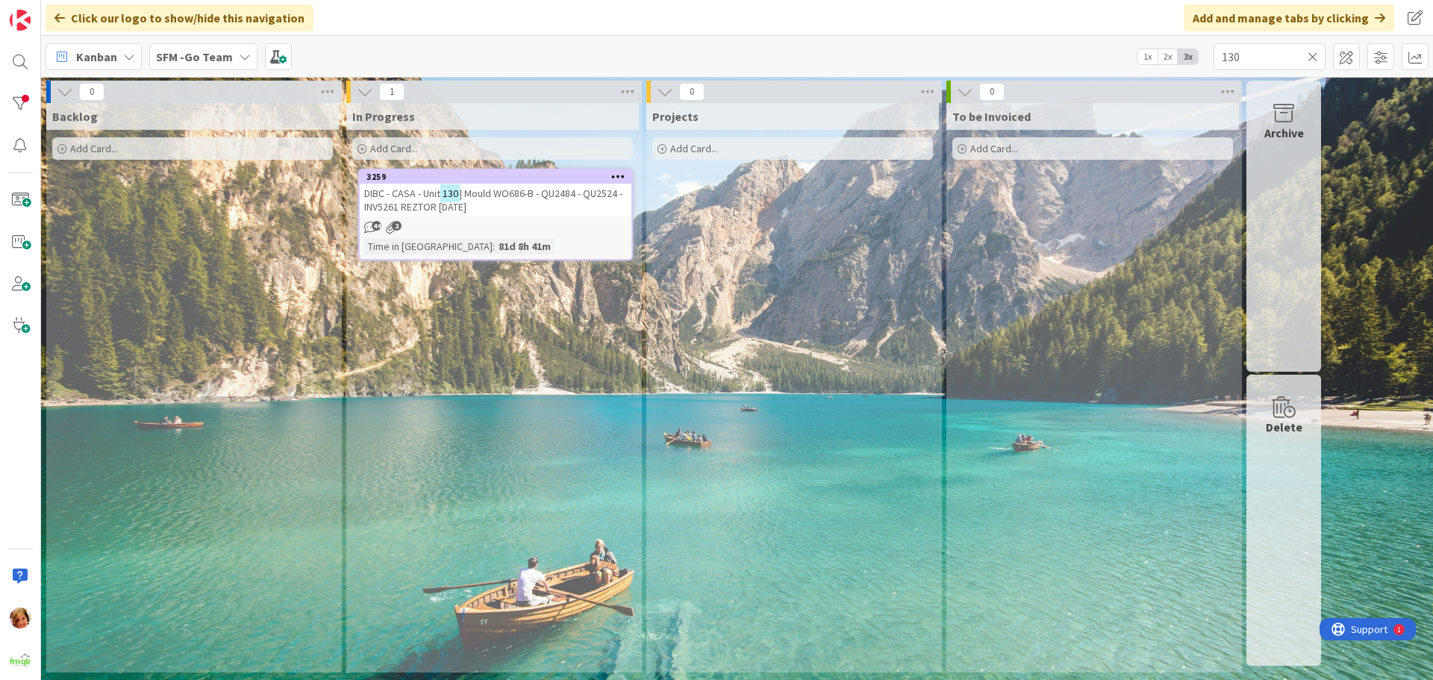
click at [470, 193] on span "| Mould WO686-B - QU2484 - QU2524 - INV5261 REZTOR 19.9.25" at bounding box center [493, 200] width 258 height 27
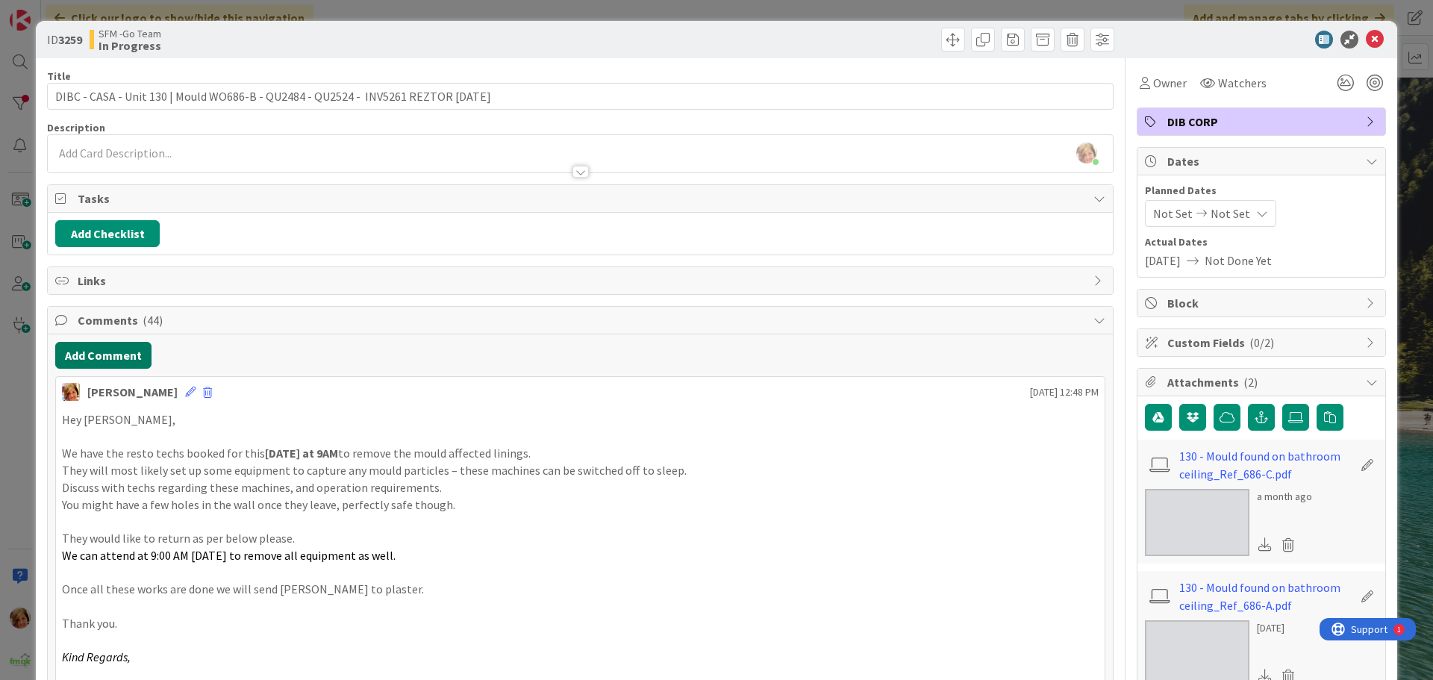
click at [101, 351] on button "Add Comment" at bounding box center [103, 355] width 96 height 27
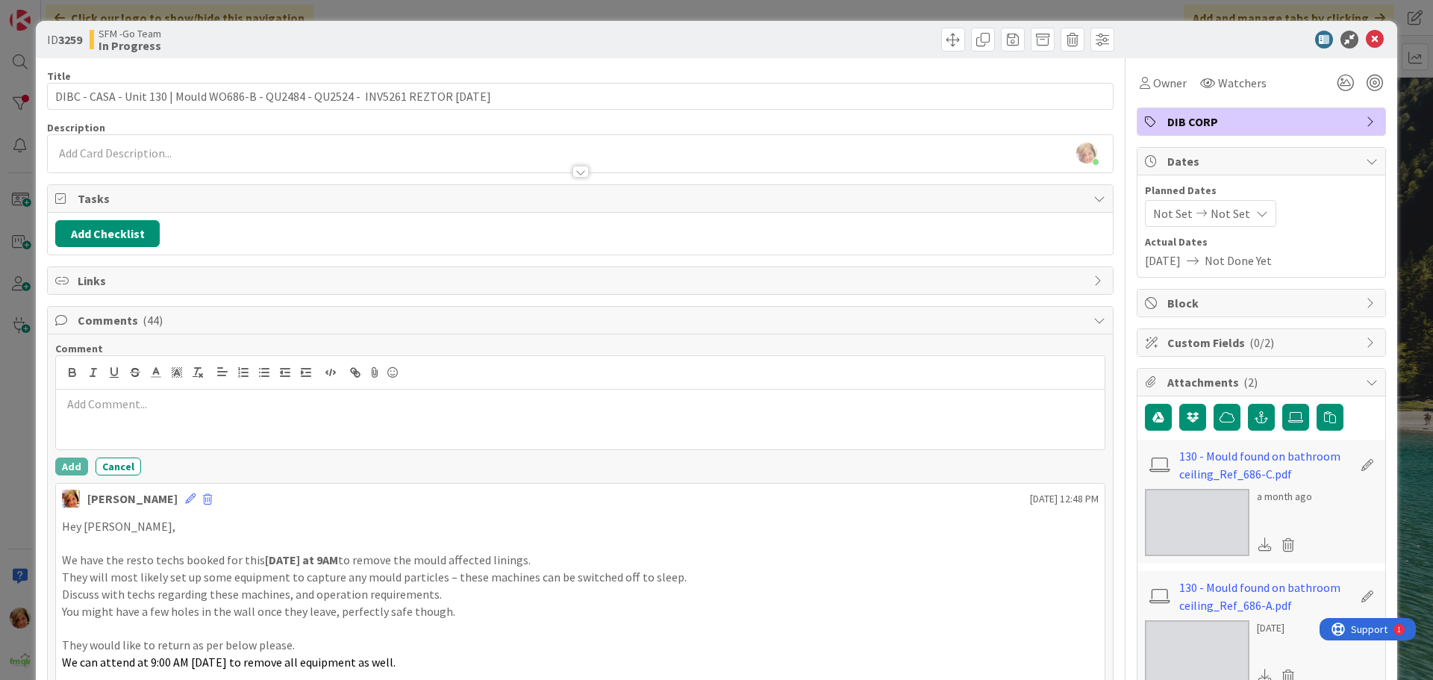
click at [150, 417] on div at bounding box center [580, 420] width 1048 height 60
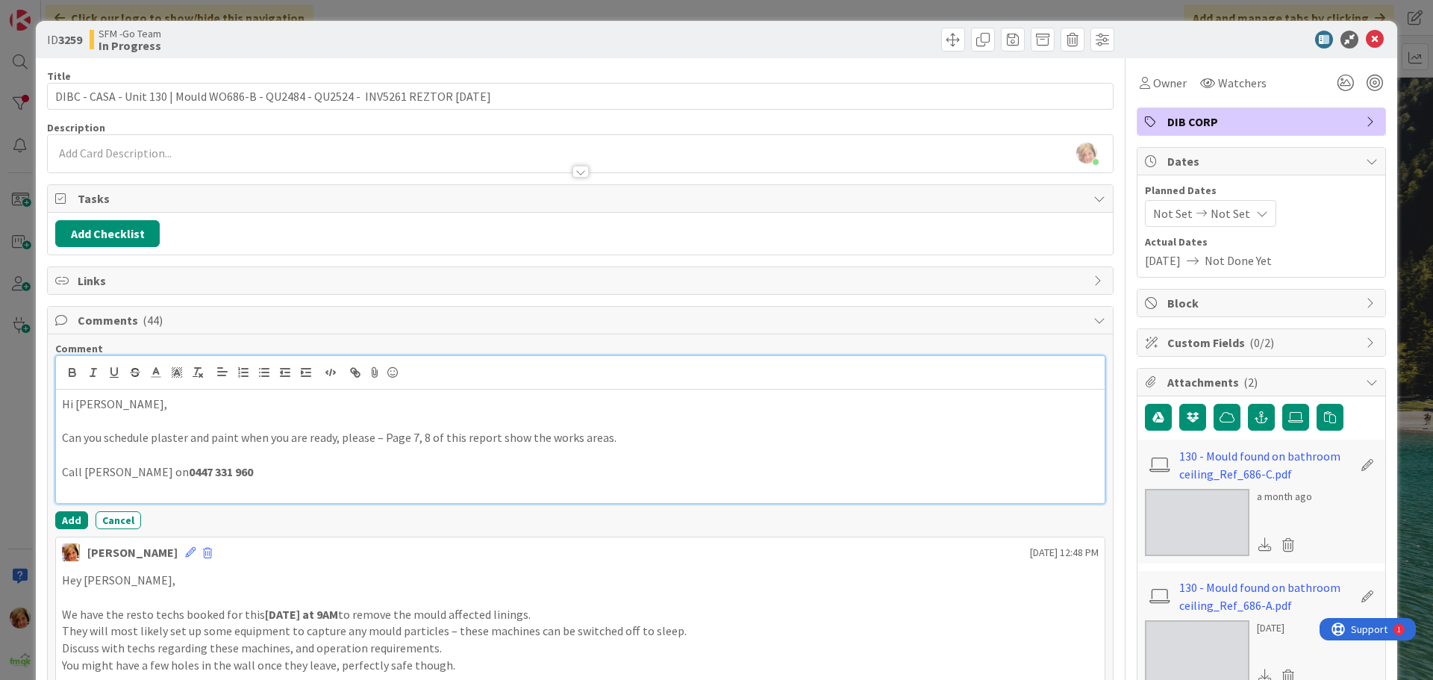
click at [238, 476] on p "Call Beth Skipper on 0447 331 960" at bounding box center [580, 471] width 1037 height 17
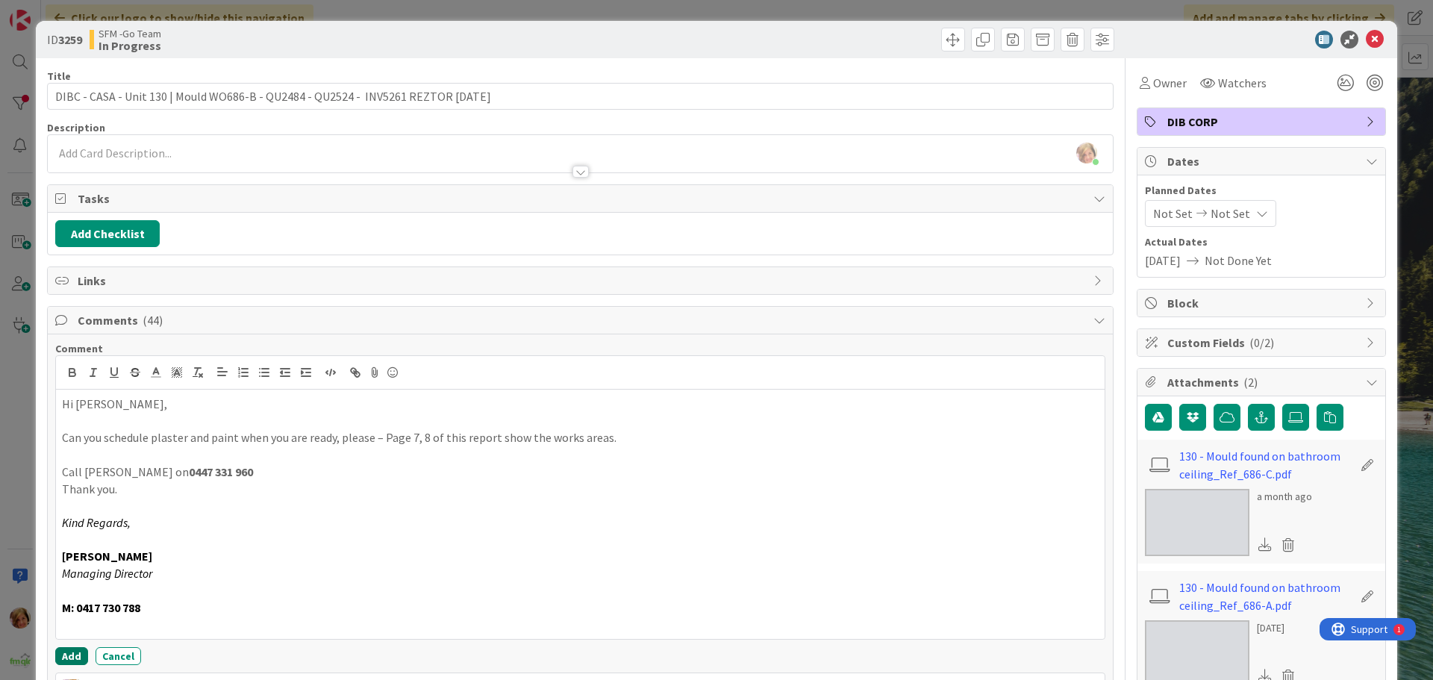
click at [74, 651] on button "Add" at bounding box center [71, 656] width 33 height 18
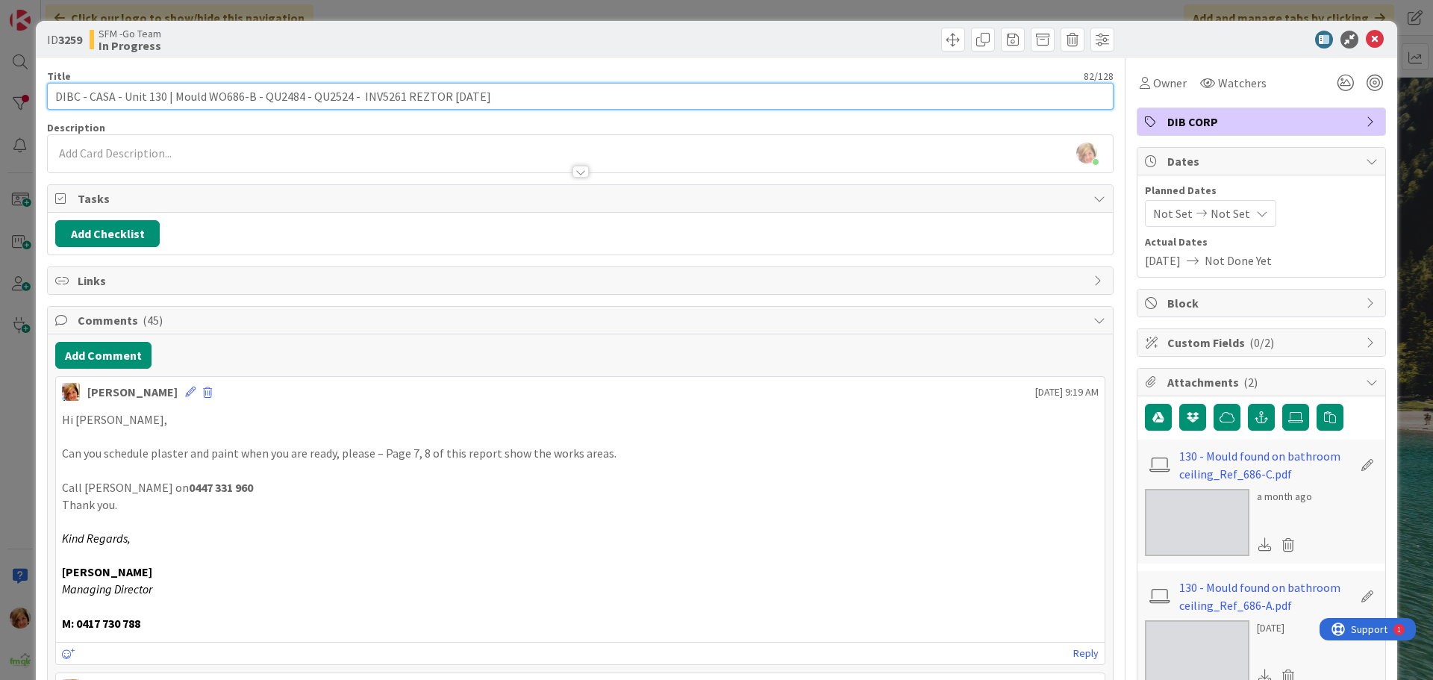
click at [519, 97] on input "DIBC - CASA - Unit 130 | Mould WO686-B - QU2484 - QU2524 - INV5261 REZTOR 19.9.…" at bounding box center [580, 96] width 1066 height 27
type input "DIBC - CASA - Unit 130 | Mould WO686-B - QU2484 - QU2524 - INV5261 REZTOR 19.9.…"
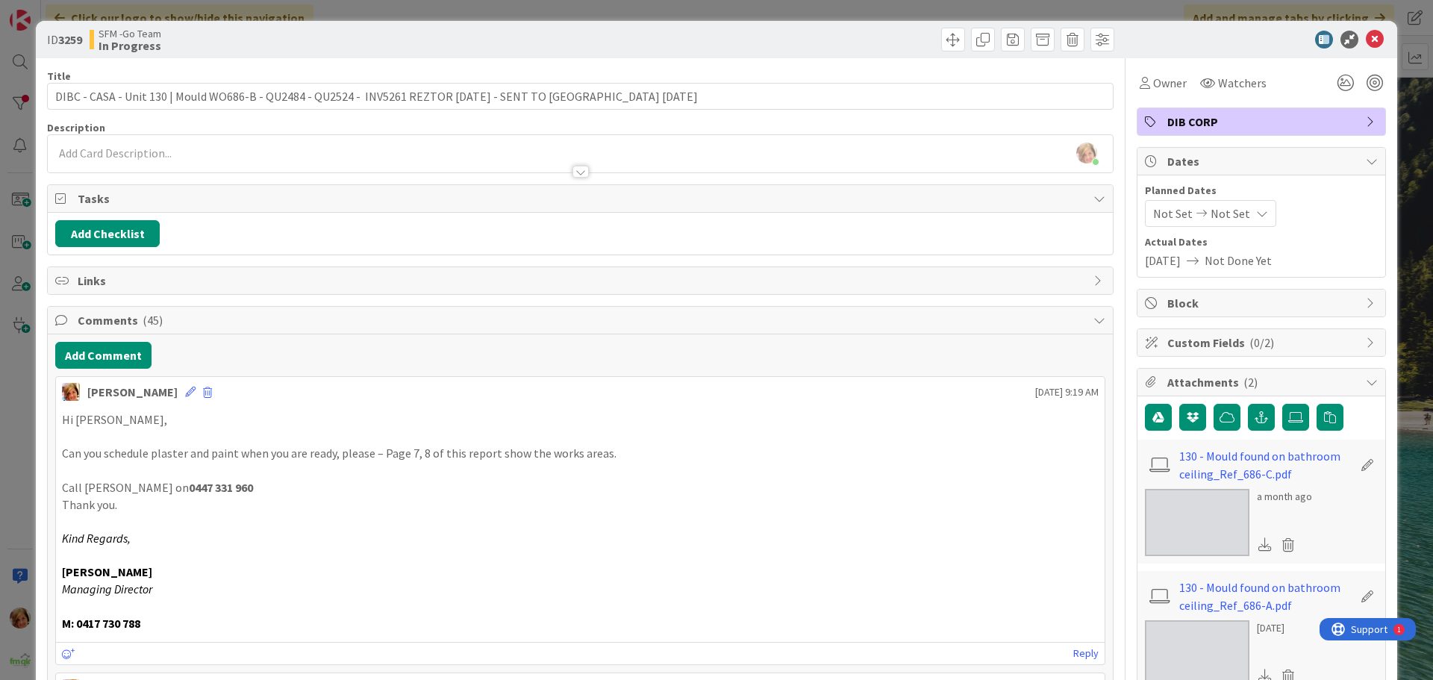
click at [820, 38] on div at bounding box center [849, 40] width 530 height 24
click at [1366, 37] on icon at bounding box center [1375, 40] width 18 height 18
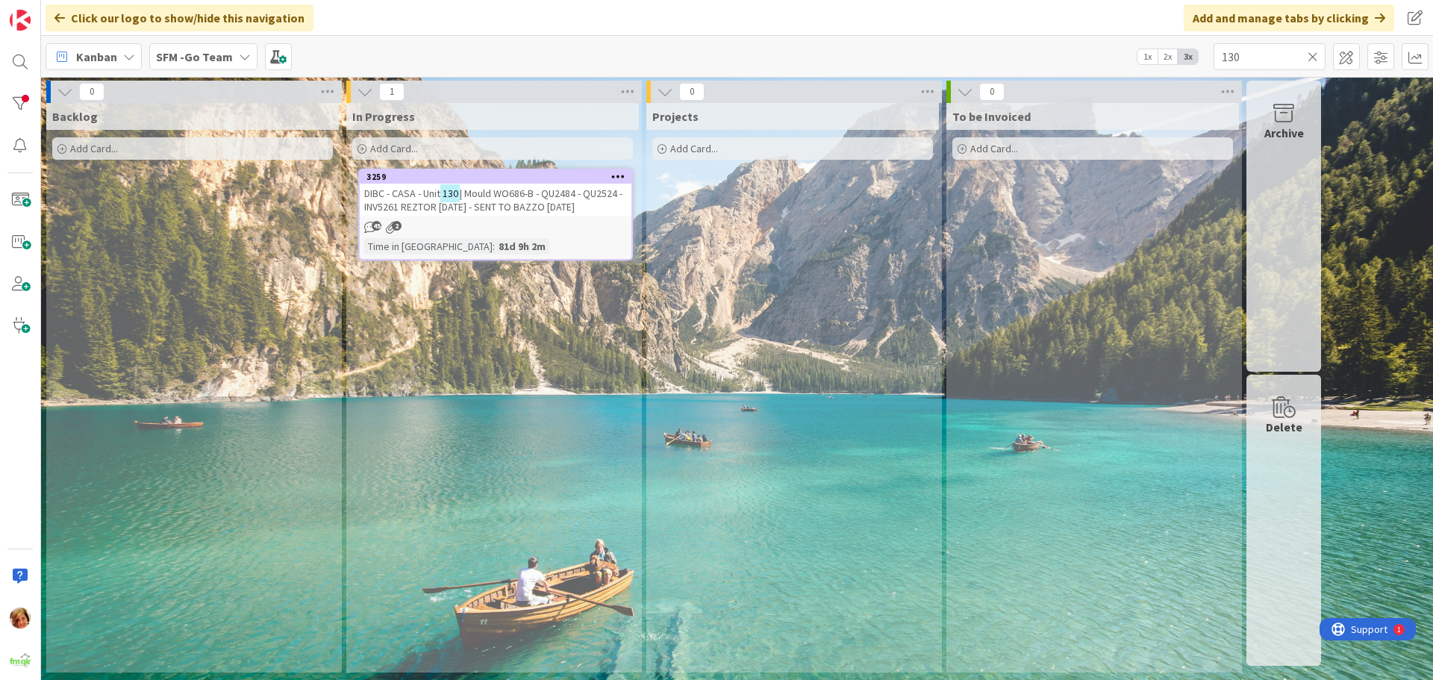
drag, startPoint x: 1314, startPoint y: 54, endPoint x: 1252, endPoint y: 69, distance: 63.5
click at [1314, 54] on icon at bounding box center [1312, 56] width 10 height 13
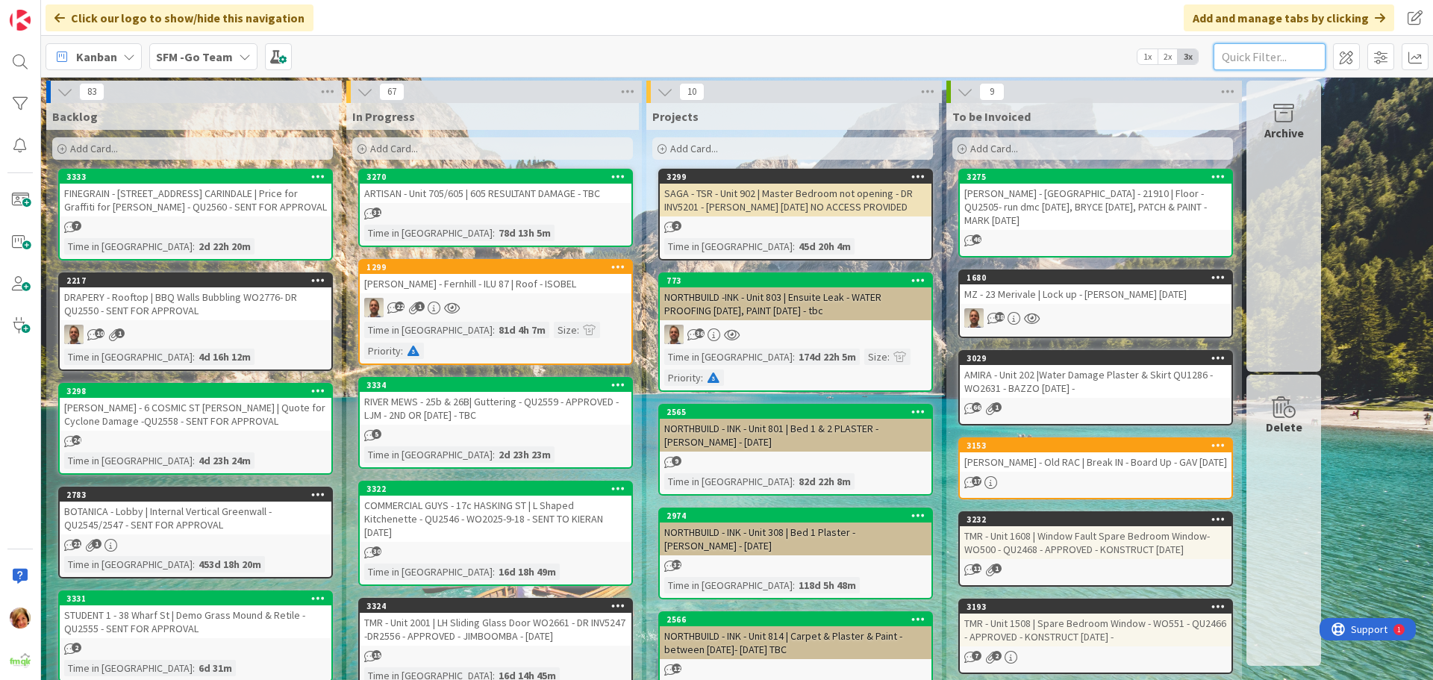
click at [1255, 57] on input "text" at bounding box center [1269, 56] width 112 height 27
type input "2001"
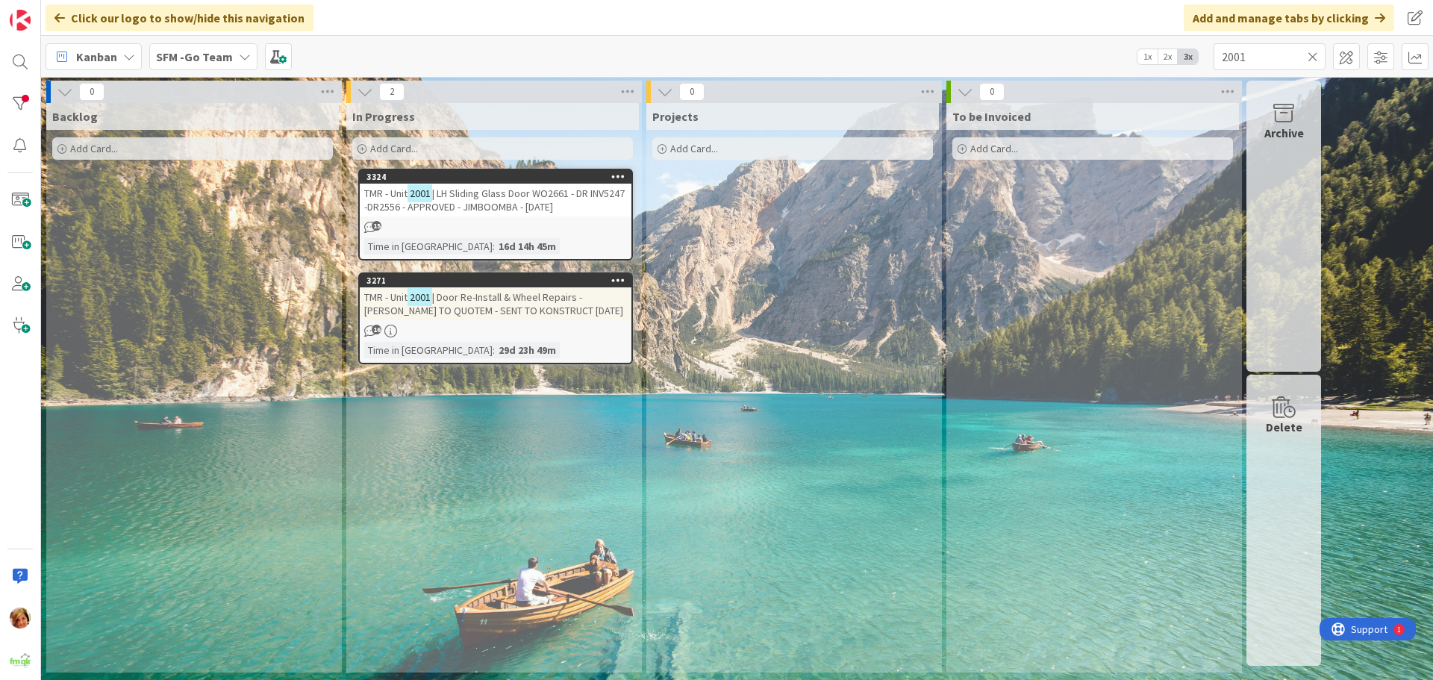
click at [513, 204] on span "| LH Sliding Glass Door WO2661 - DR INV5247 -DR2556 - APPROVED - JIMBOOMBA - 2.…" at bounding box center [494, 200] width 260 height 27
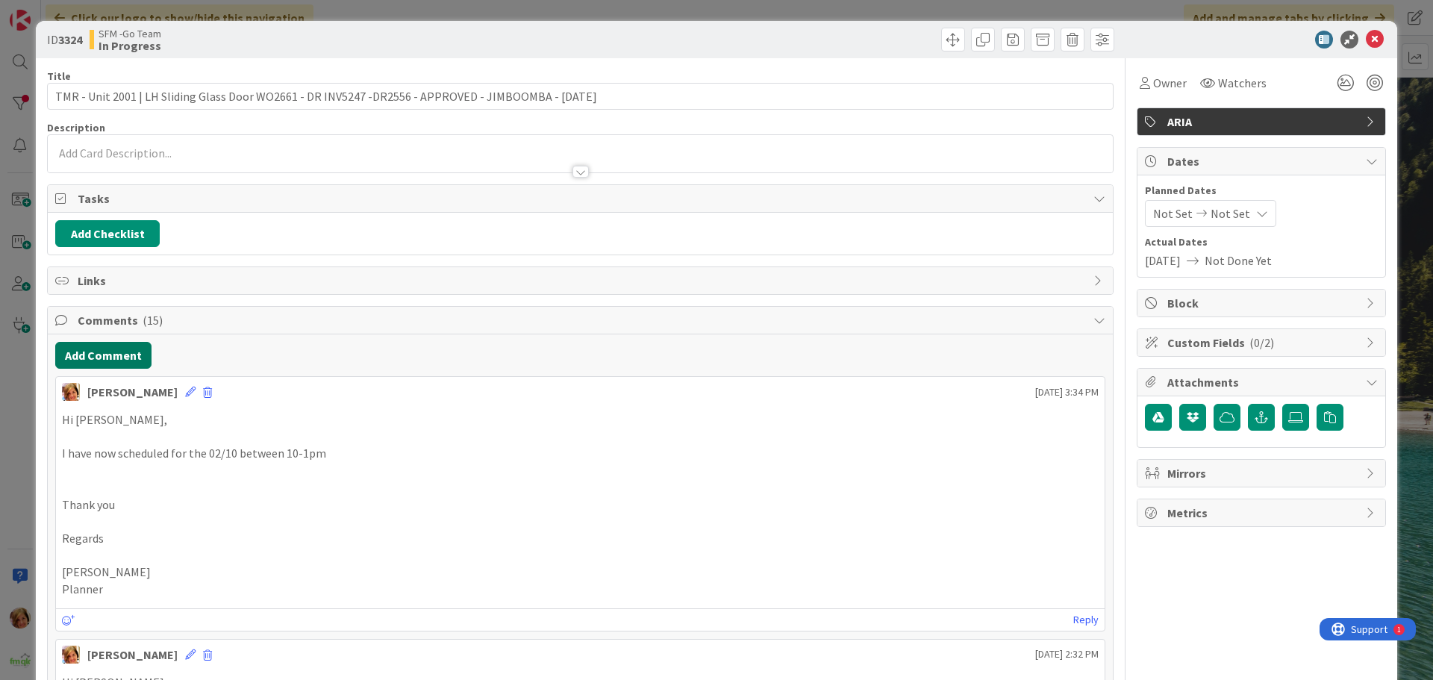
click at [104, 354] on button "Add Comment" at bounding box center [103, 355] width 96 height 27
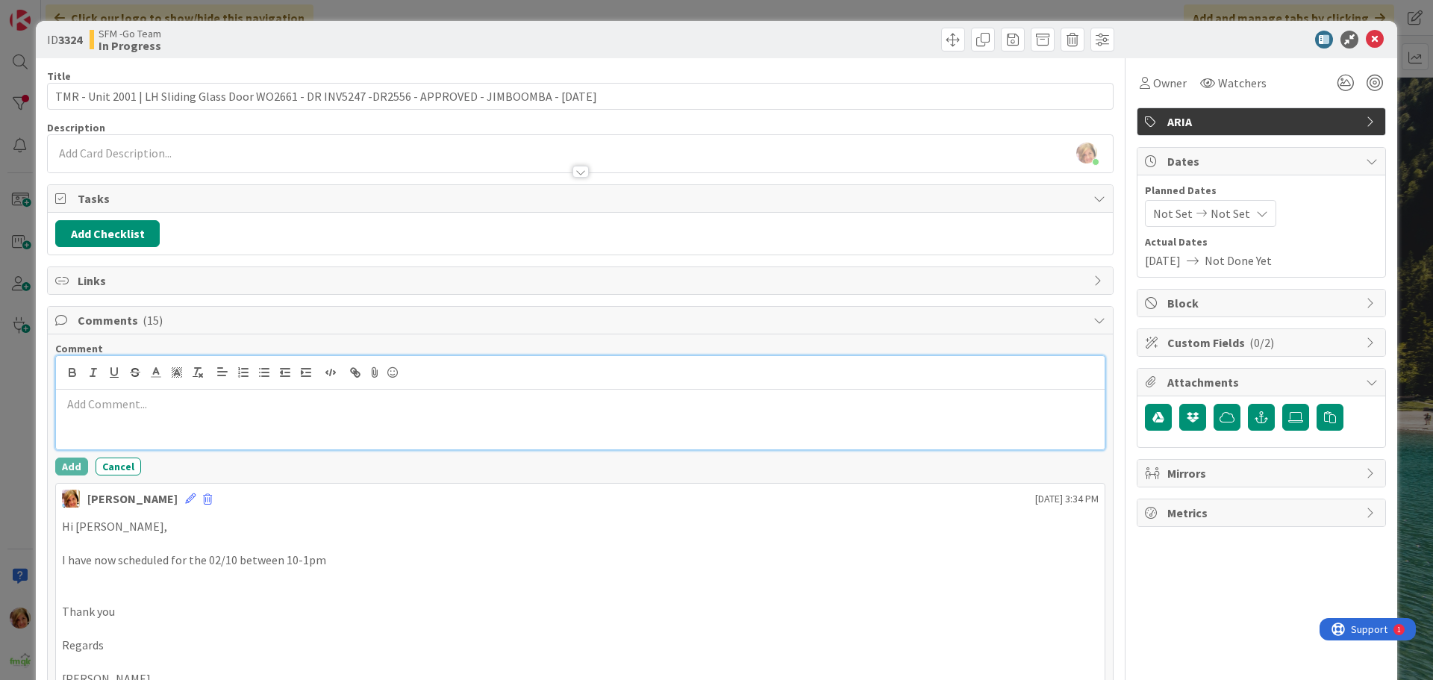
click at [202, 426] on div at bounding box center [580, 420] width 1048 height 60
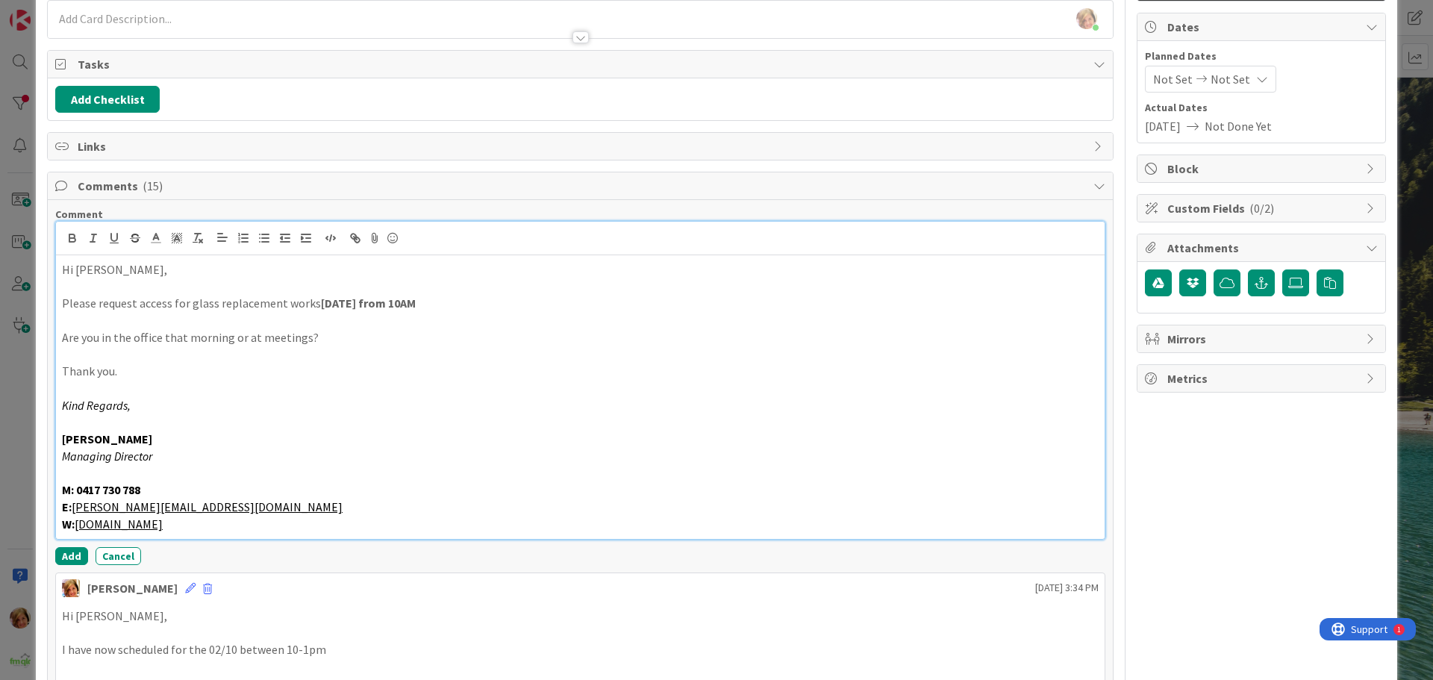
scroll to position [298, 0]
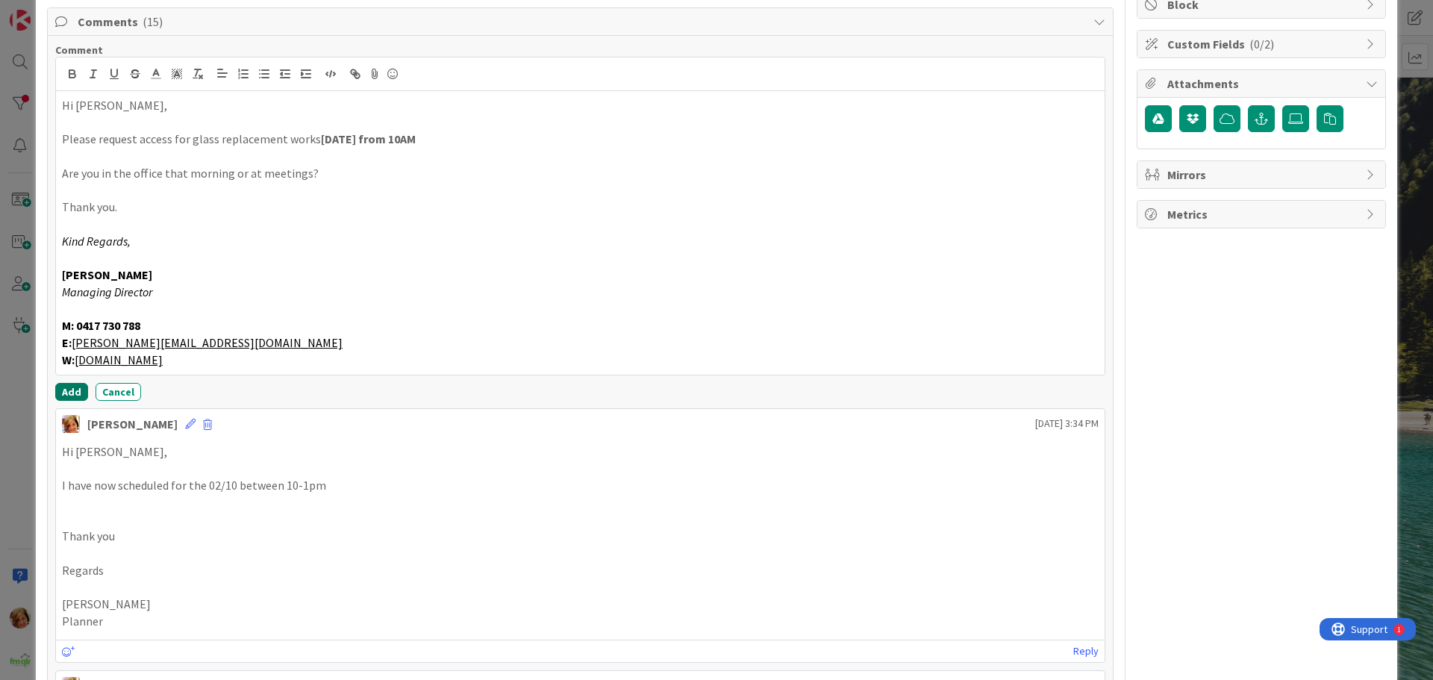
click at [66, 389] on button "Add" at bounding box center [71, 392] width 33 height 18
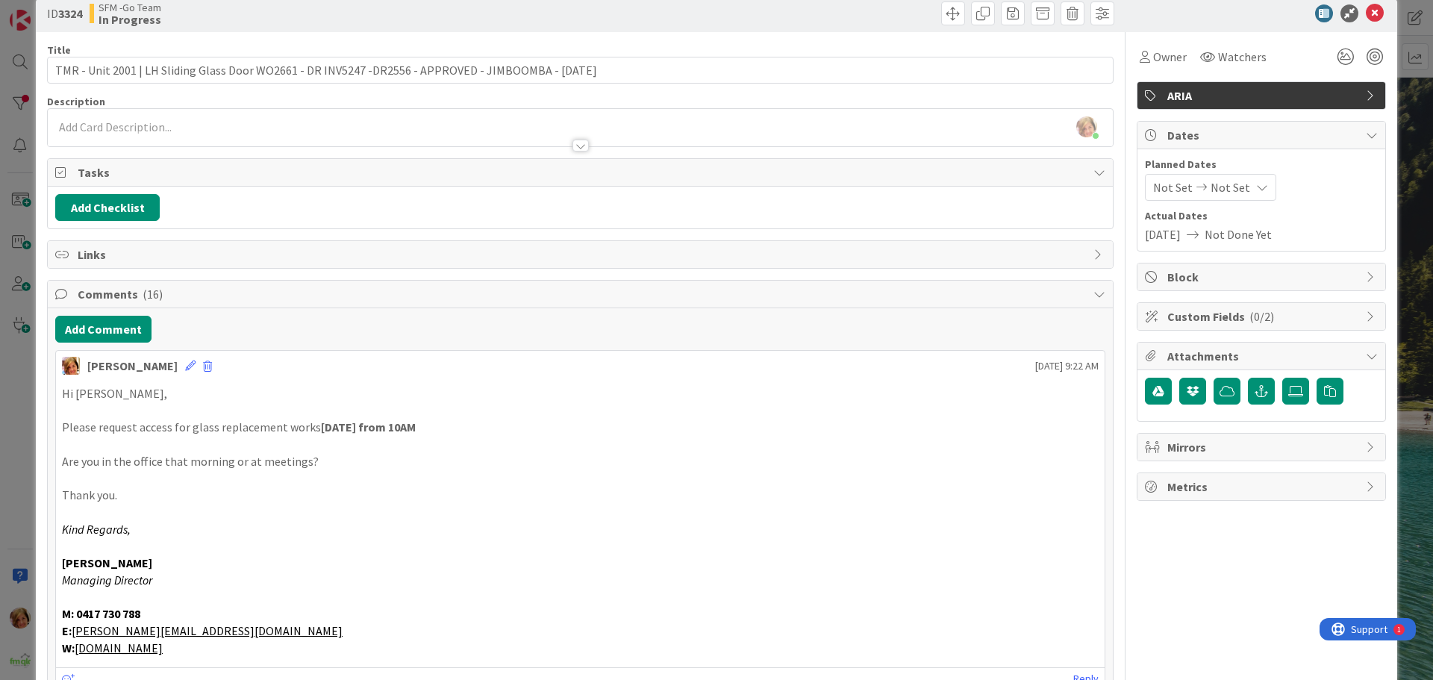
scroll to position [0, 0]
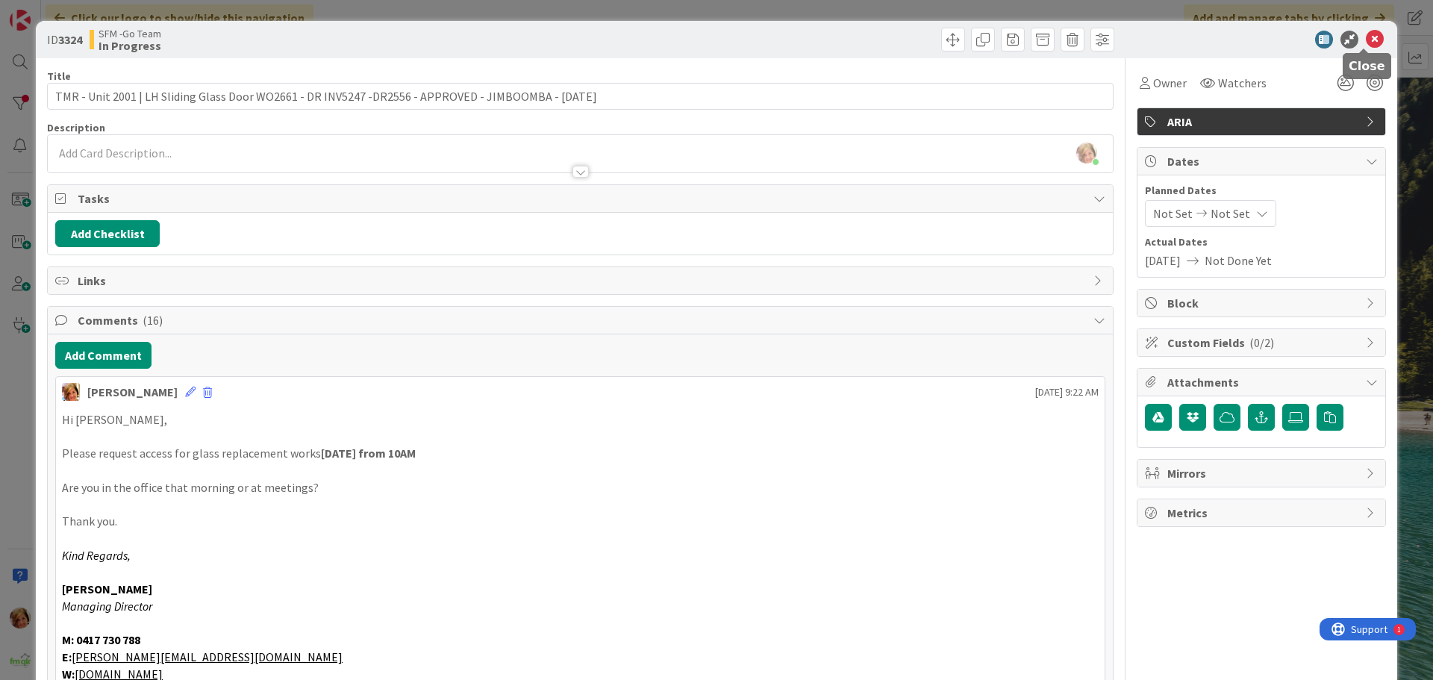
click at [1366, 42] on icon at bounding box center [1375, 40] width 18 height 18
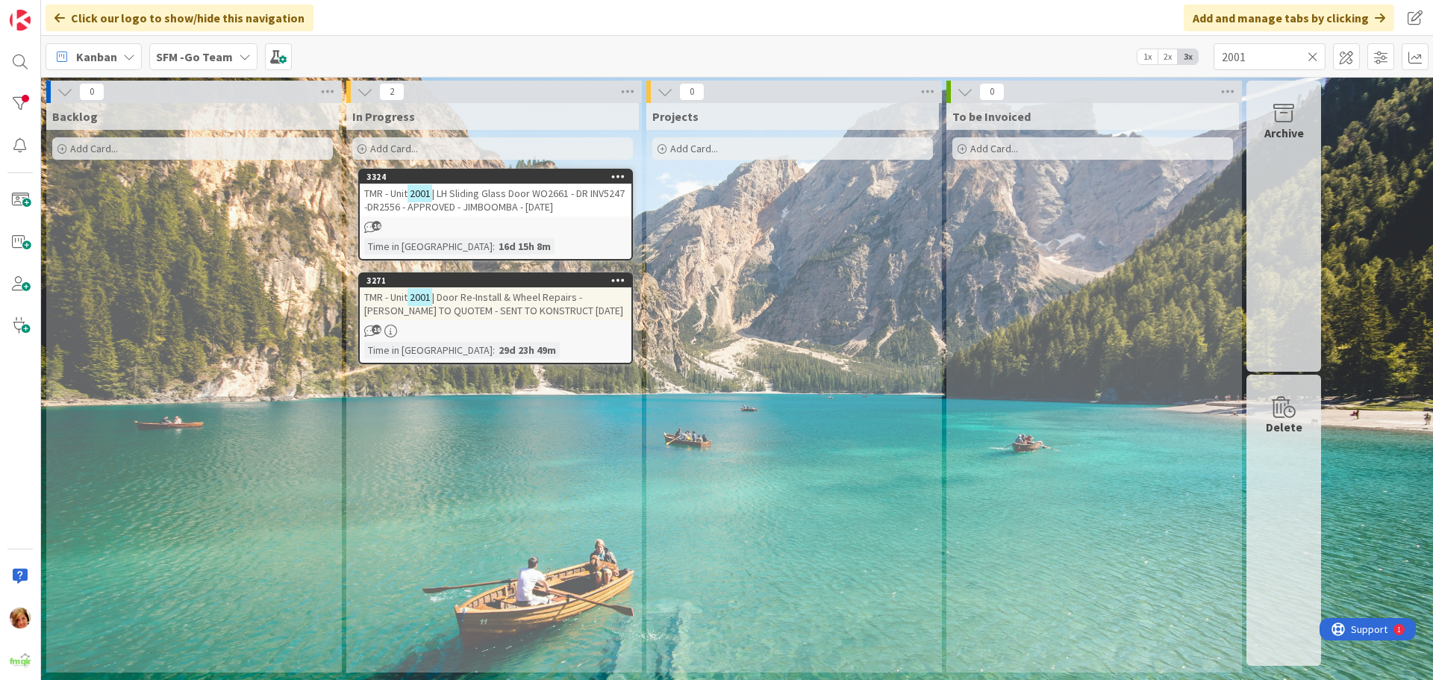
click at [1312, 54] on icon at bounding box center [1312, 56] width 10 height 13
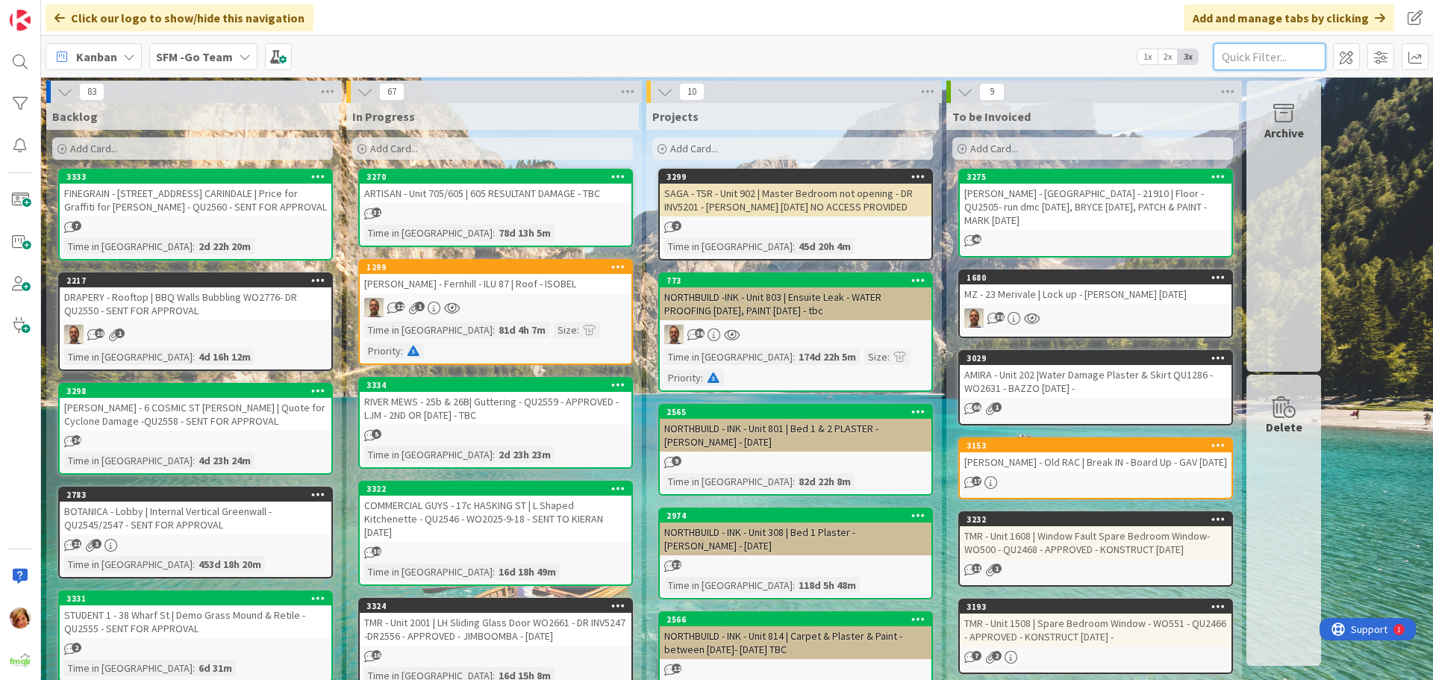
click at [1248, 58] on input "text" at bounding box center [1269, 56] width 112 height 27
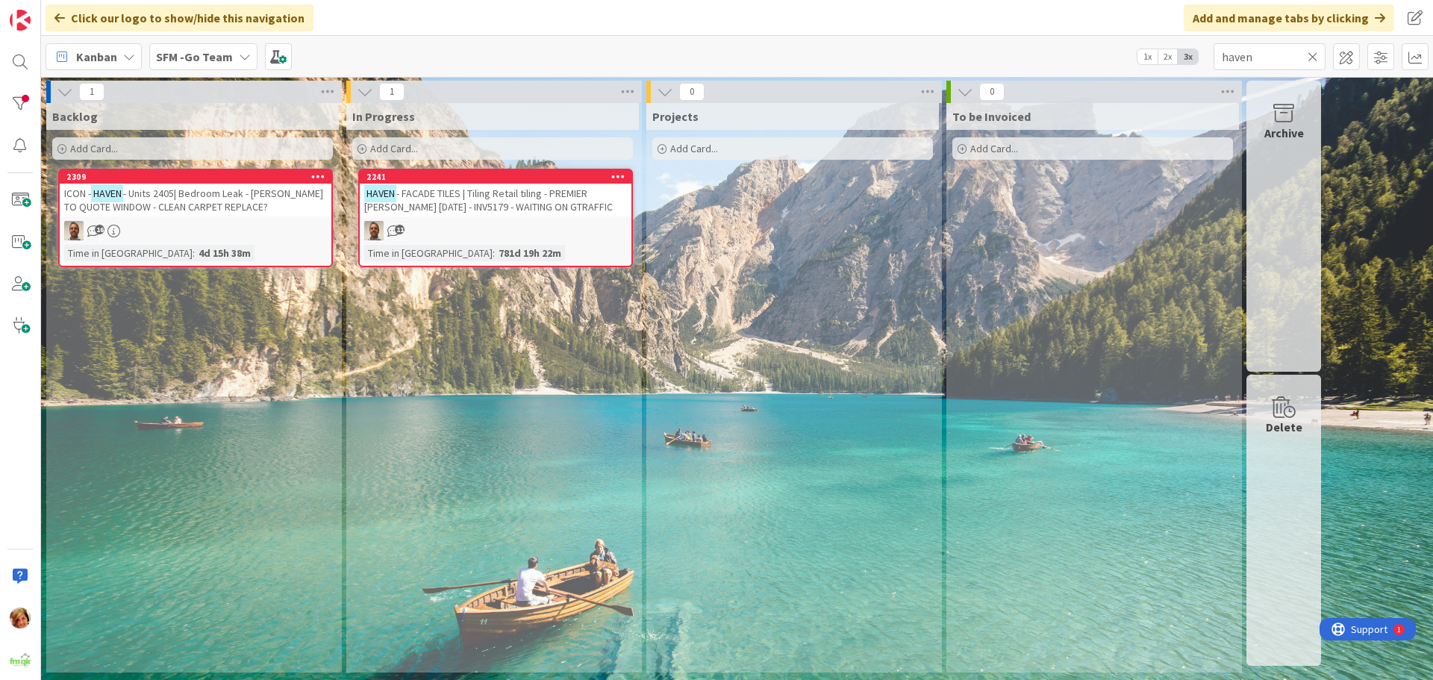
click at [482, 207] on span "- FACADE TILES | Tiling Retail tiling - PREMIER SCAFF 10.7.25 - INV5179 - WAITI…" at bounding box center [488, 200] width 248 height 27
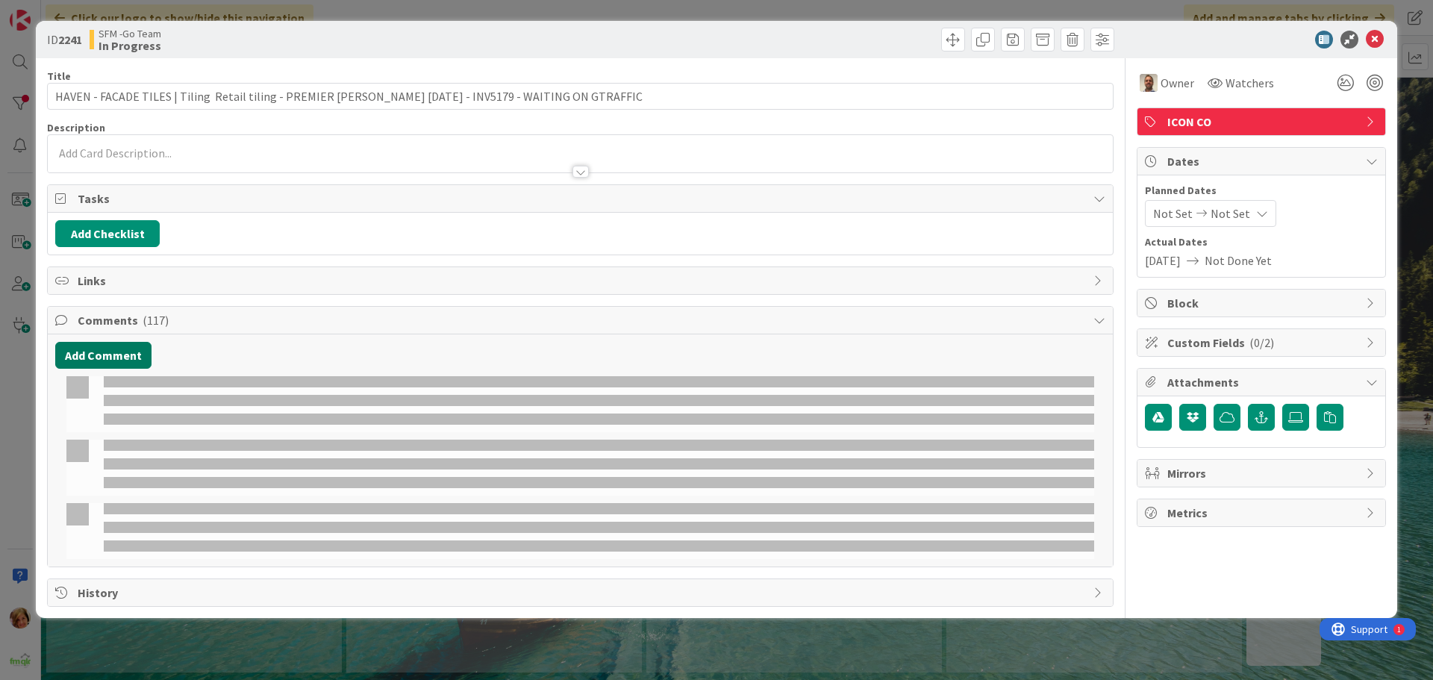
click at [93, 348] on button "Add Comment" at bounding box center [103, 355] width 96 height 27
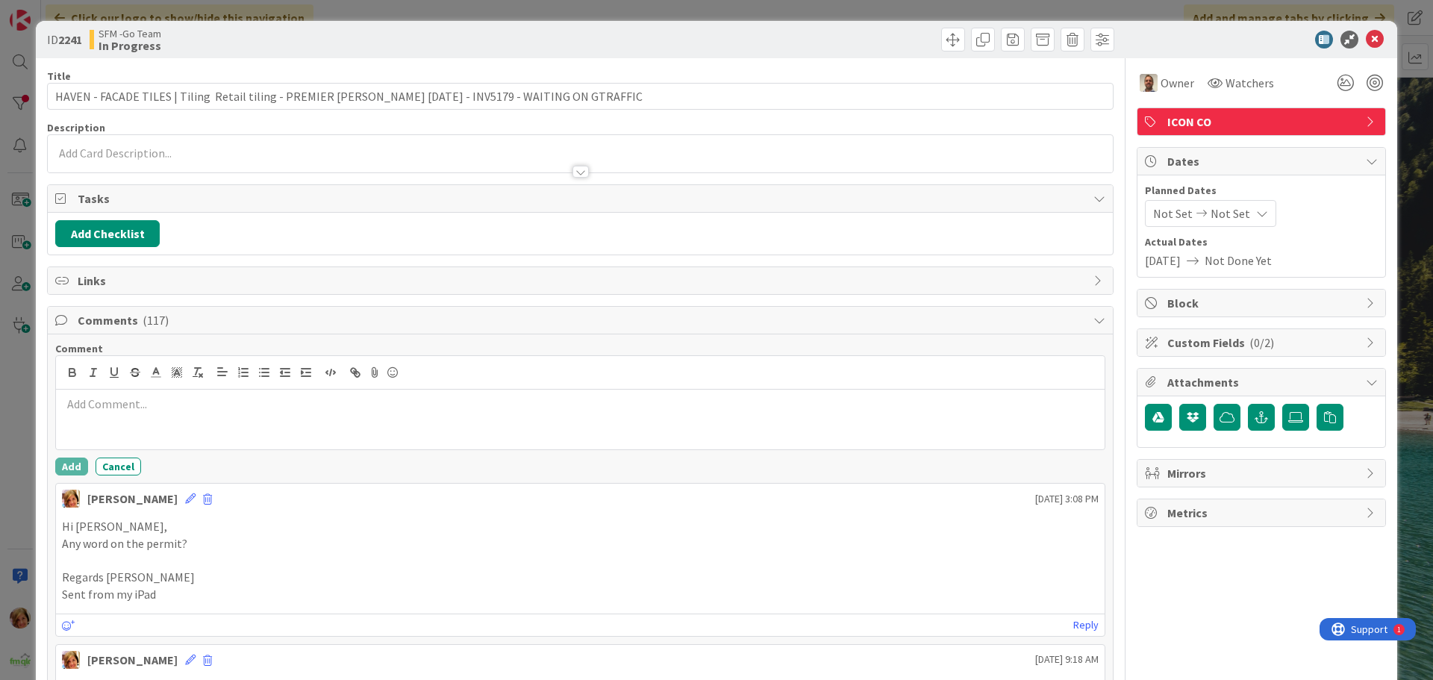
click at [113, 416] on div at bounding box center [580, 420] width 1048 height 60
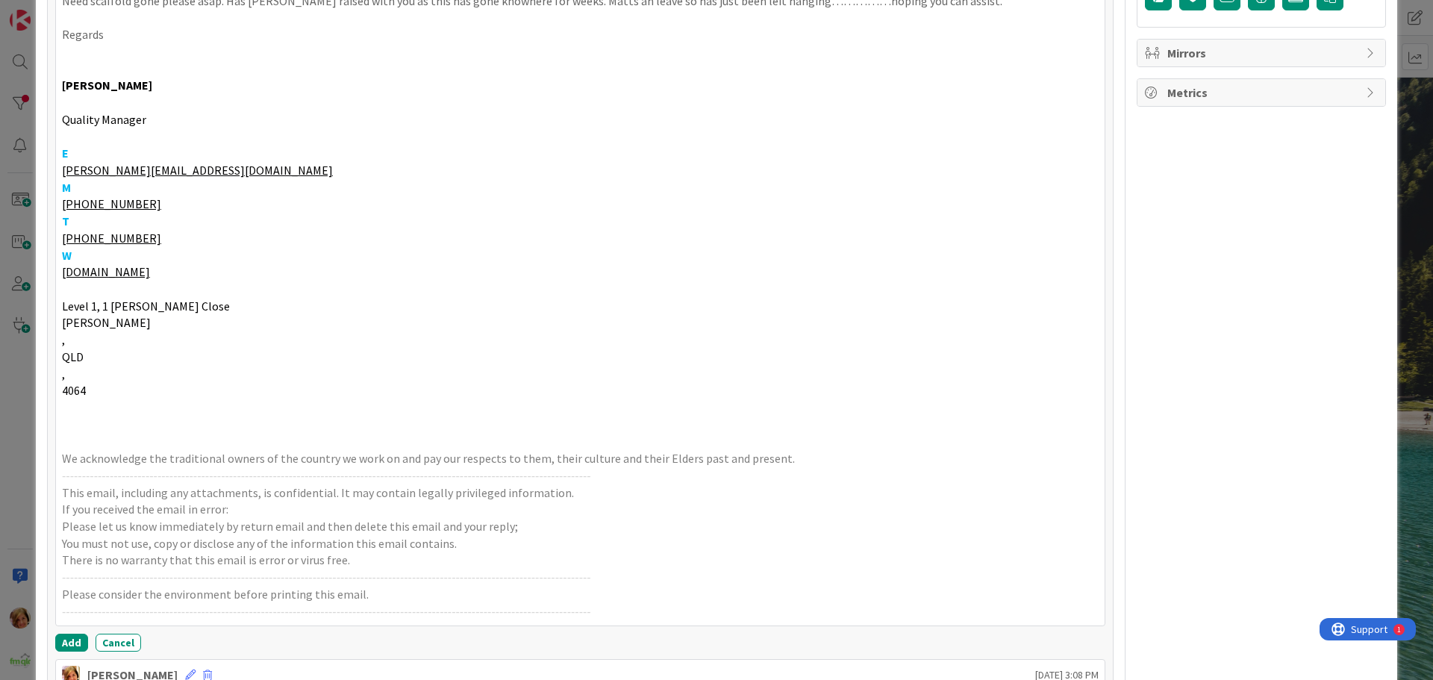
scroll to position [508, 0]
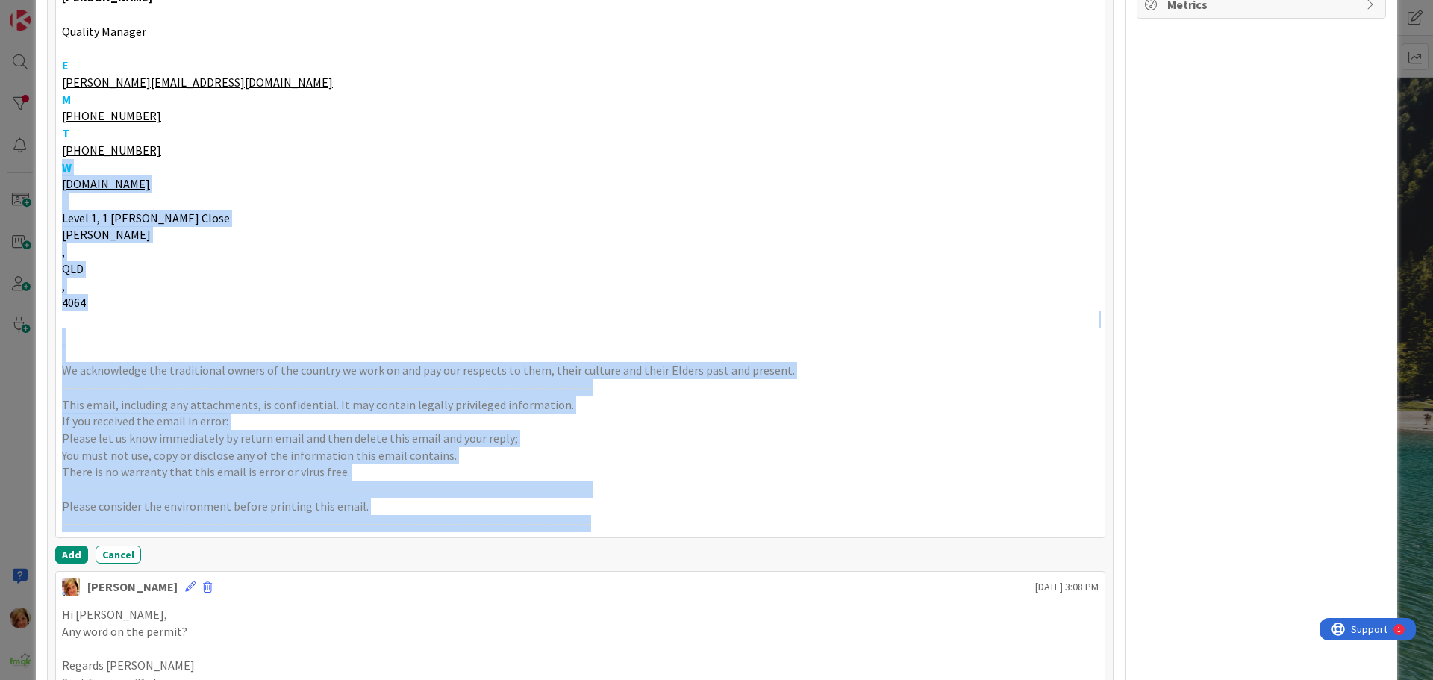
drag, startPoint x: 496, startPoint y: 484, endPoint x: 60, endPoint y: 166, distance: 539.4
click at [60, 166] on div "Steve, Need scaffold gone please asap. Has Matt raised with you as this has gon…" at bounding box center [580, 209] width 1048 height 656
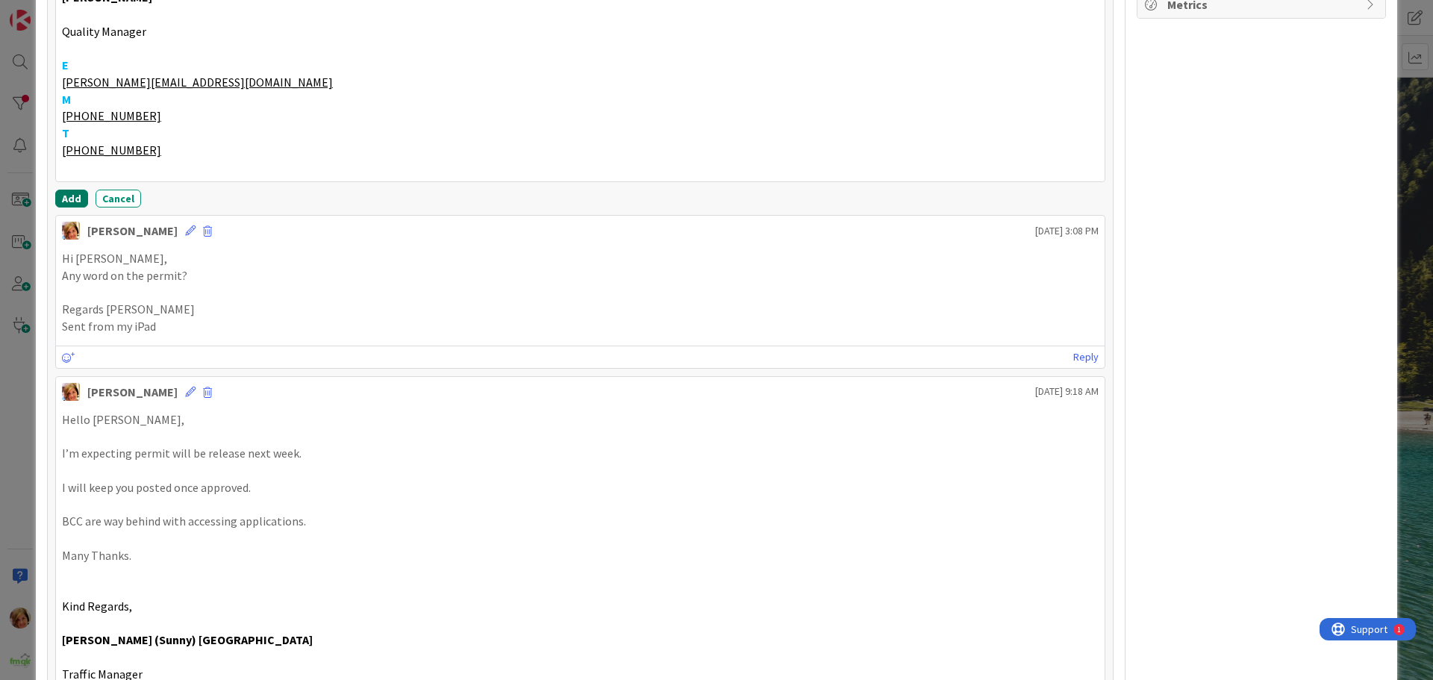
click at [64, 198] on button "Add" at bounding box center [71, 199] width 33 height 18
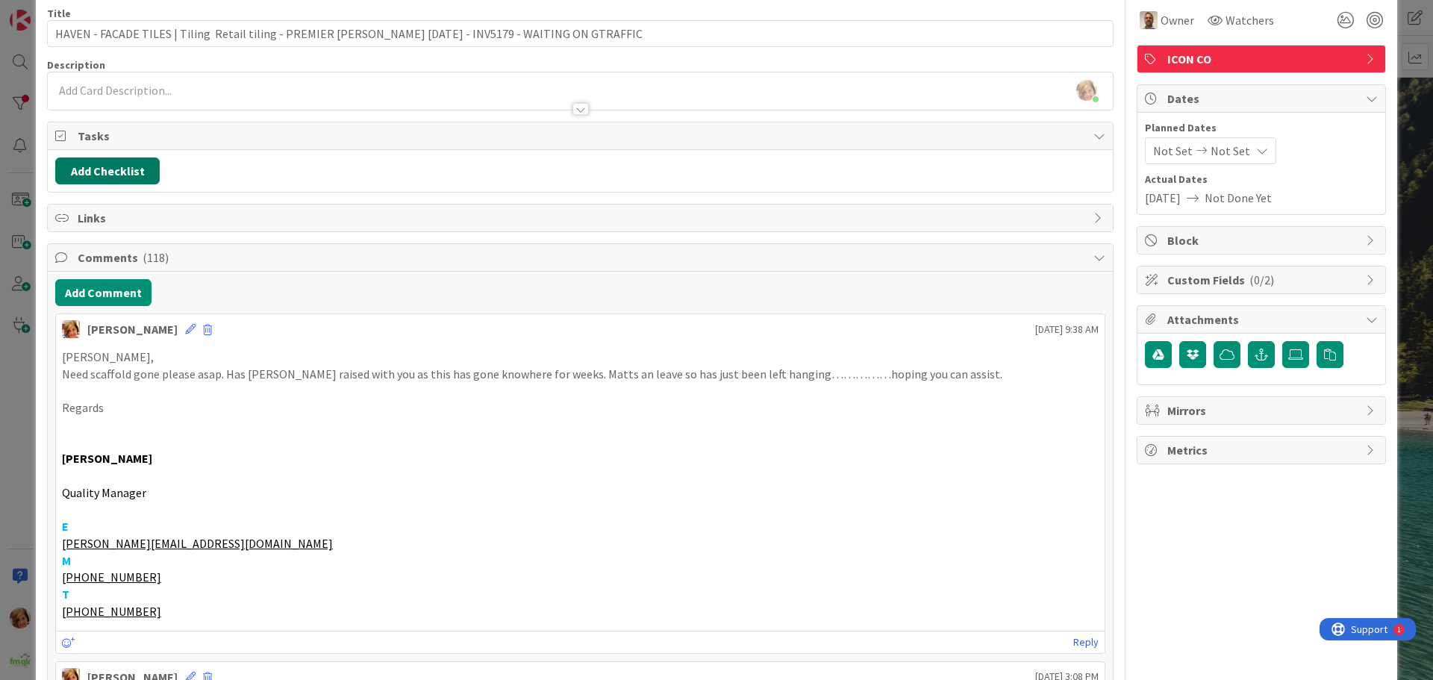
scroll to position [60, 0]
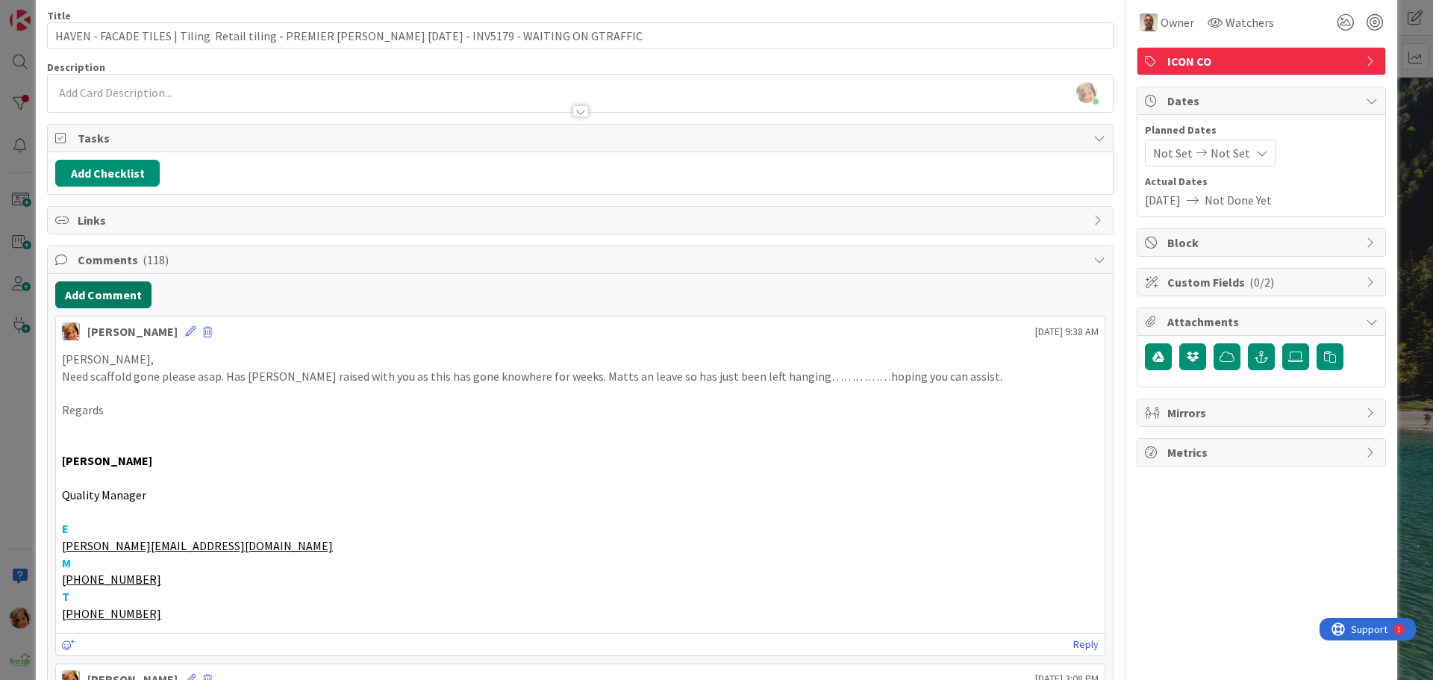
click at [113, 295] on button "Add Comment" at bounding box center [103, 294] width 96 height 27
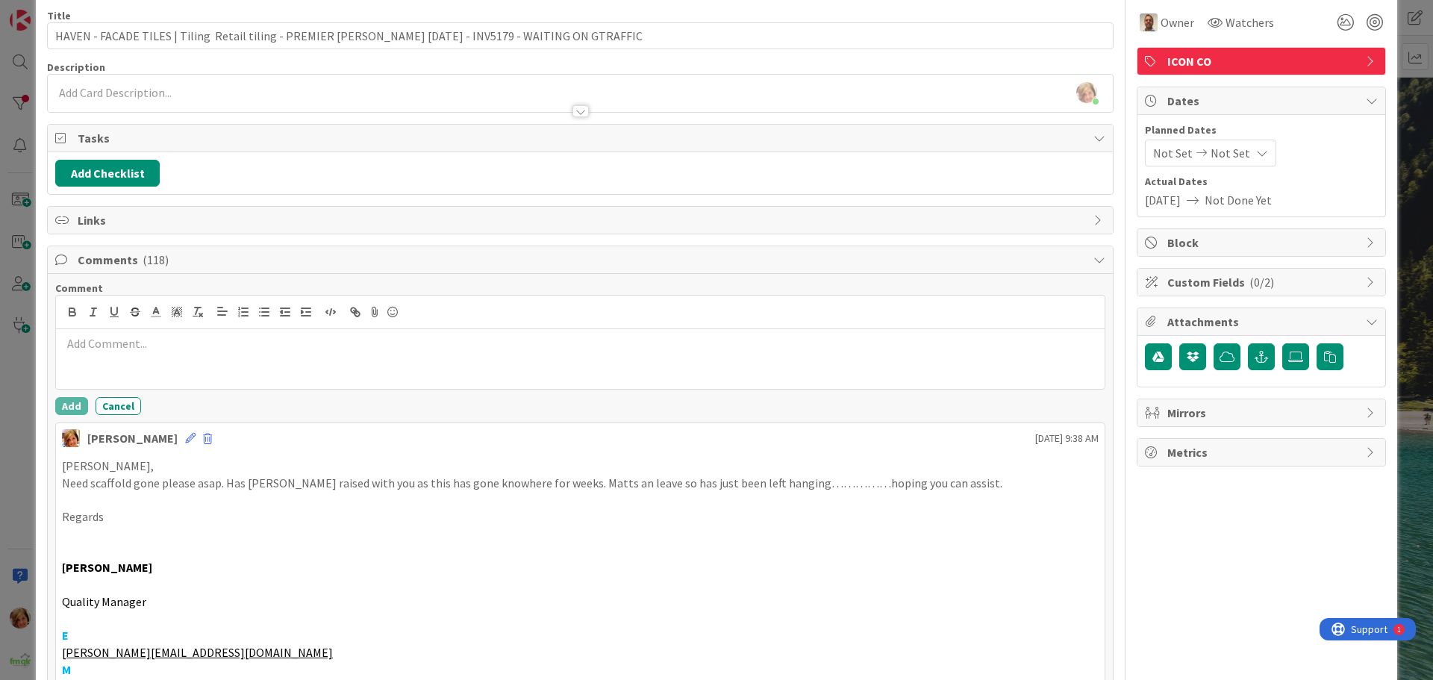
click at [118, 351] on p at bounding box center [580, 343] width 1037 height 17
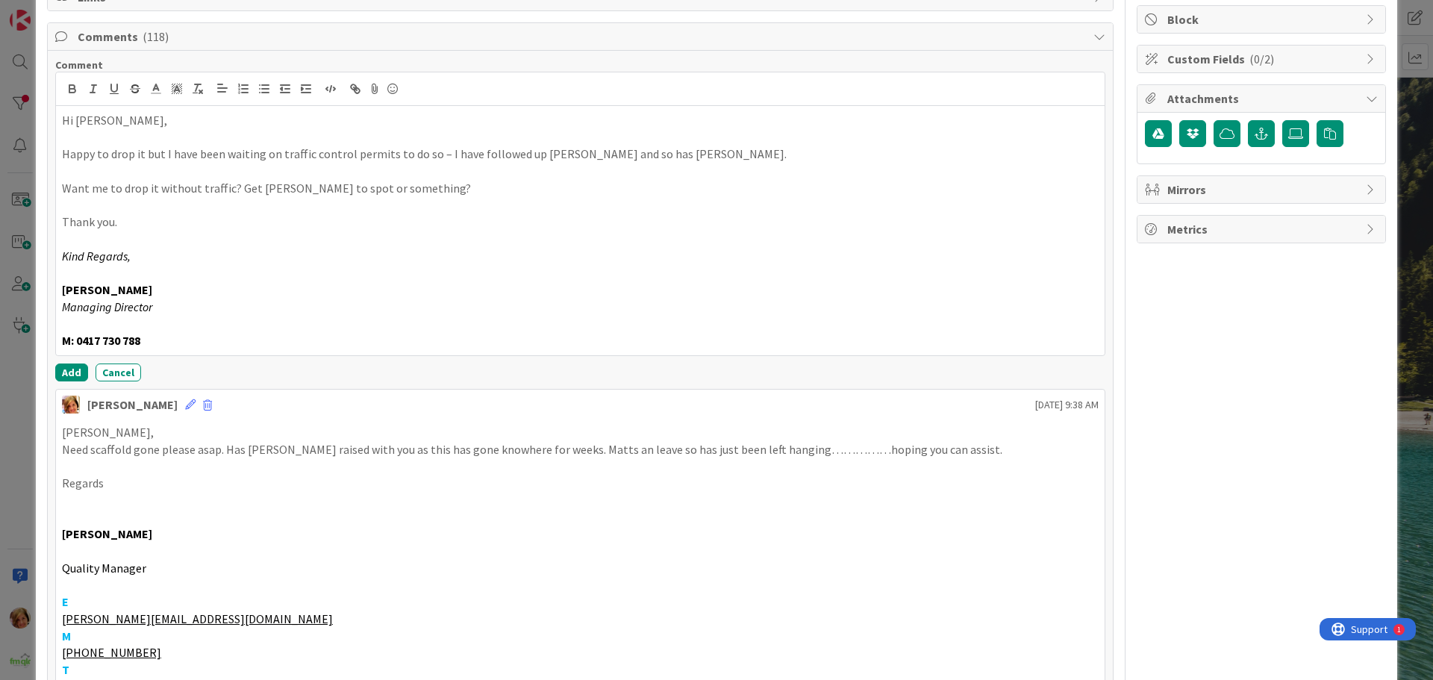
scroll to position [284, 0]
click at [70, 369] on button "Add" at bounding box center [71, 372] width 33 height 18
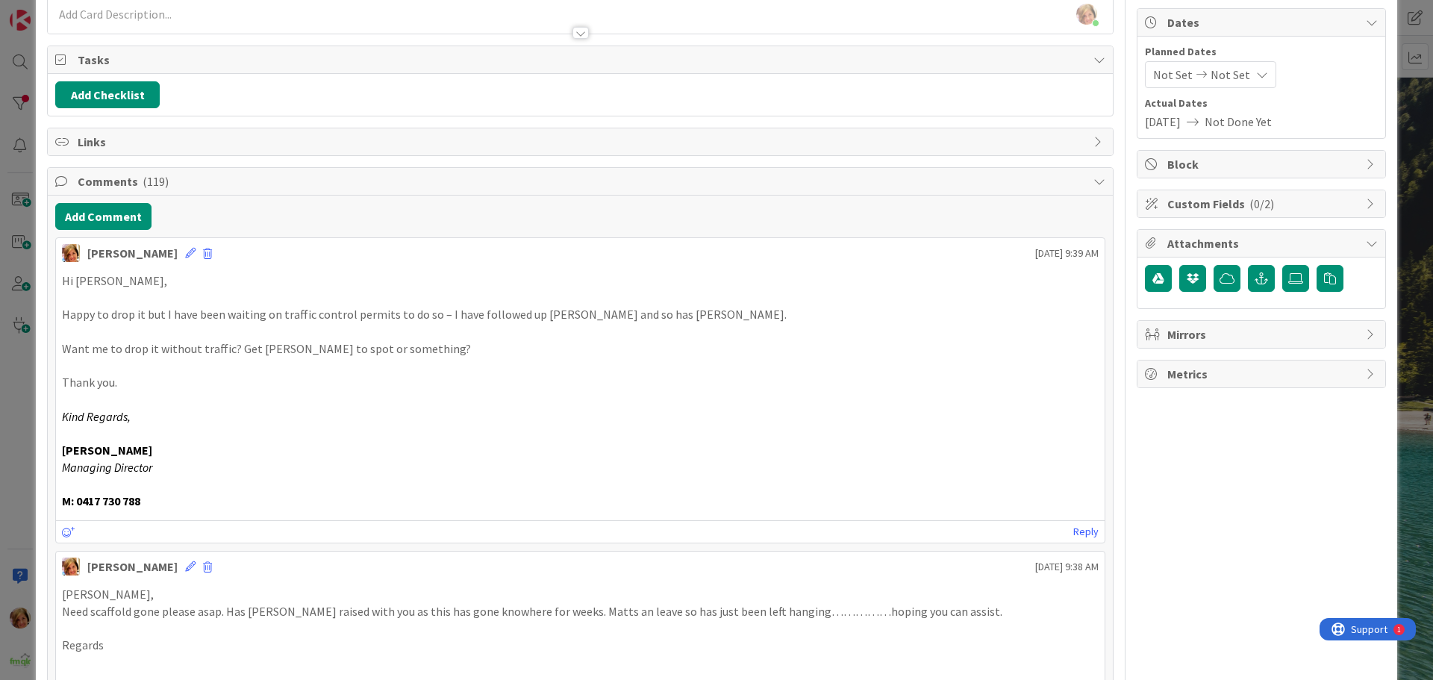
scroll to position [0, 0]
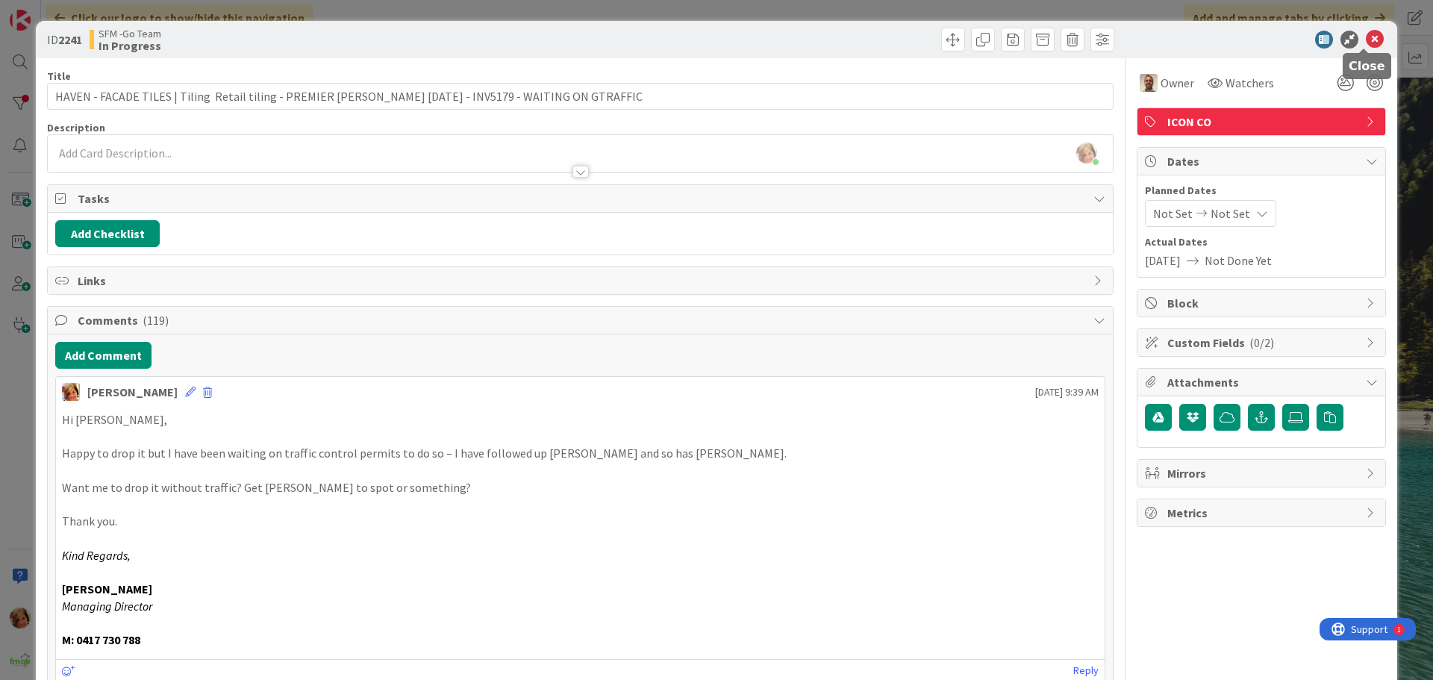
click at [1366, 36] on icon at bounding box center [1375, 40] width 18 height 18
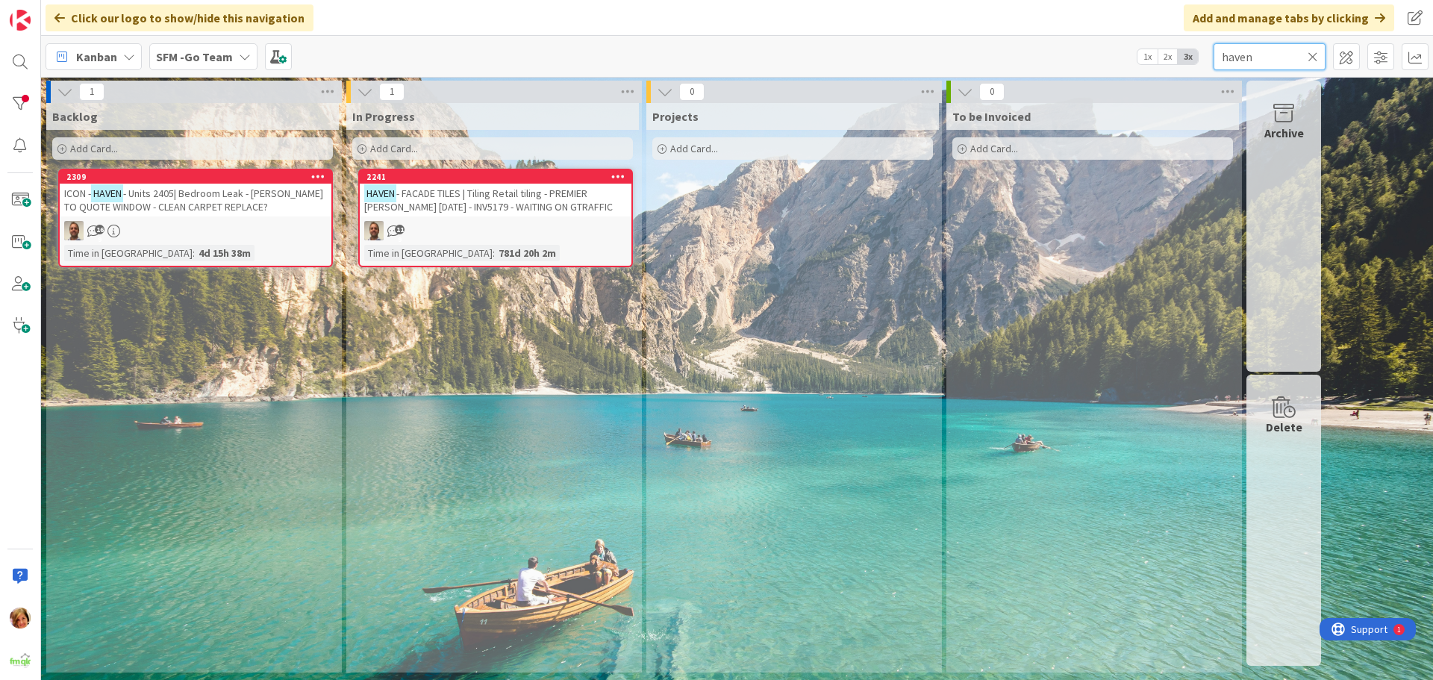
click at [1277, 60] on input "haven" at bounding box center [1269, 56] width 112 height 27
type input "h"
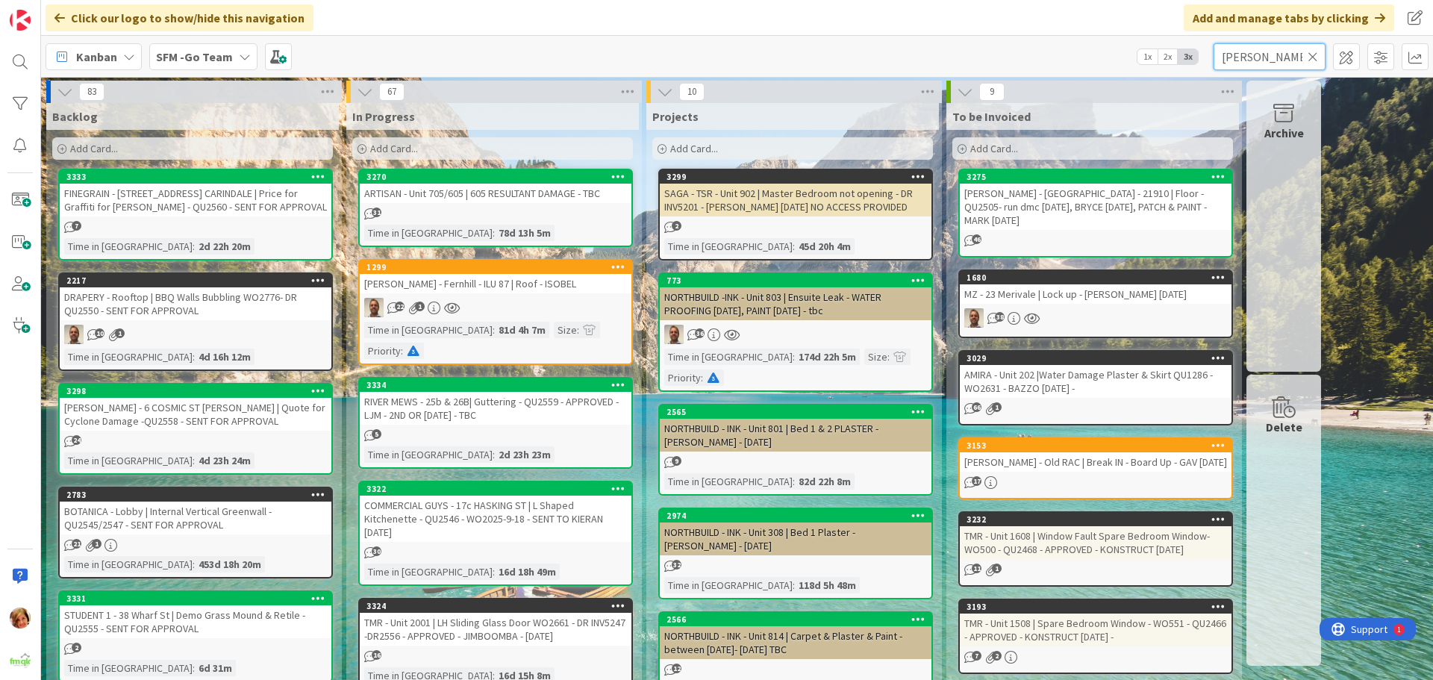
type input "hooper"
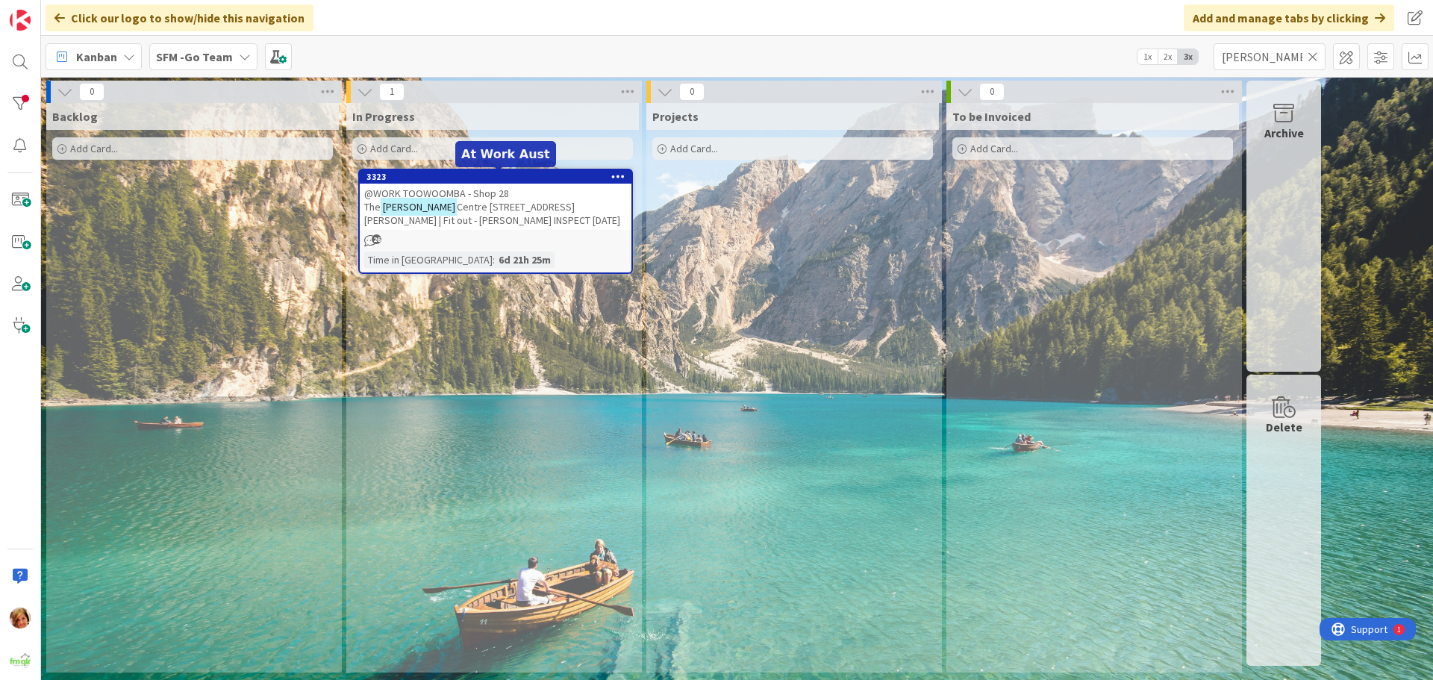
click at [426, 196] on span "@WORK TOOWOOMBA - Shop 28 The" at bounding box center [436, 200] width 145 height 27
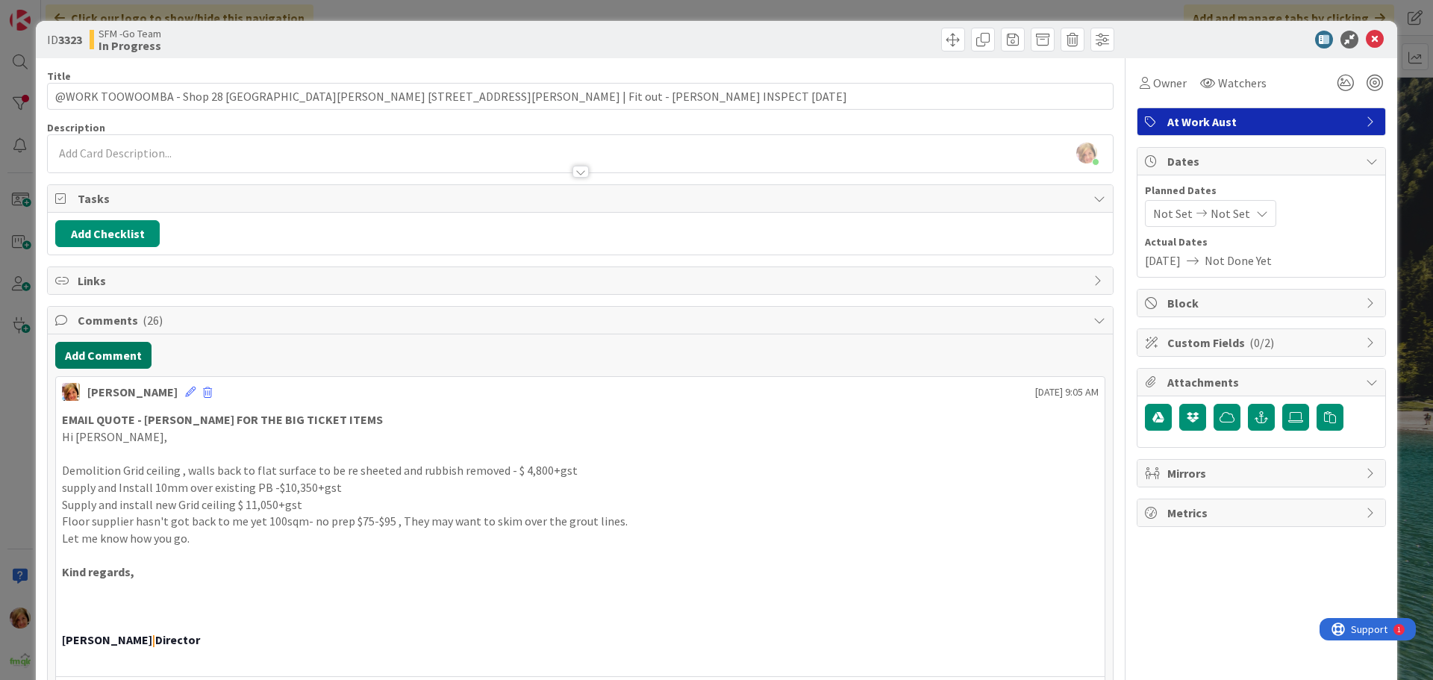
click at [122, 359] on button "Add Comment" at bounding box center [103, 355] width 96 height 27
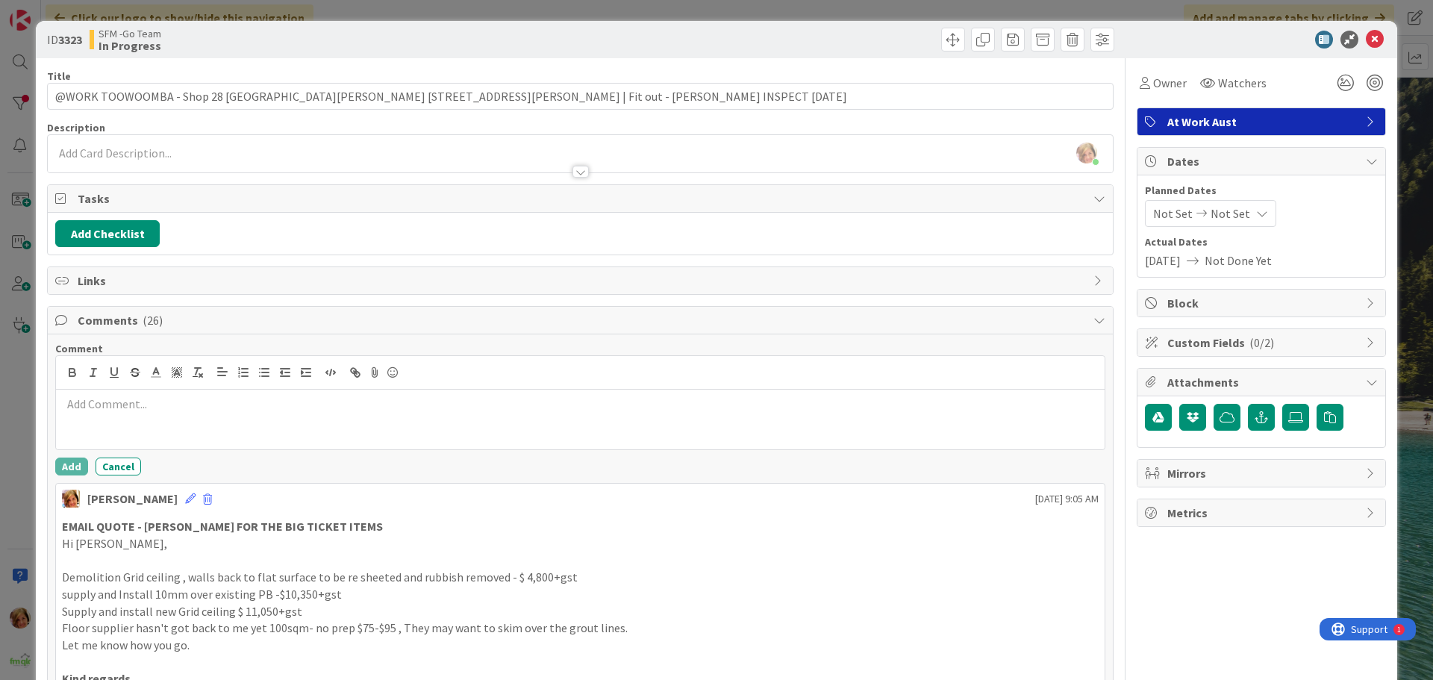
click at [148, 398] on p at bounding box center [580, 404] width 1037 height 17
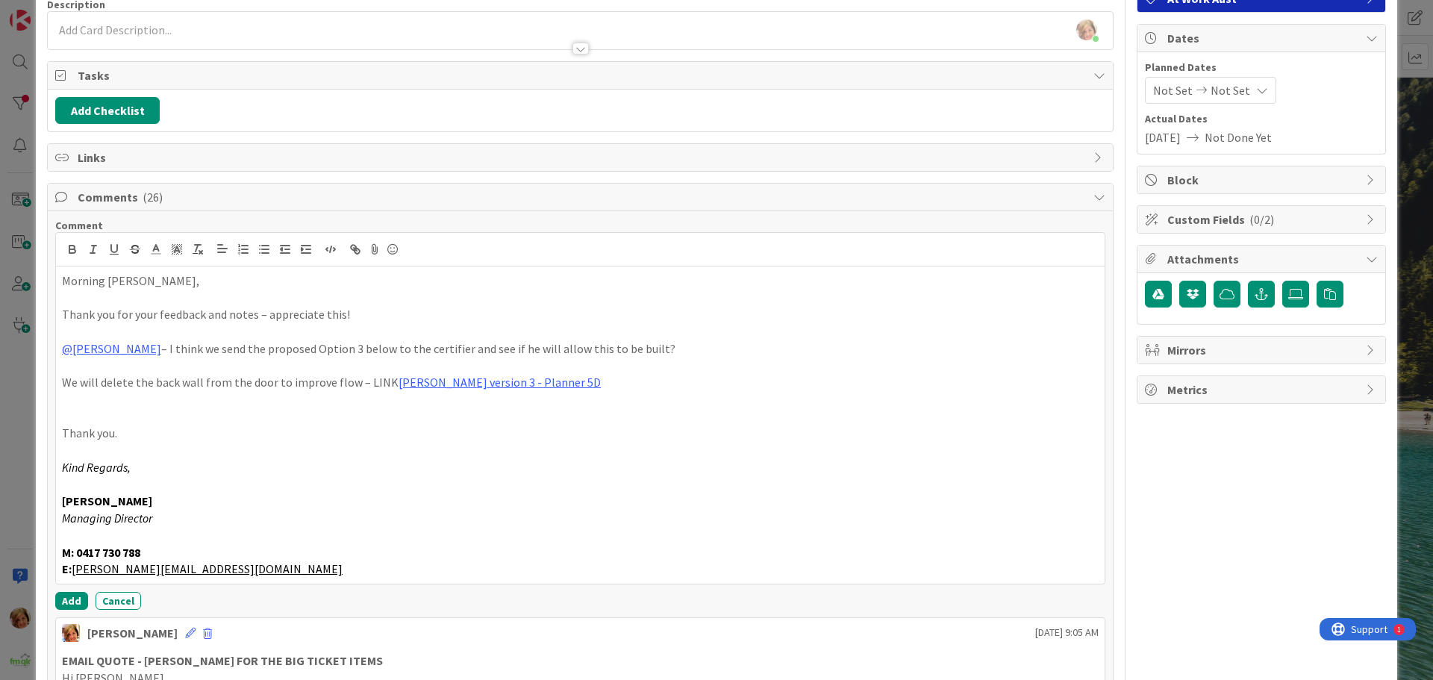
scroll to position [169, 0]
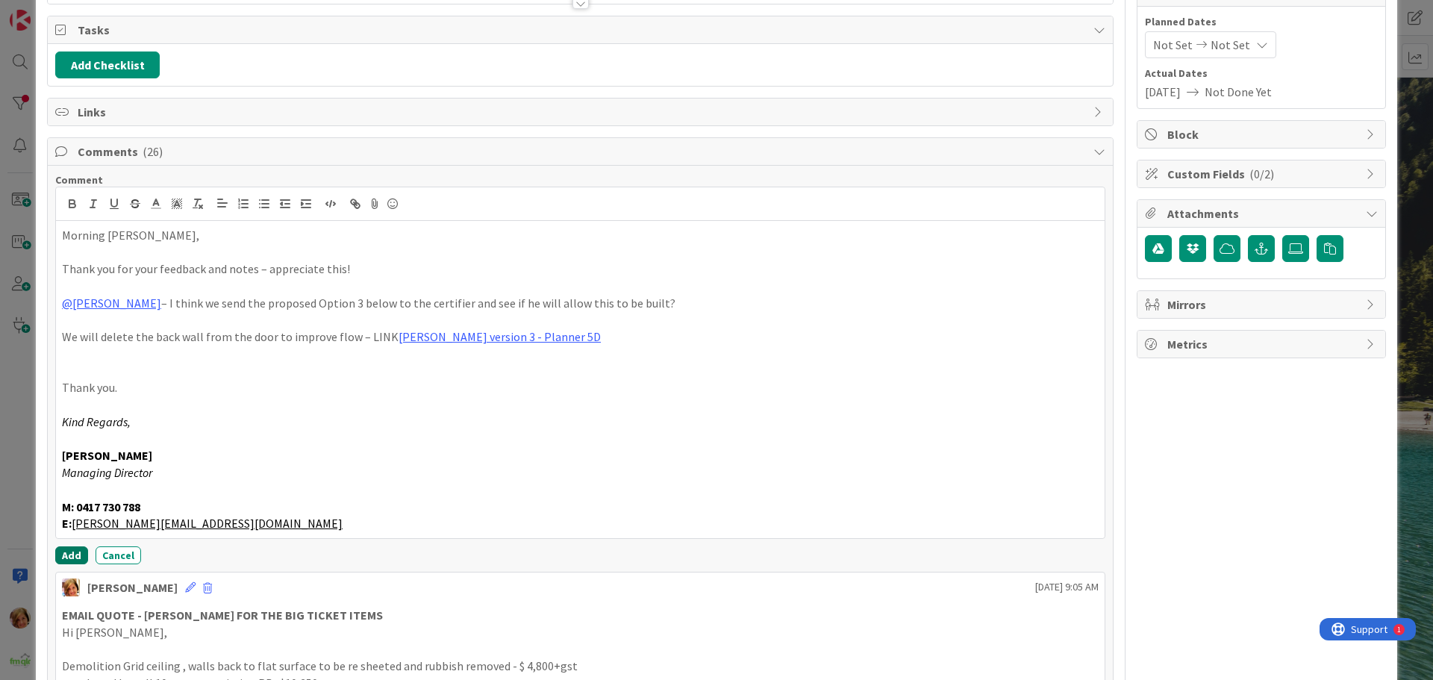
click at [73, 554] on button "Add" at bounding box center [71, 555] width 33 height 18
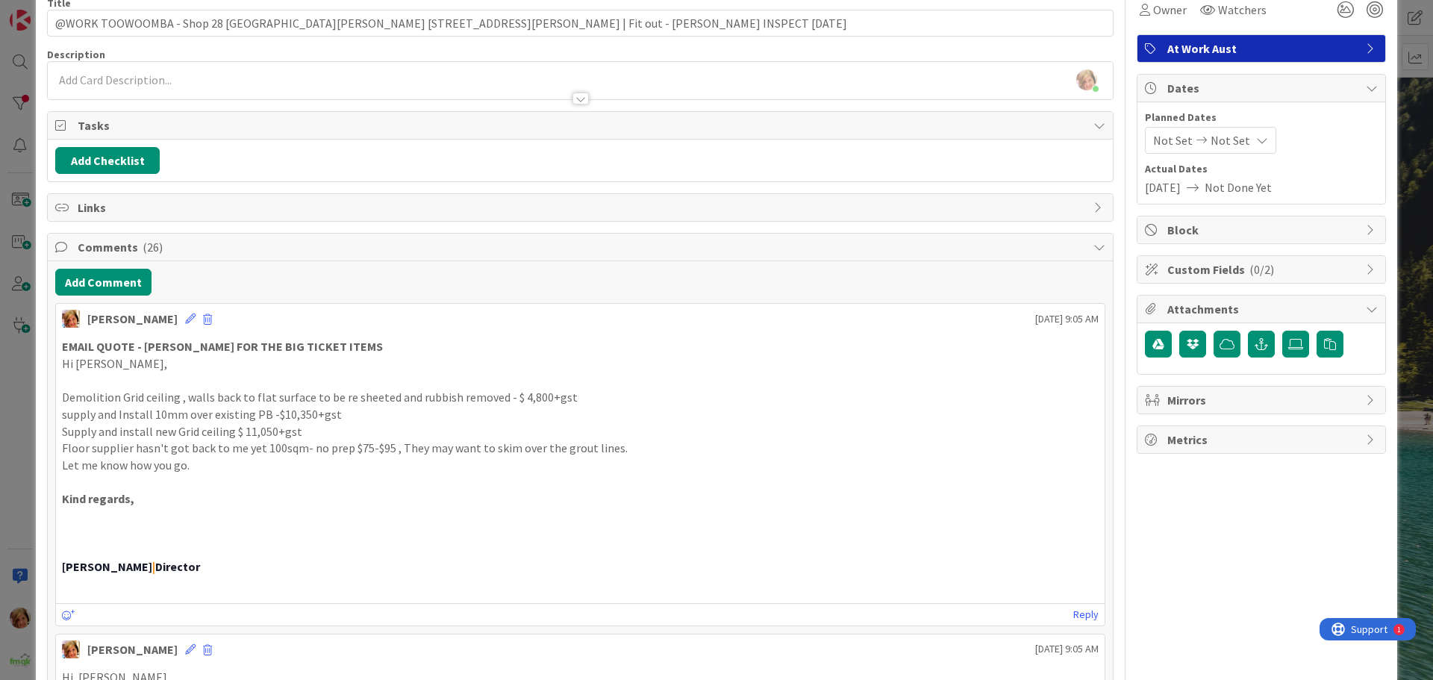
scroll to position [0, 0]
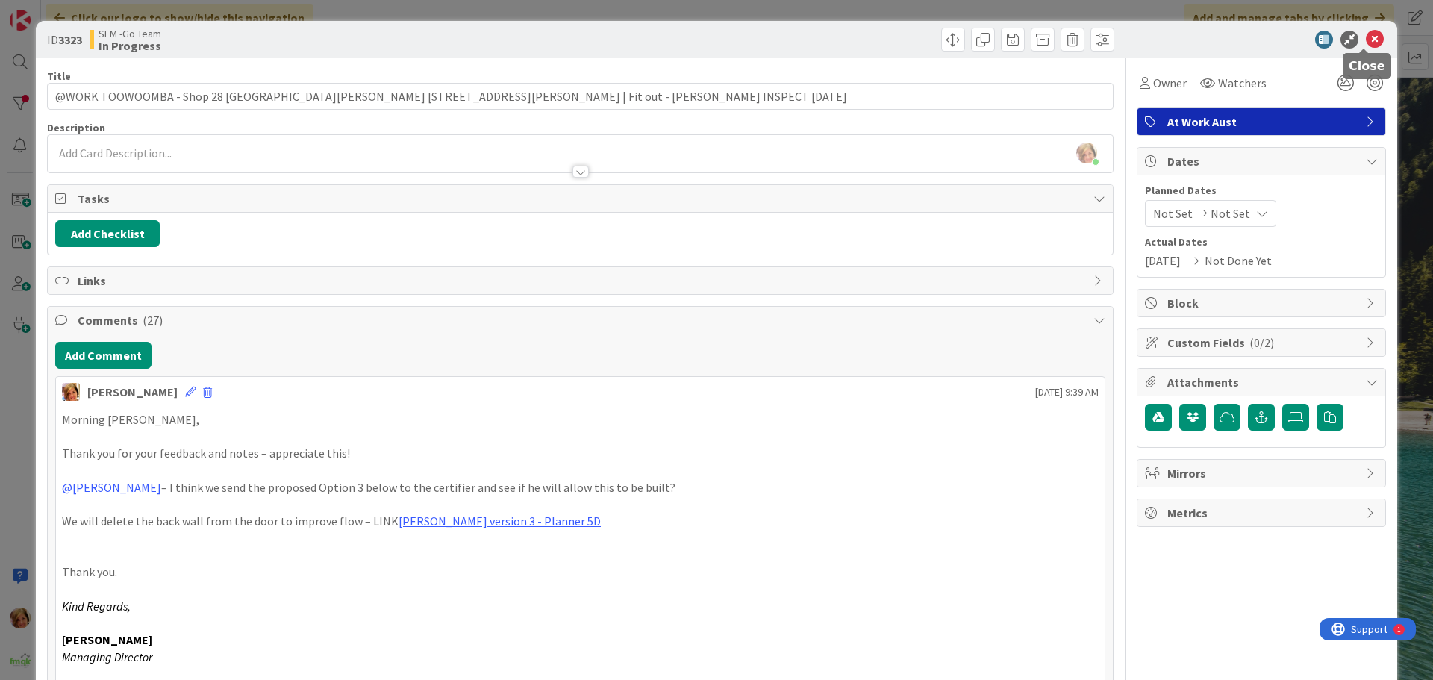
click at [1366, 37] on icon at bounding box center [1375, 40] width 18 height 18
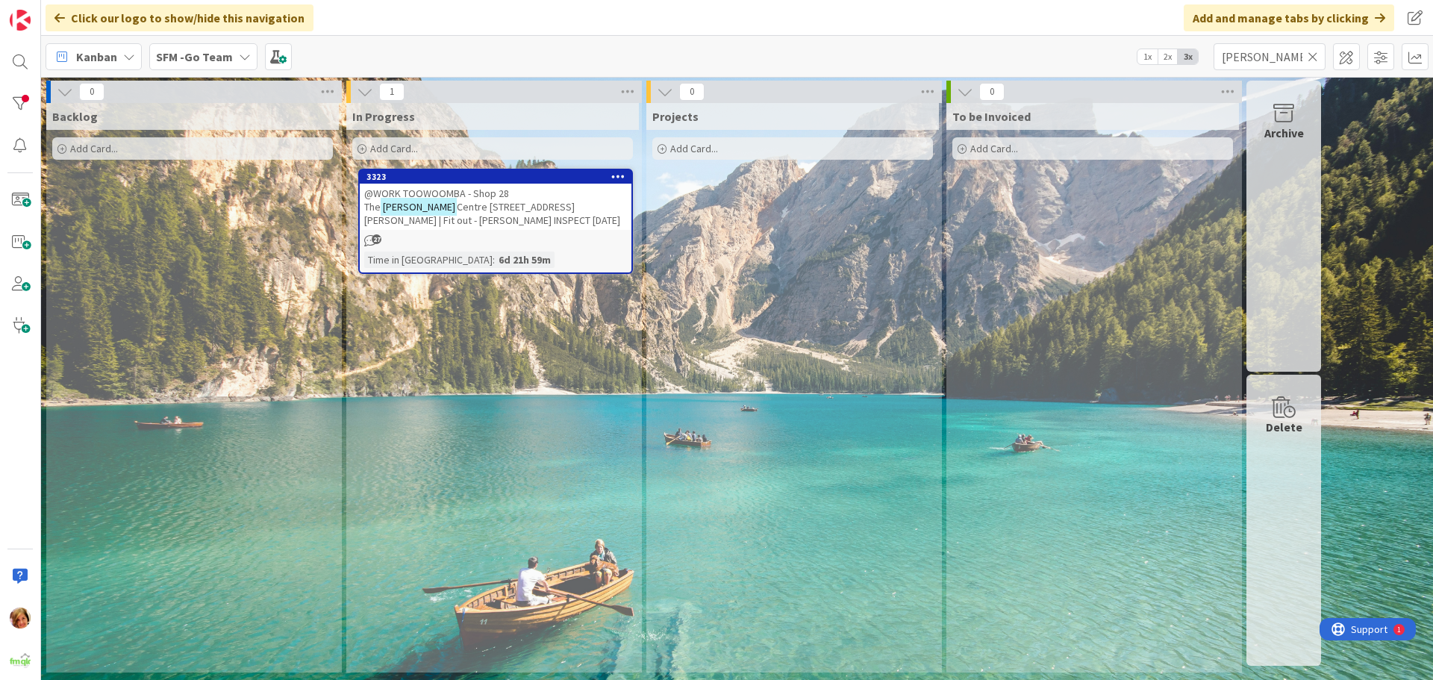
click at [1313, 55] on icon at bounding box center [1312, 56] width 10 height 13
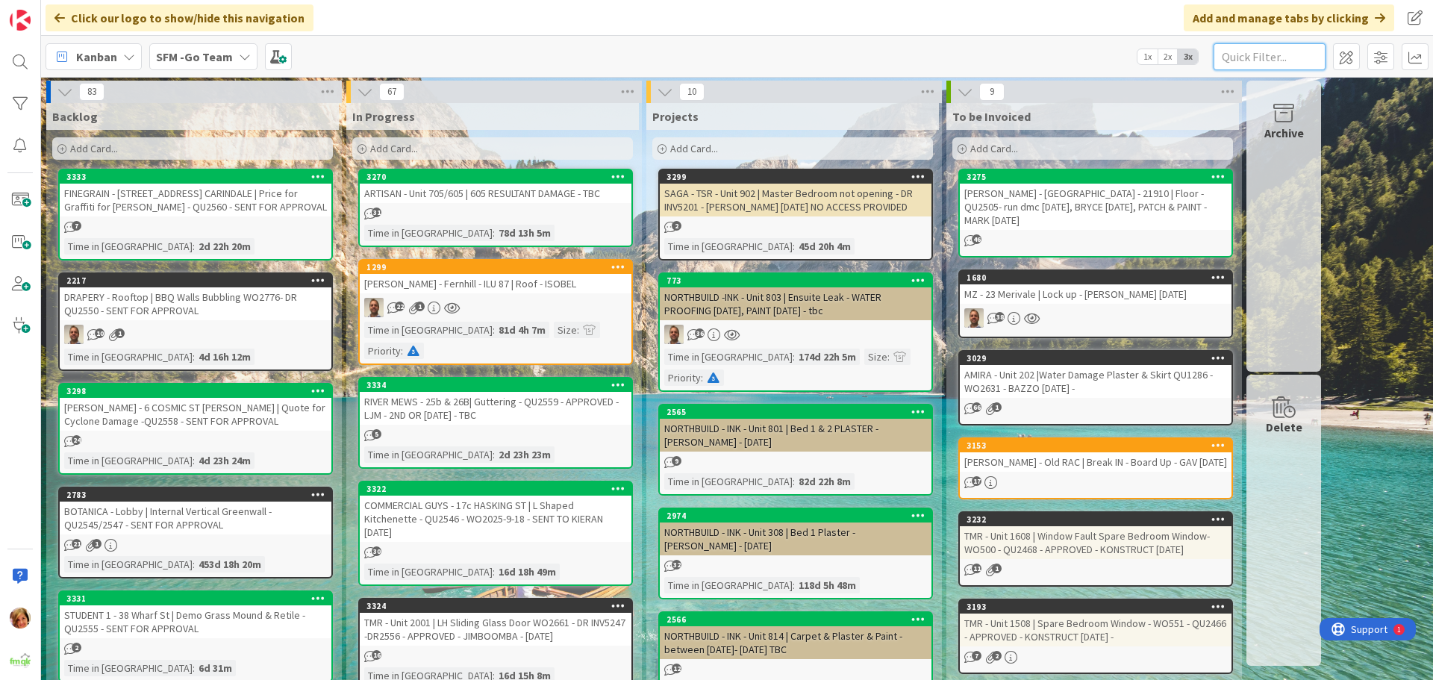
click at [1237, 60] on input "text" at bounding box center [1269, 56] width 112 height 27
type input "haven"
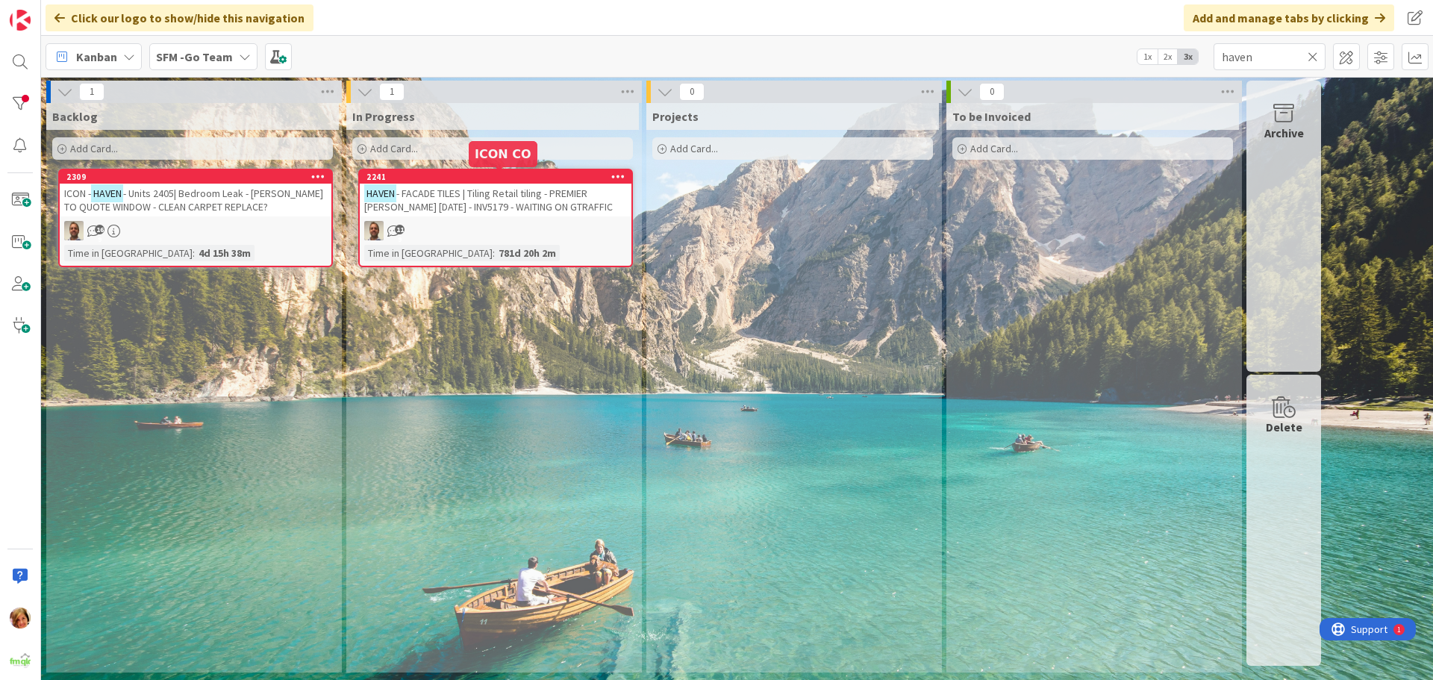
click at [486, 186] on div "HAVEN - FACADE TILES | Tiling Retail tiling - PREMIER SCAFF 10.7.25 - INV5179 -…" at bounding box center [496, 200] width 272 height 33
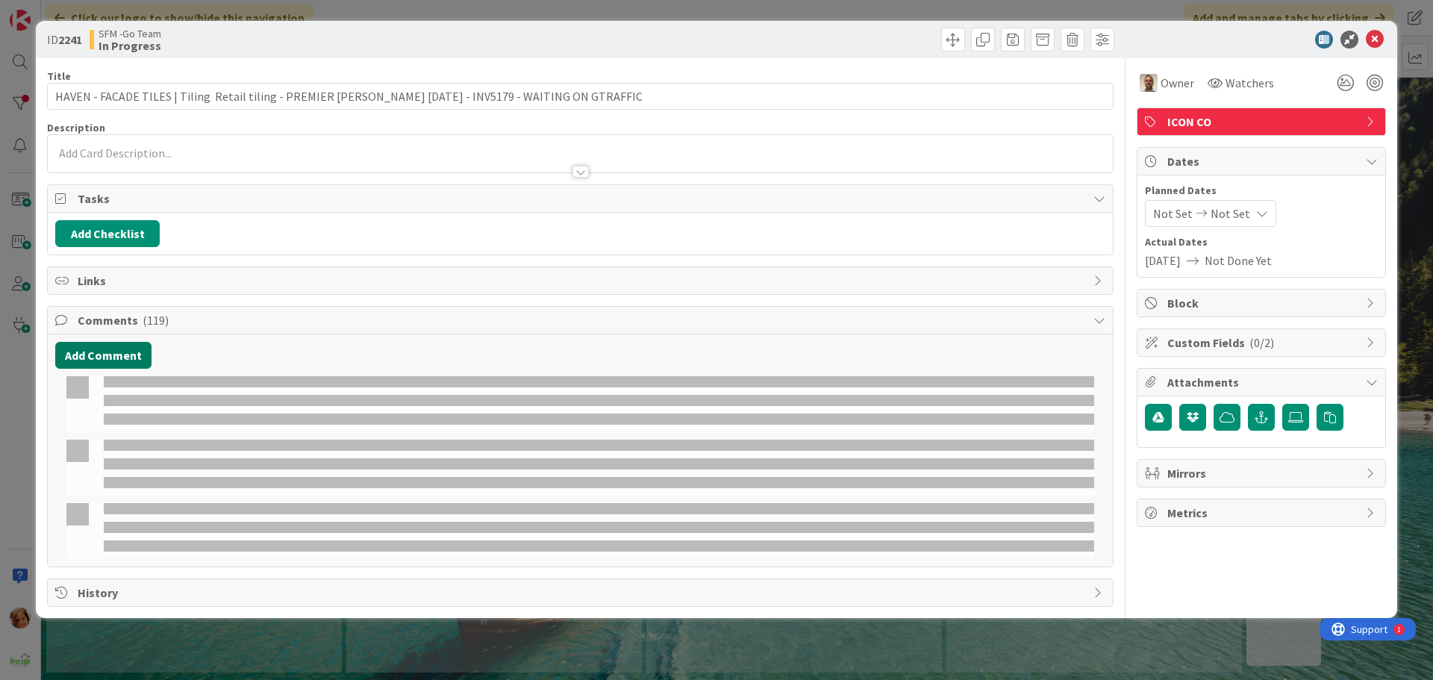
click at [101, 354] on button "Add Comment" at bounding box center [103, 355] width 96 height 27
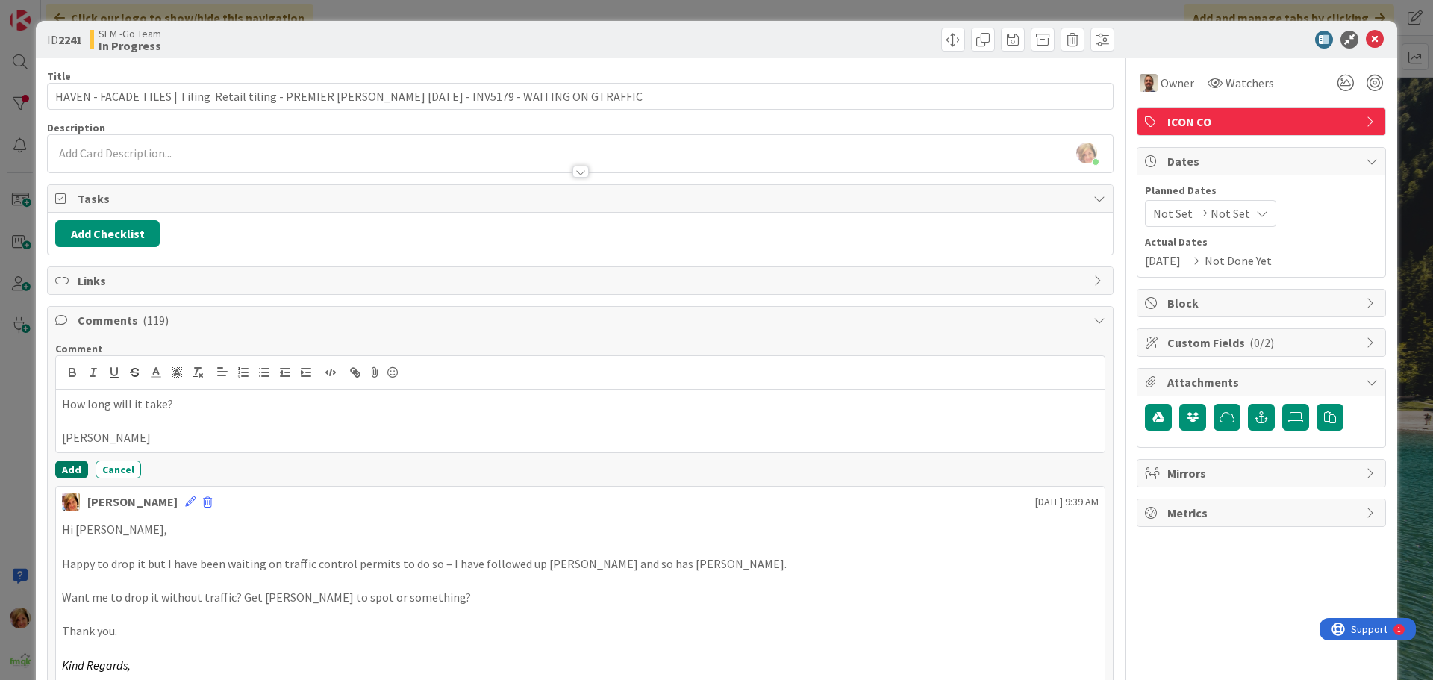
click at [73, 468] on button "Add" at bounding box center [71, 469] width 33 height 18
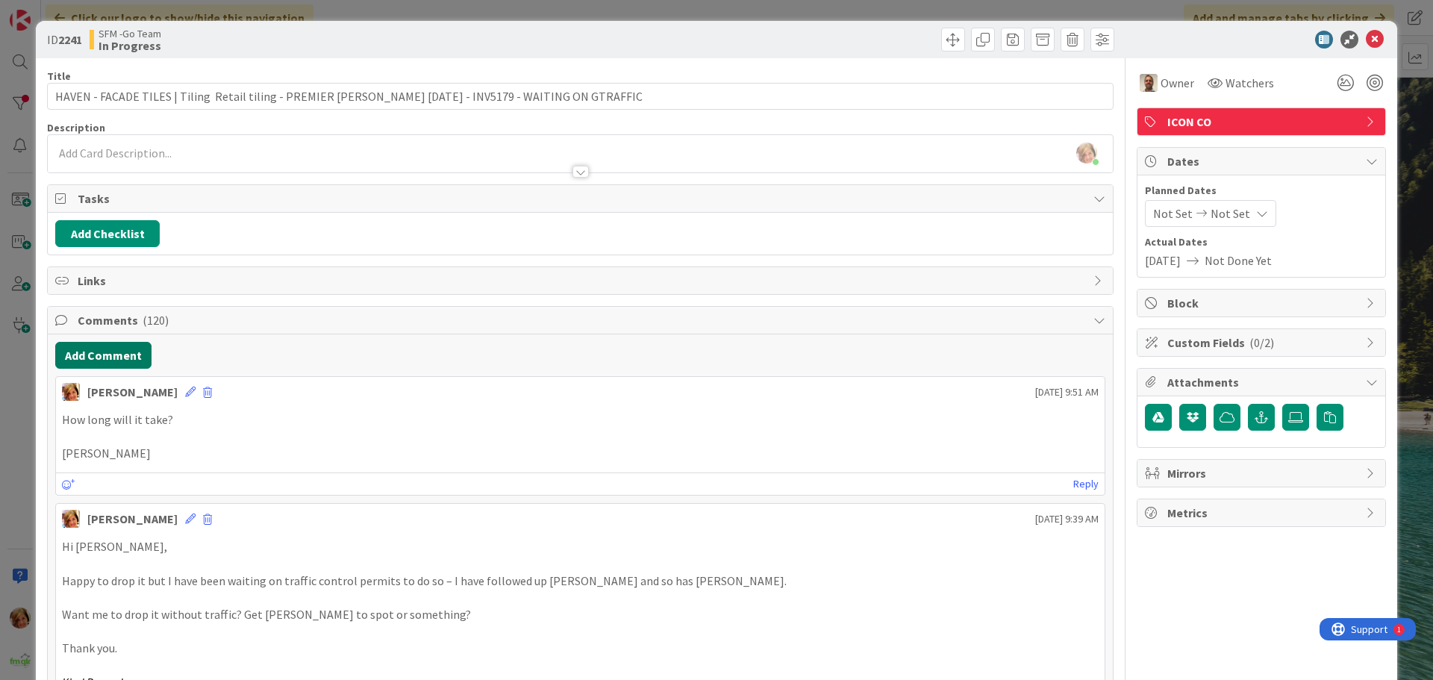
click at [108, 360] on button "Add Comment" at bounding box center [103, 355] width 96 height 27
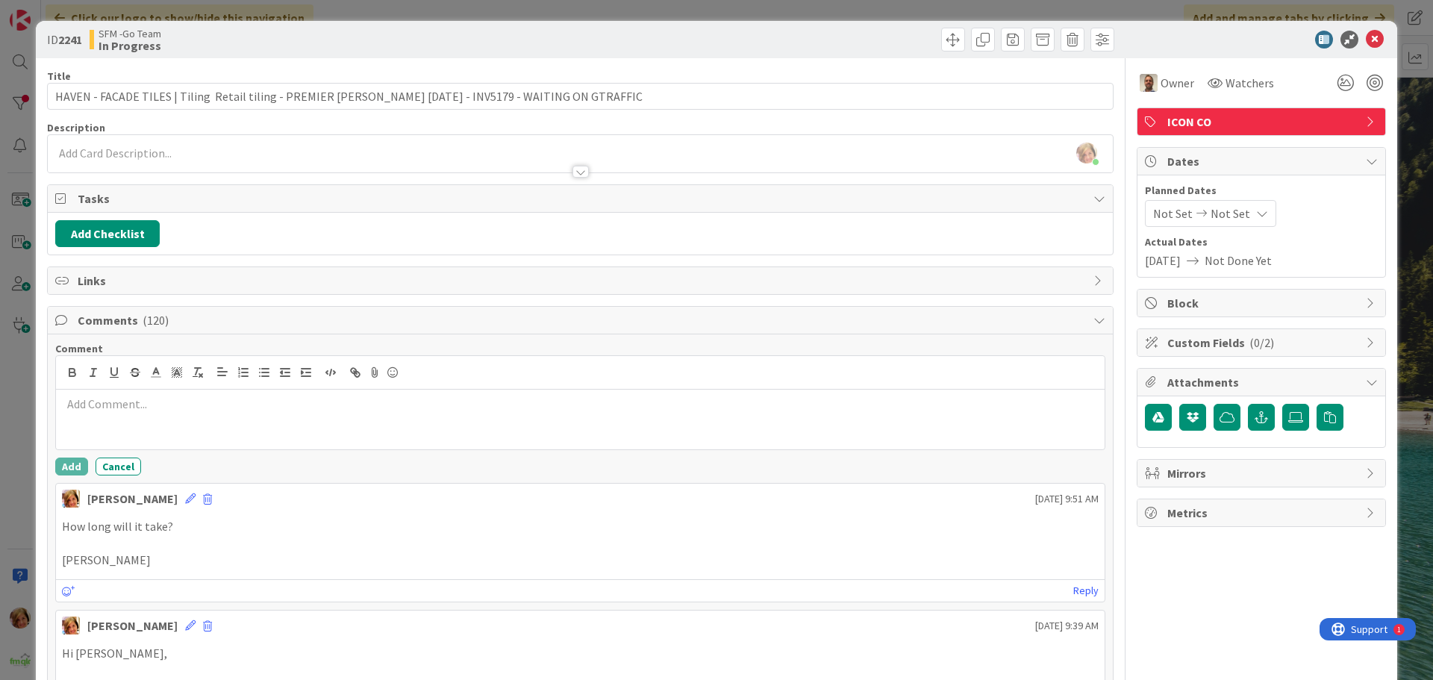
click at [127, 411] on p at bounding box center [580, 404] width 1037 height 17
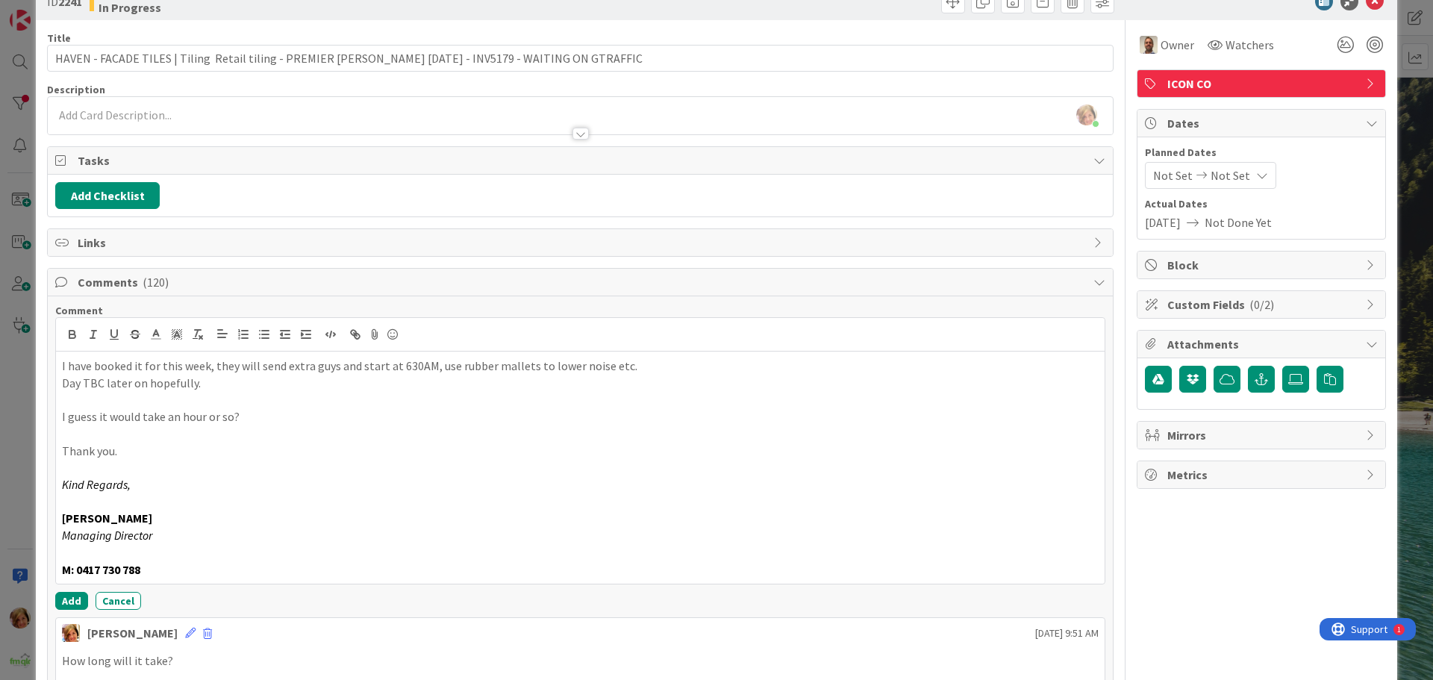
scroll to position [75, 0]
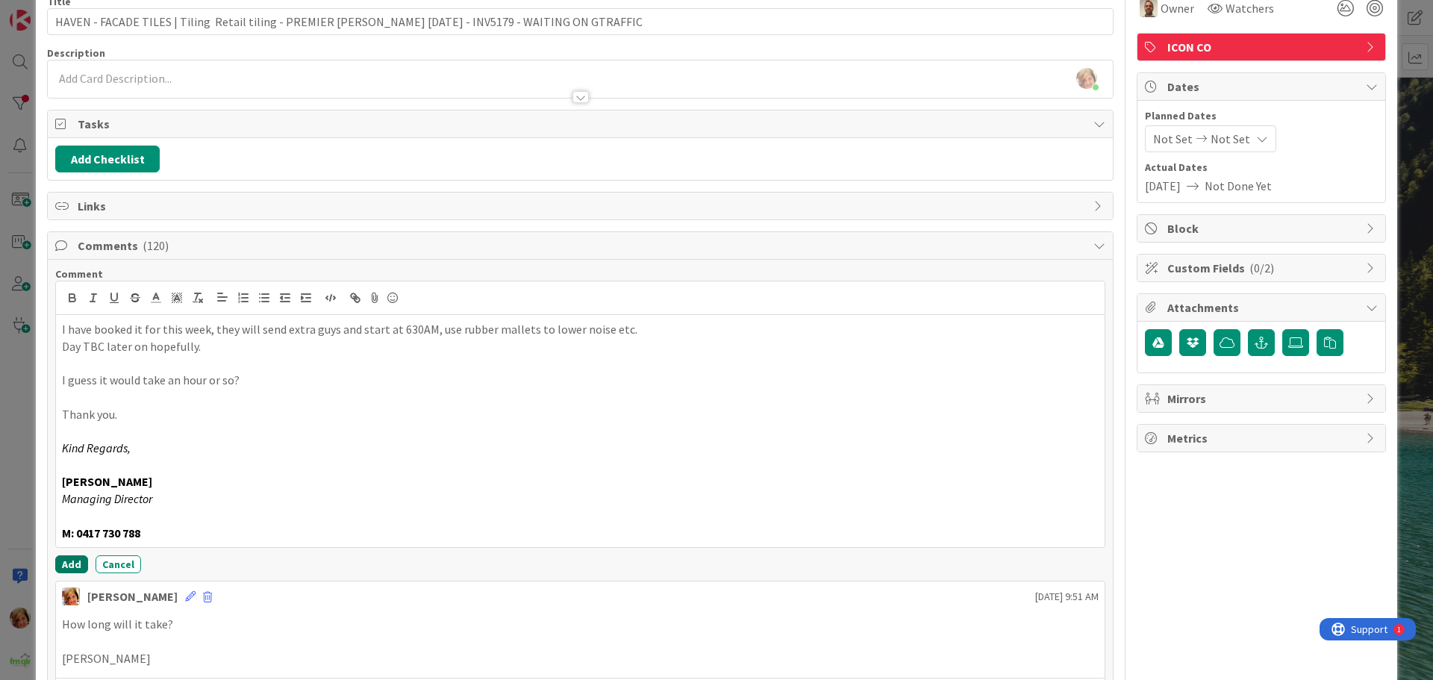
click at [66, 561] on button "Add" at bounding box center [71, 564] width 33 height 18
